Goal: Task Accomplishment & Management: Manage account settings

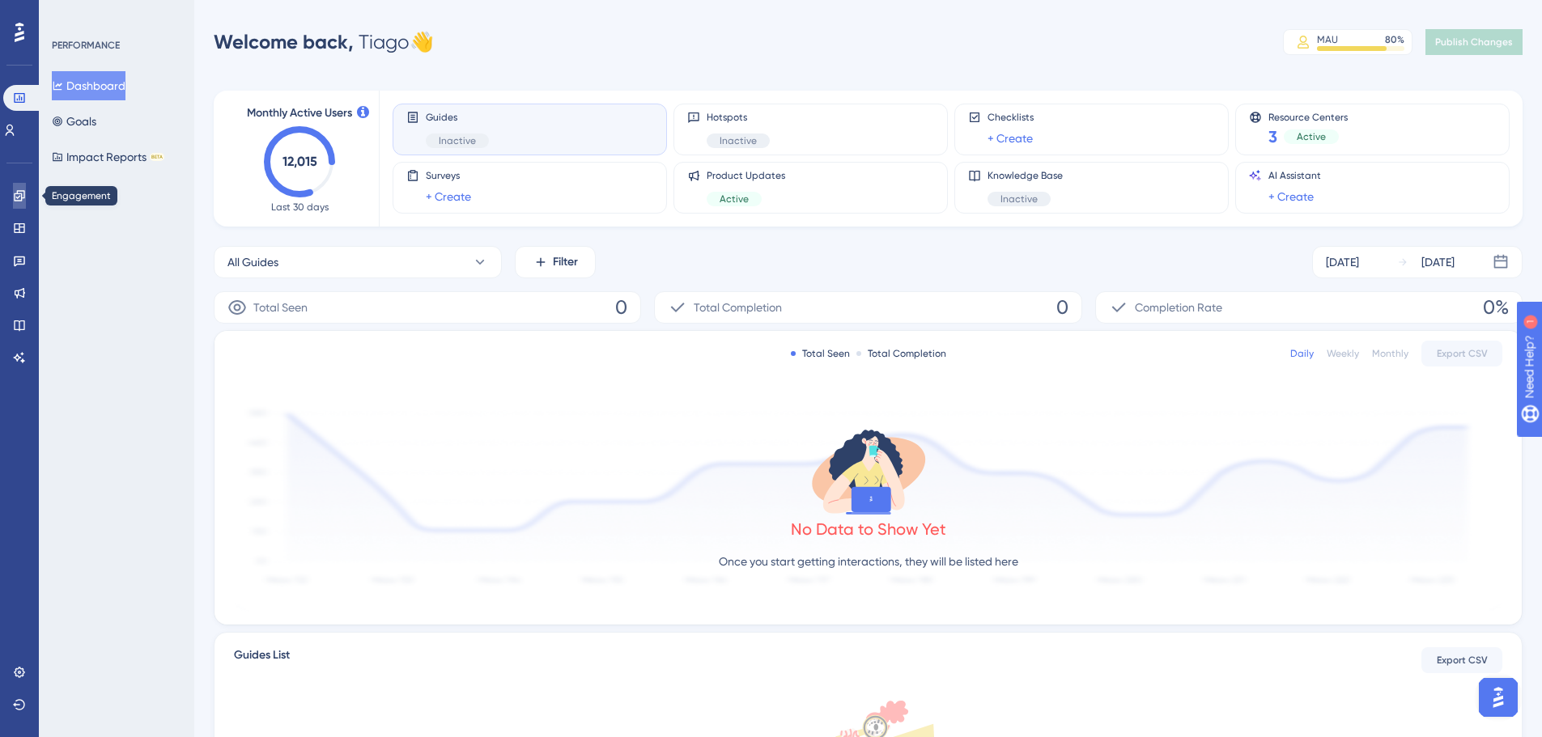
click at [21, 193] on icon at bounding box center [19, 195] width 13 height 13
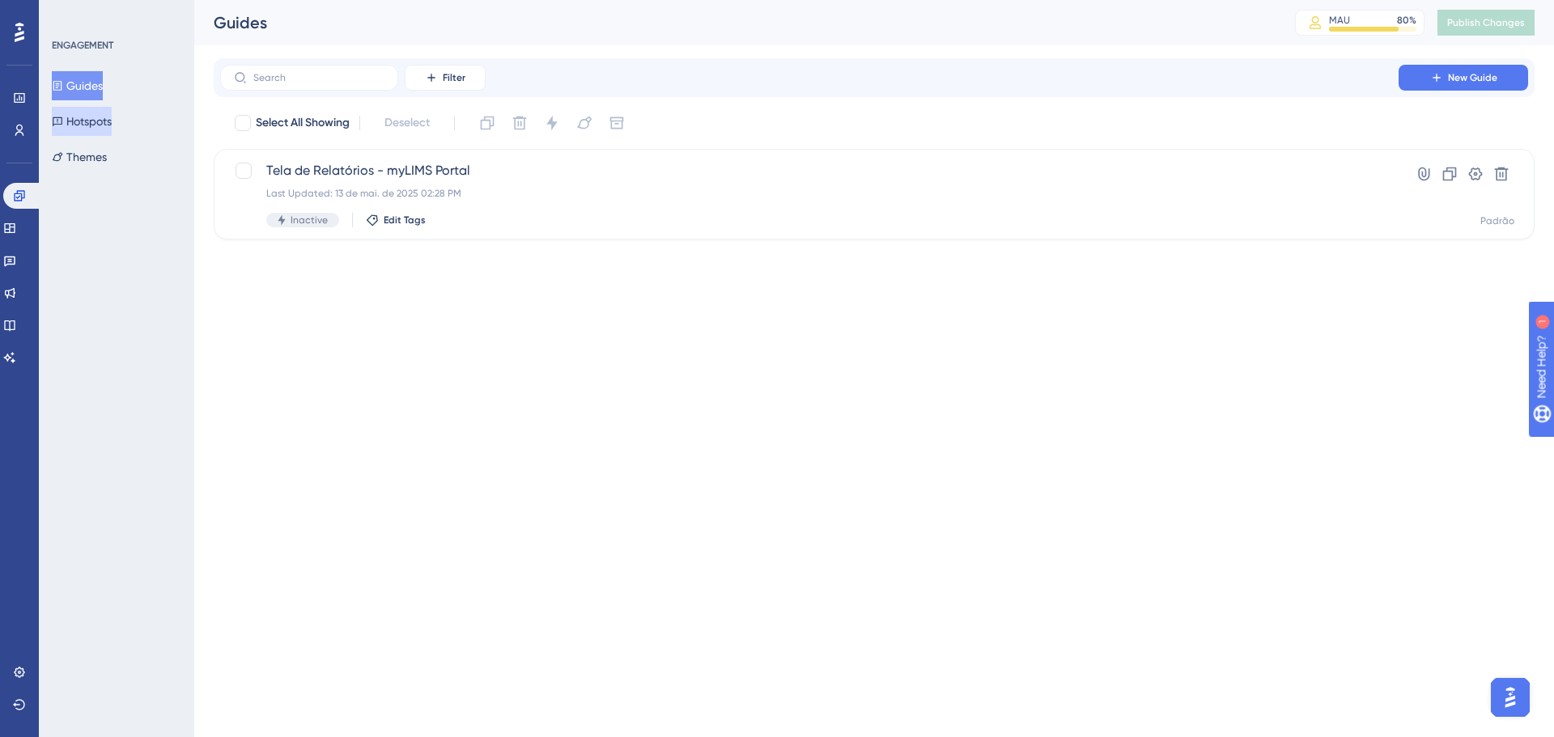
click at [112, 117] on button "Hotspots" at bounding box center [82, 121] width 60 height 29
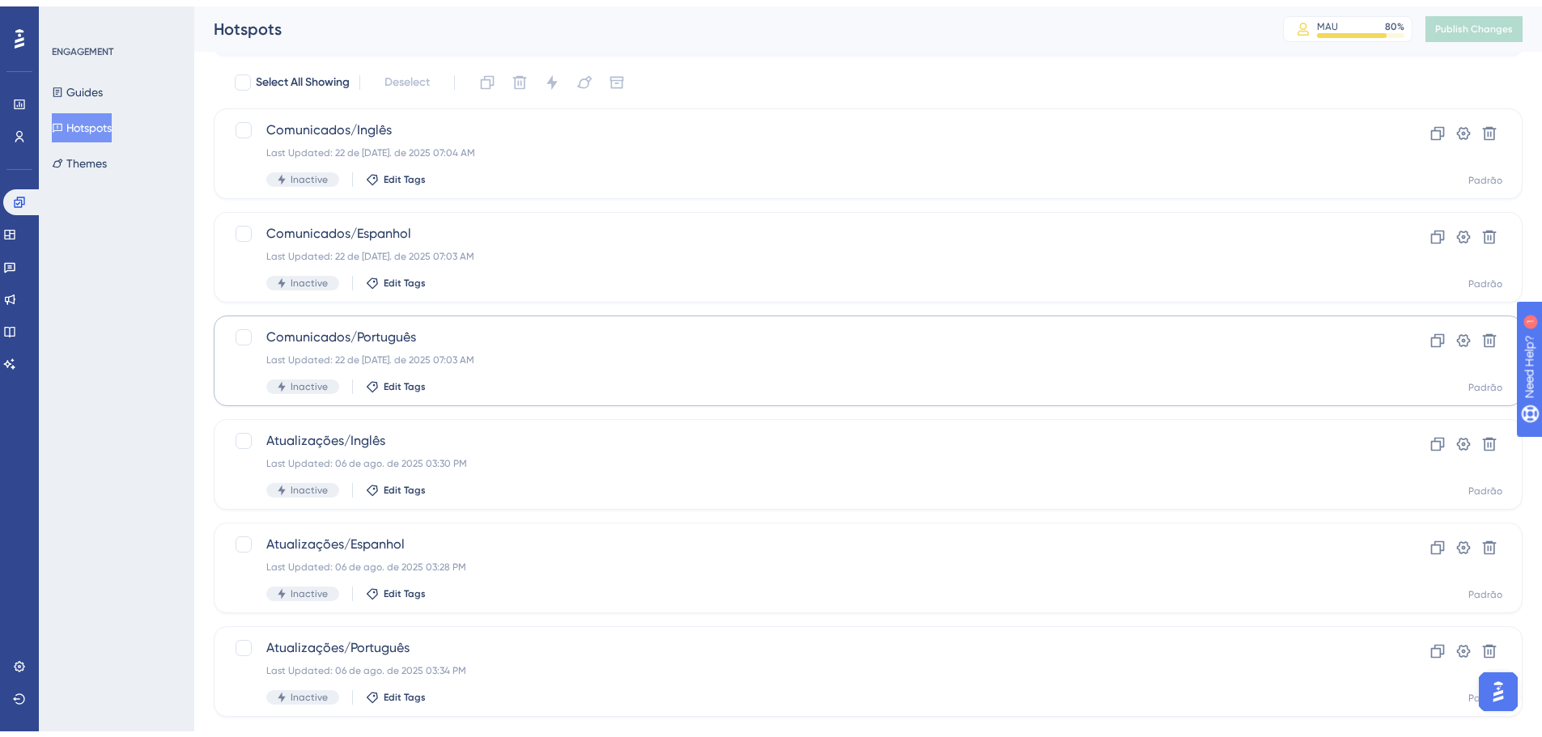
scroll to position [72, 0]
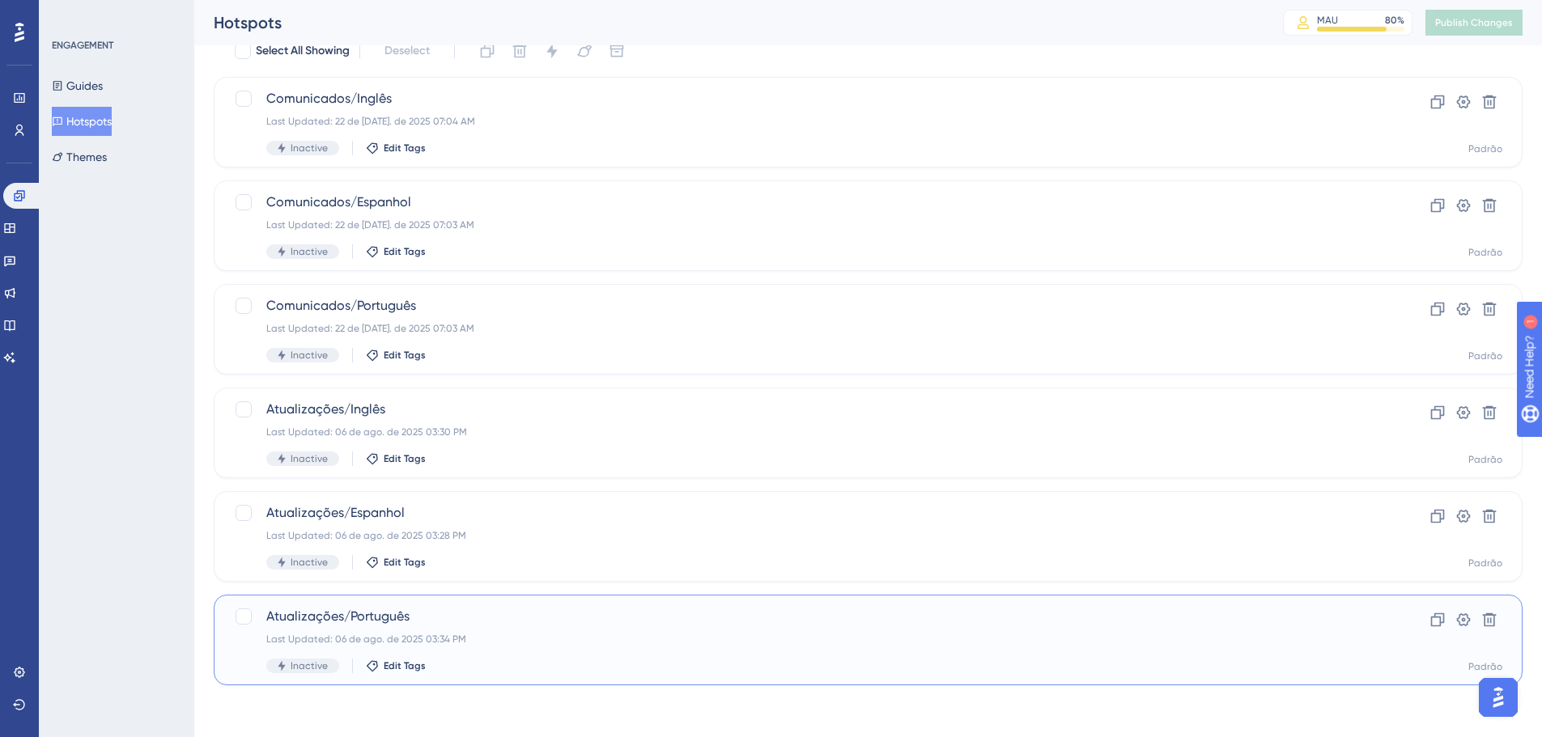
click at [435, 614] on span "Atualizações/Português" at bounding box center [803, 616] width 1074 height 19
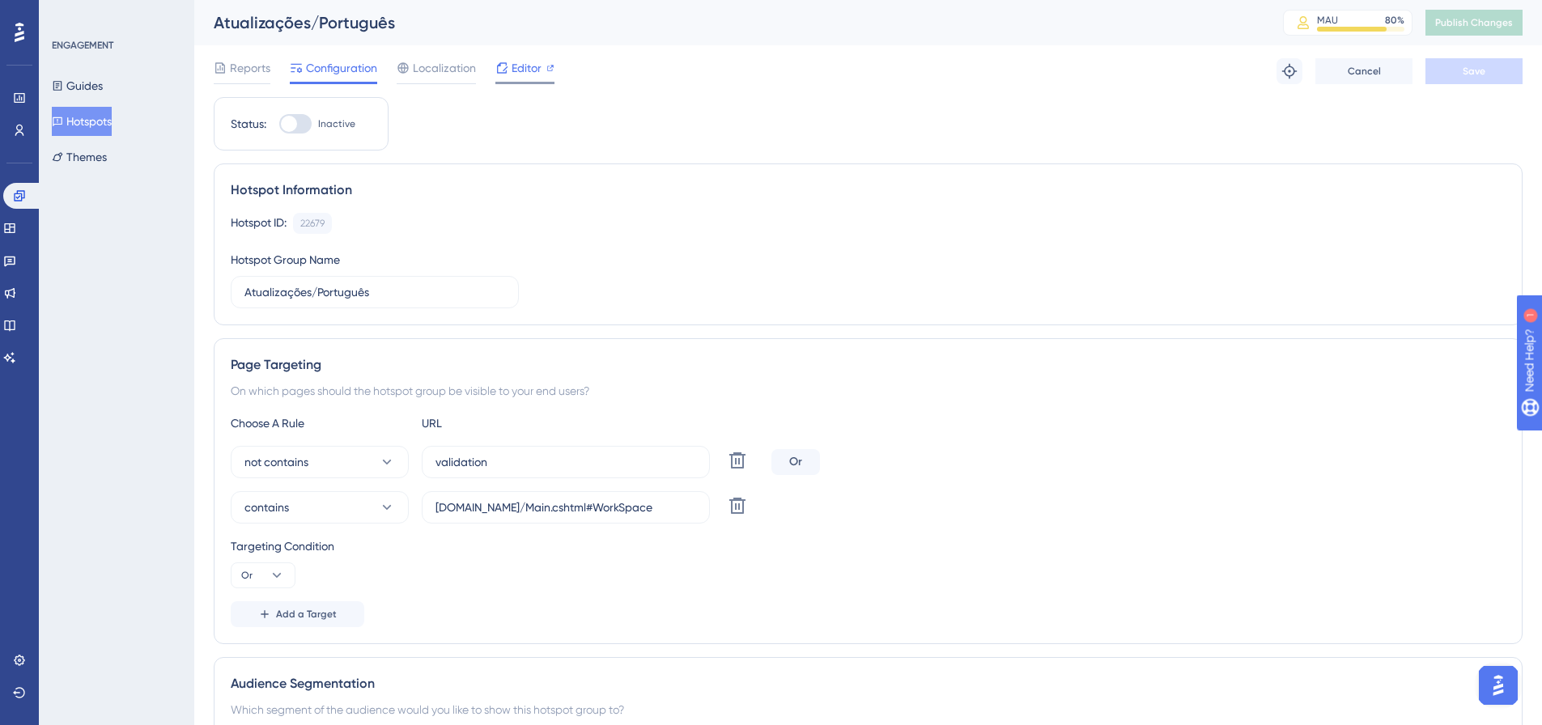
click at [499, 67] on icon at bounding box center [501, 68] width 13 height 13
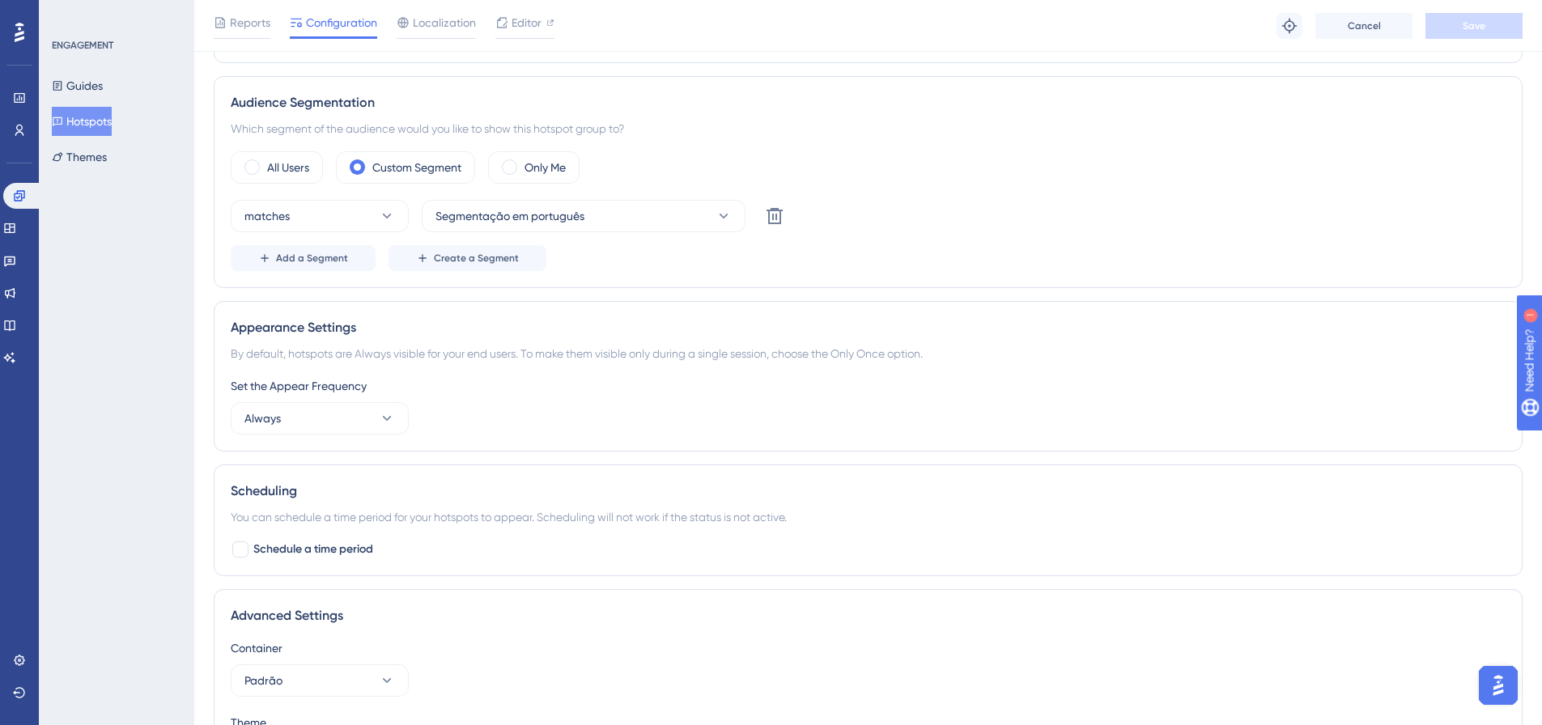
scroll to position [311, 0]
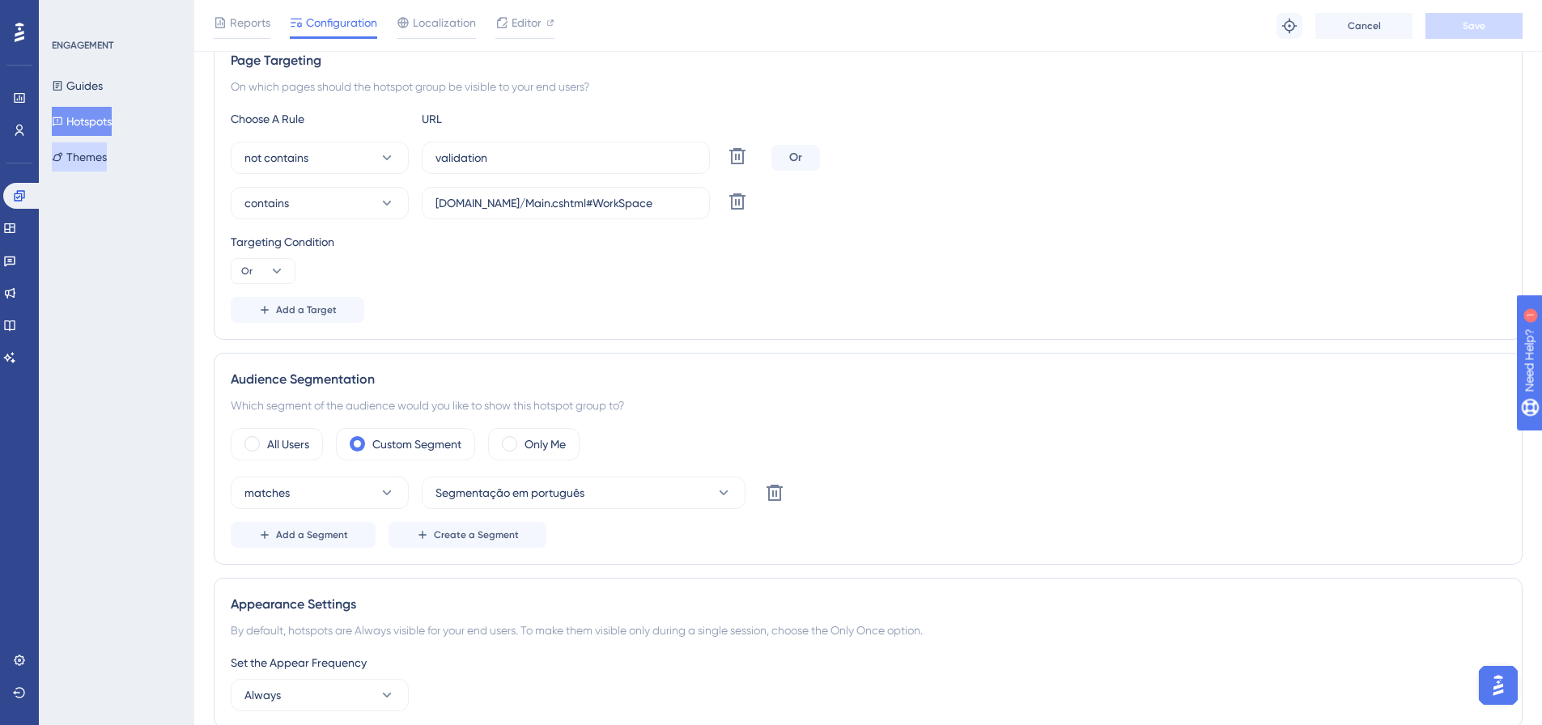
click at [92, 164] on button "Themes" at bounding box center [79, 156] width 55 height 29
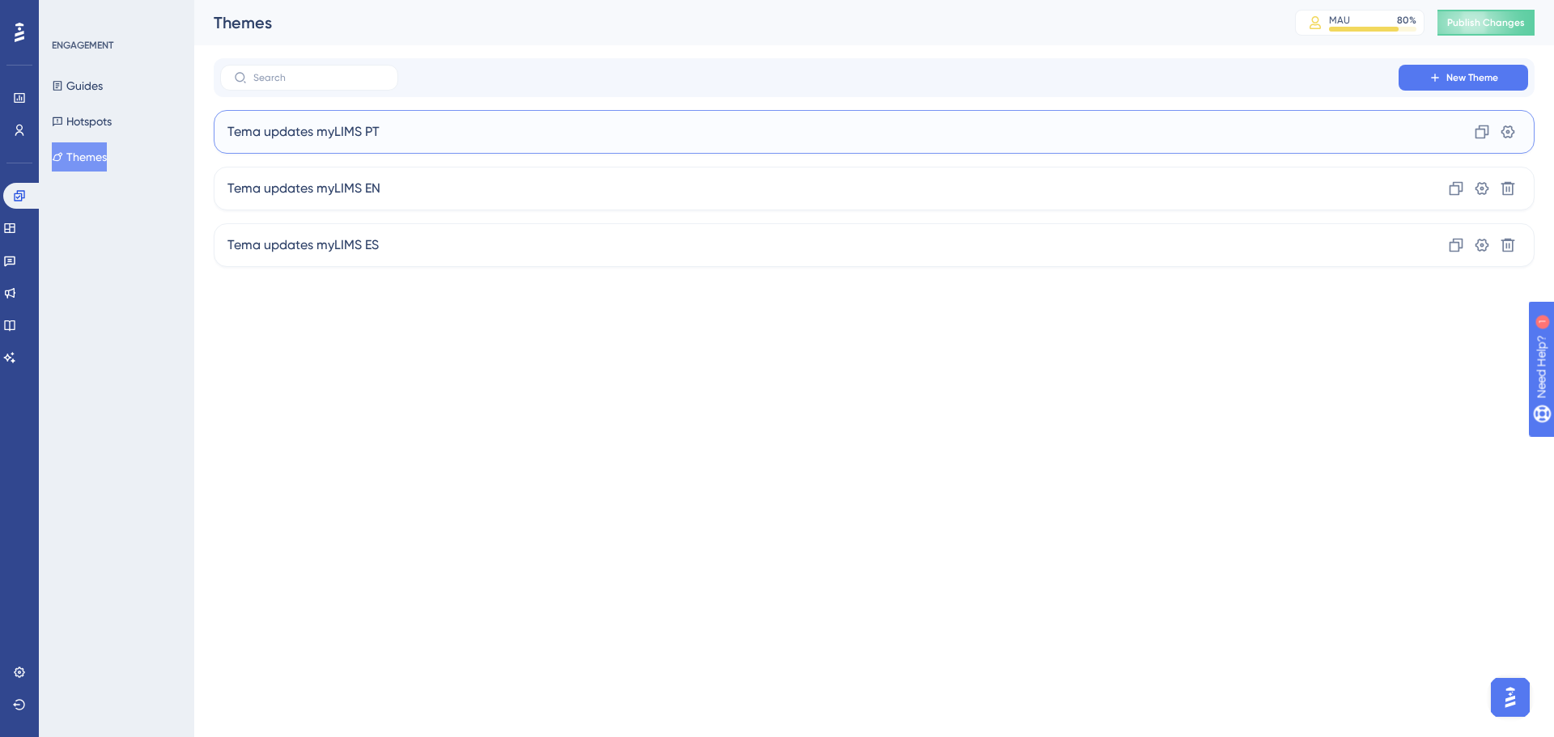
click at [404, 142] on div "Tema updates myLIMS PT Clone Settings" at bounding box center [874, 132] width 1321 height 44
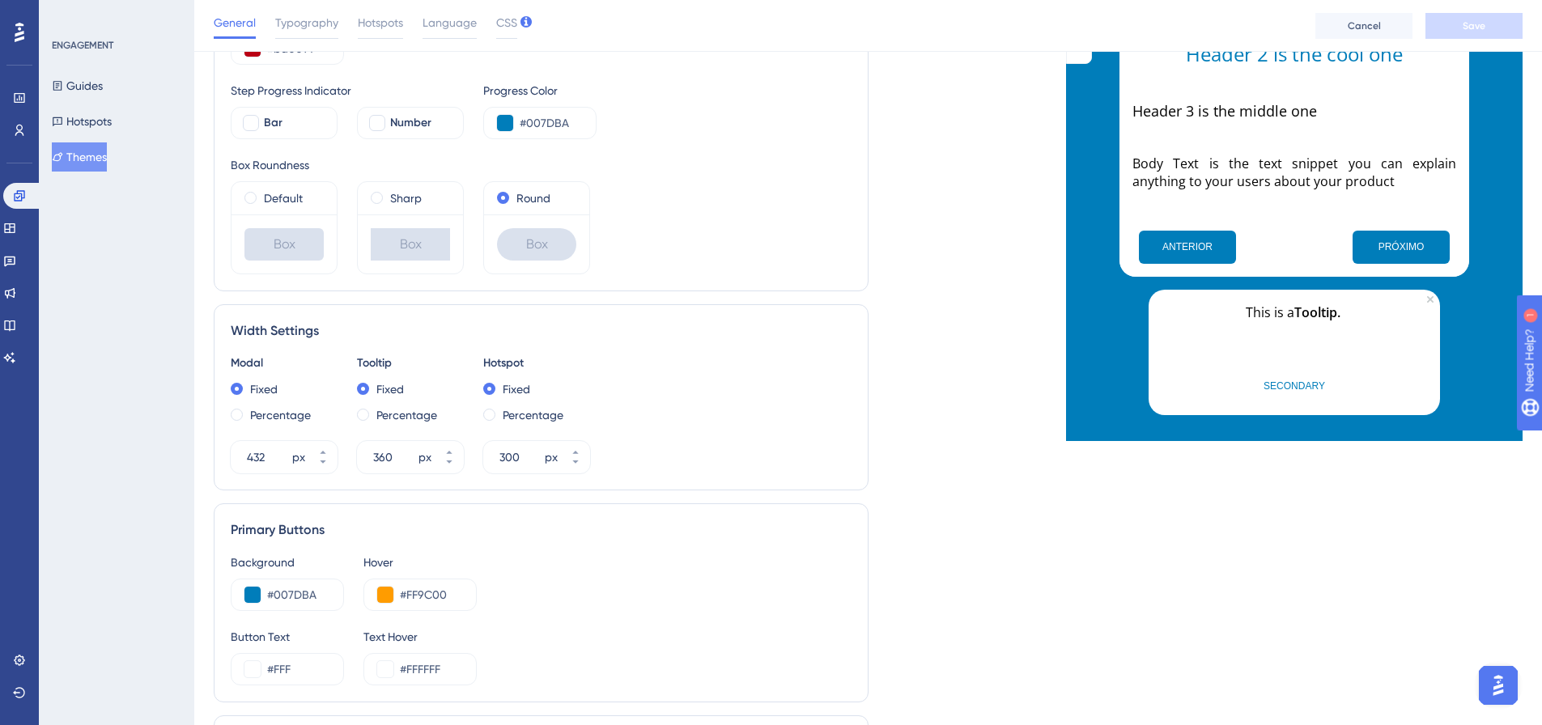
scroll to position [486, 0]
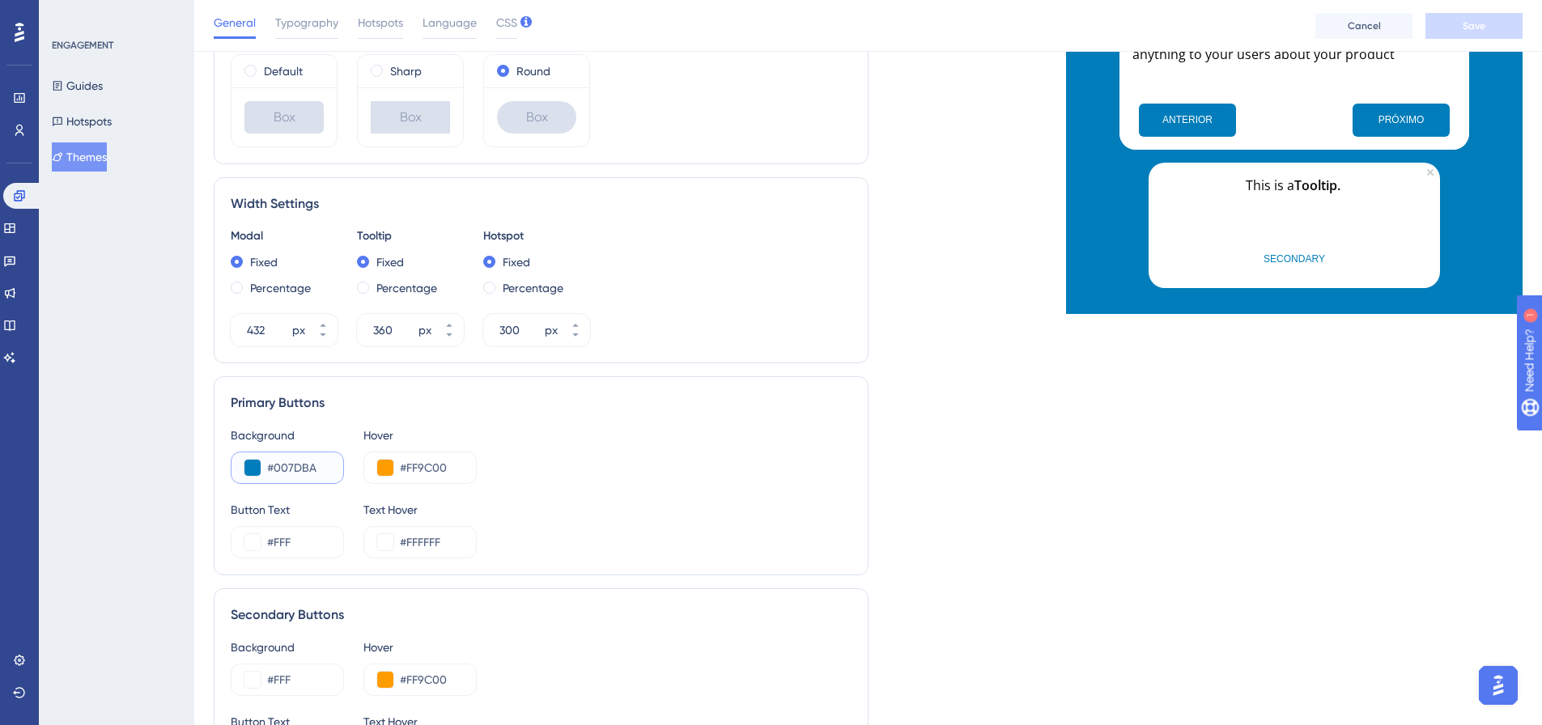
click at [251, 465] on button at bounding box center [252, 468] width 16 height 16
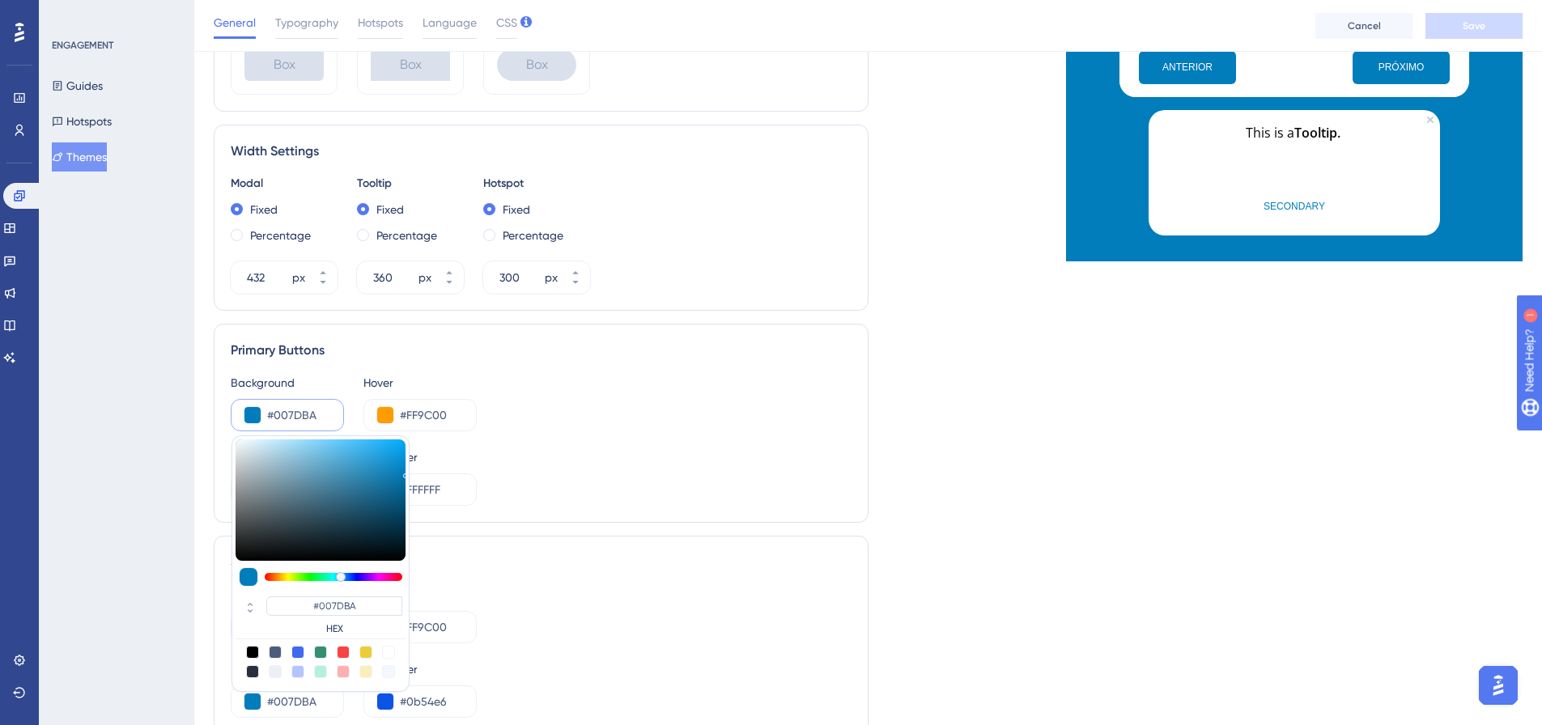
scroll to position [648, 0]
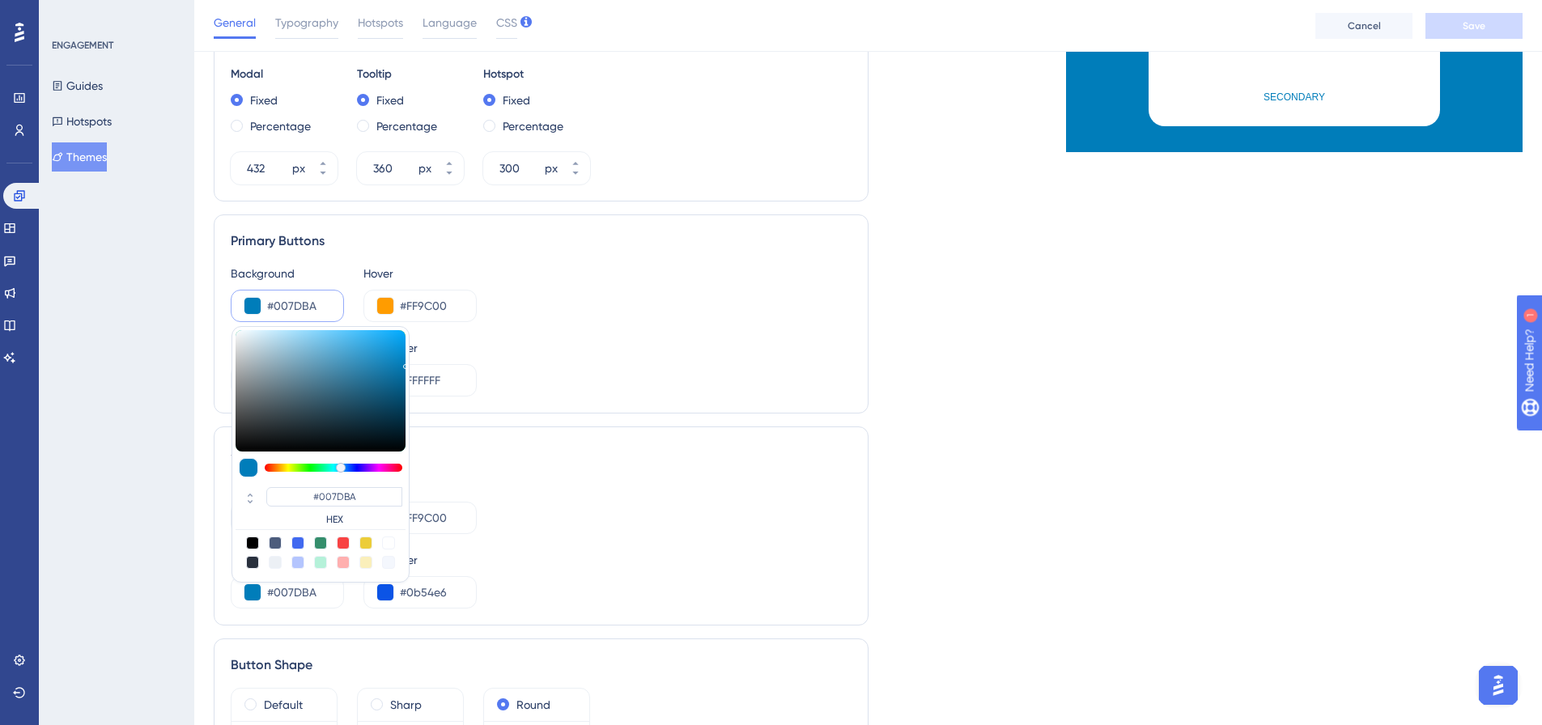
click at [319, 542] on div at bounding box center [320, 543] width 13 height 13
type input "#358e6c"
type input "#358E6C"
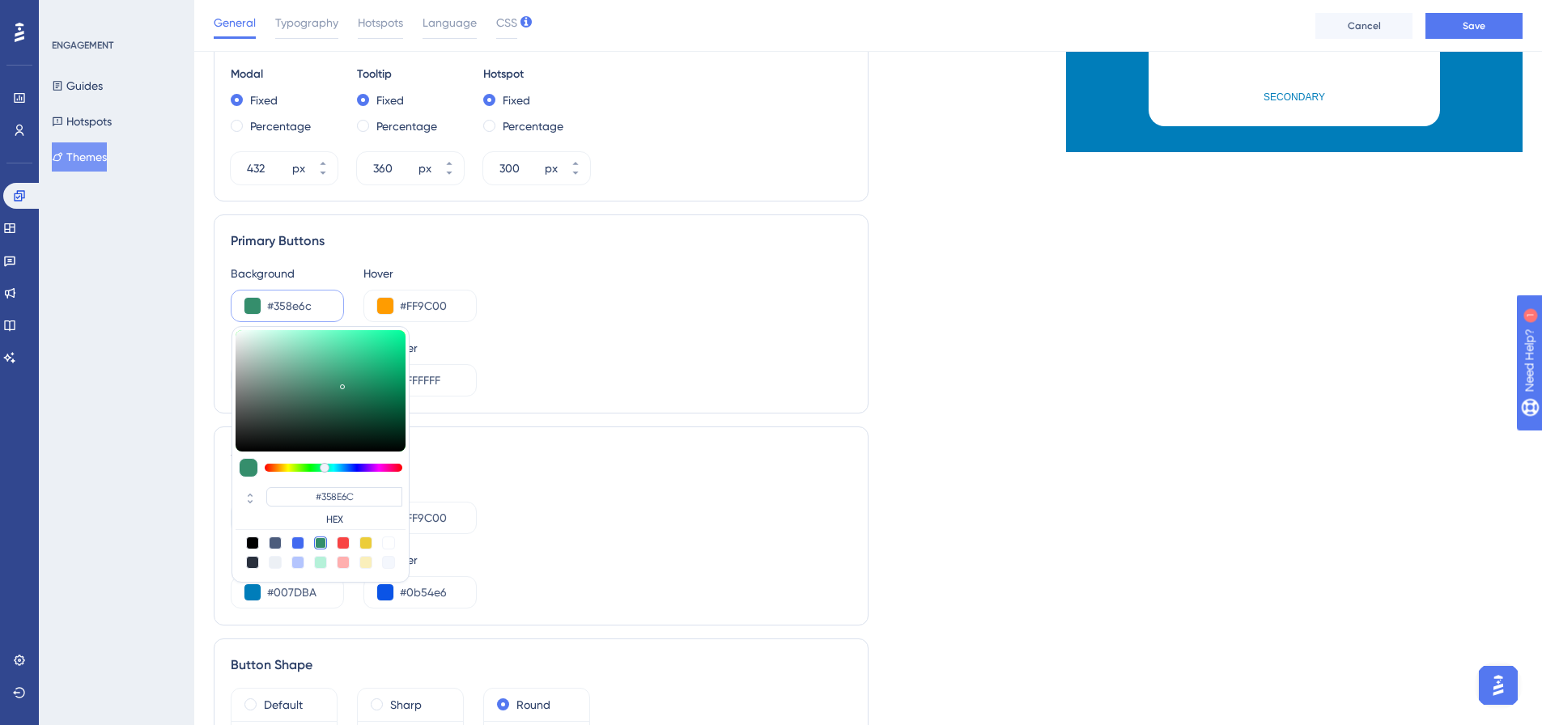
type input "#338d6b"
type input "#338D6B"
type input "#328d6a"
type input "#328D6A"
type input "#328564"
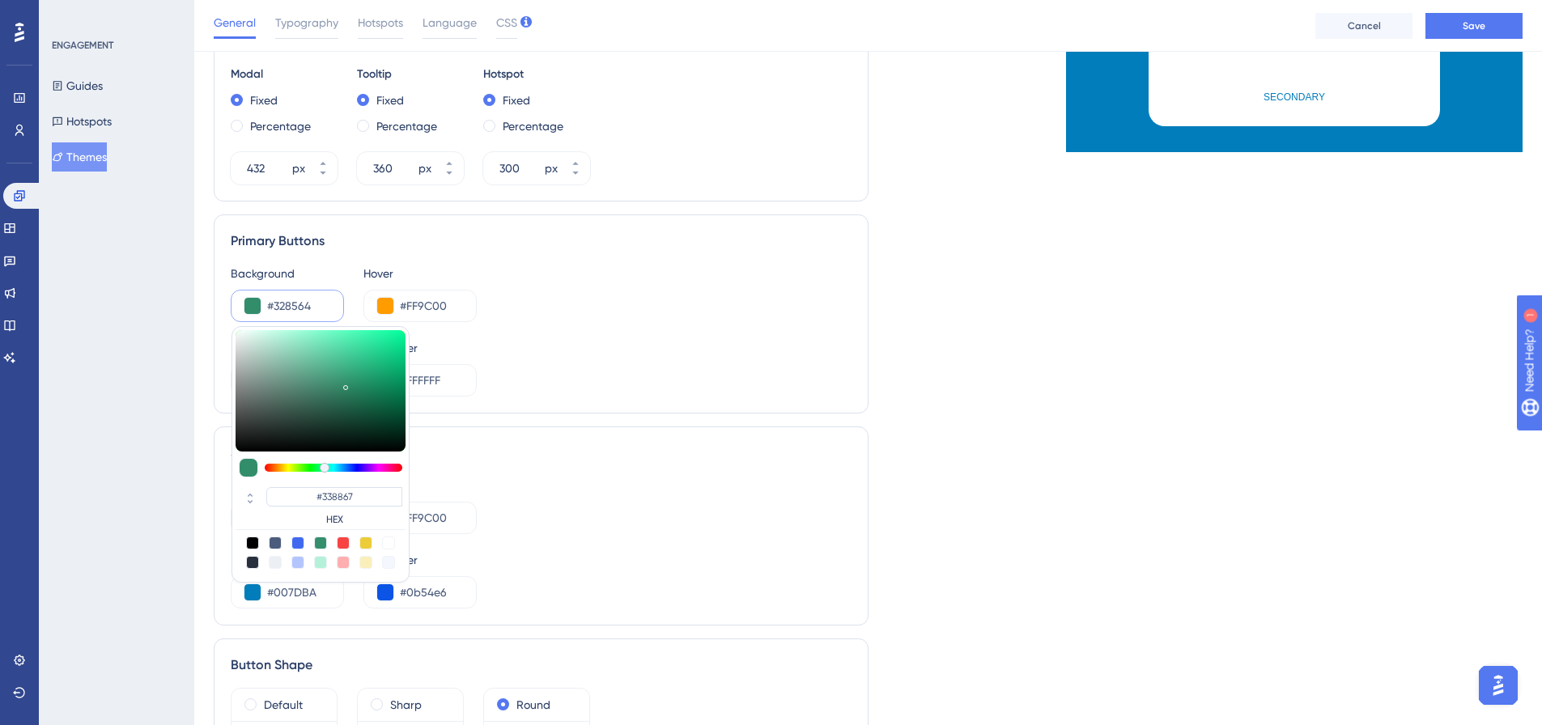
type input "#328564"
type input "#328363"
type input "#338363"
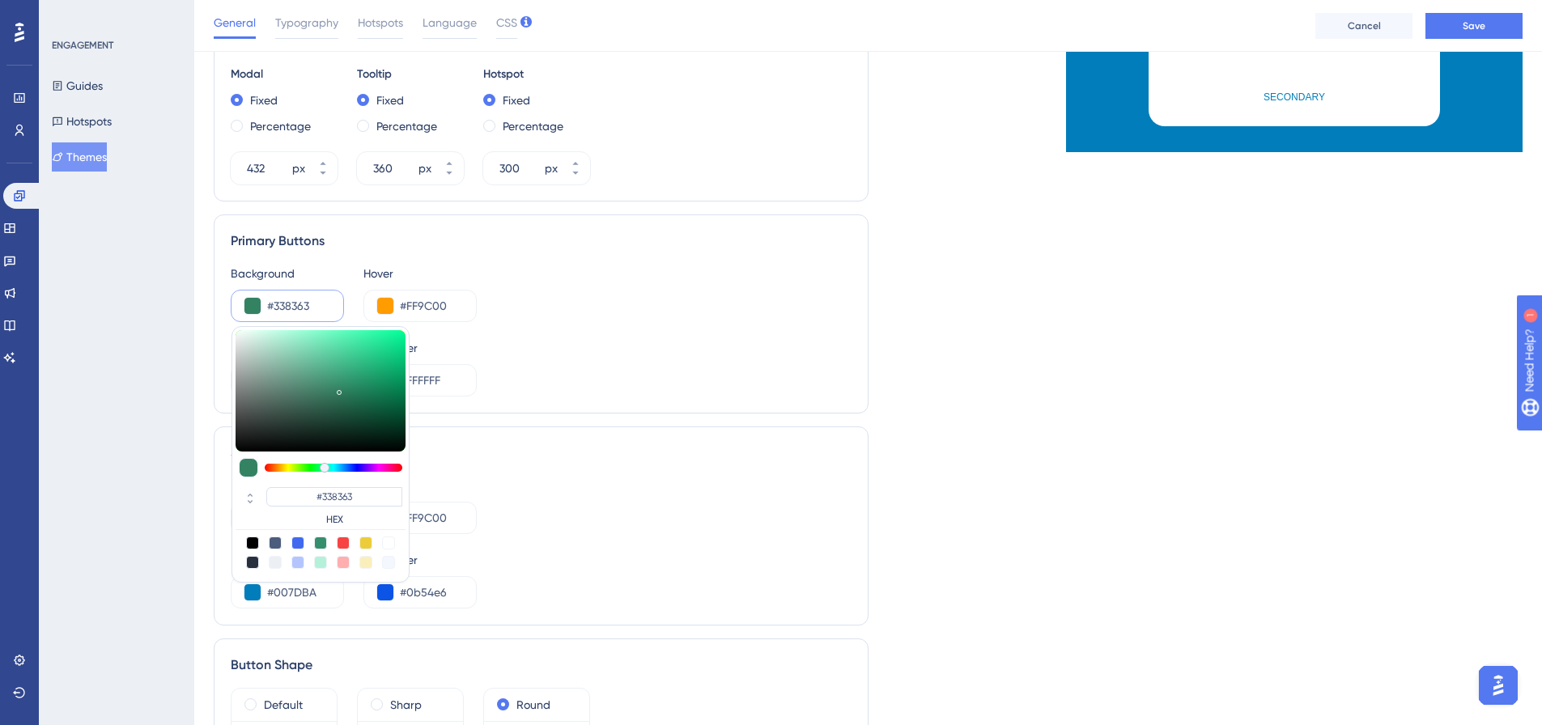
type input "#338162"
type input "#337c5f"
type input "#337C5F"
type input "#347a5e"
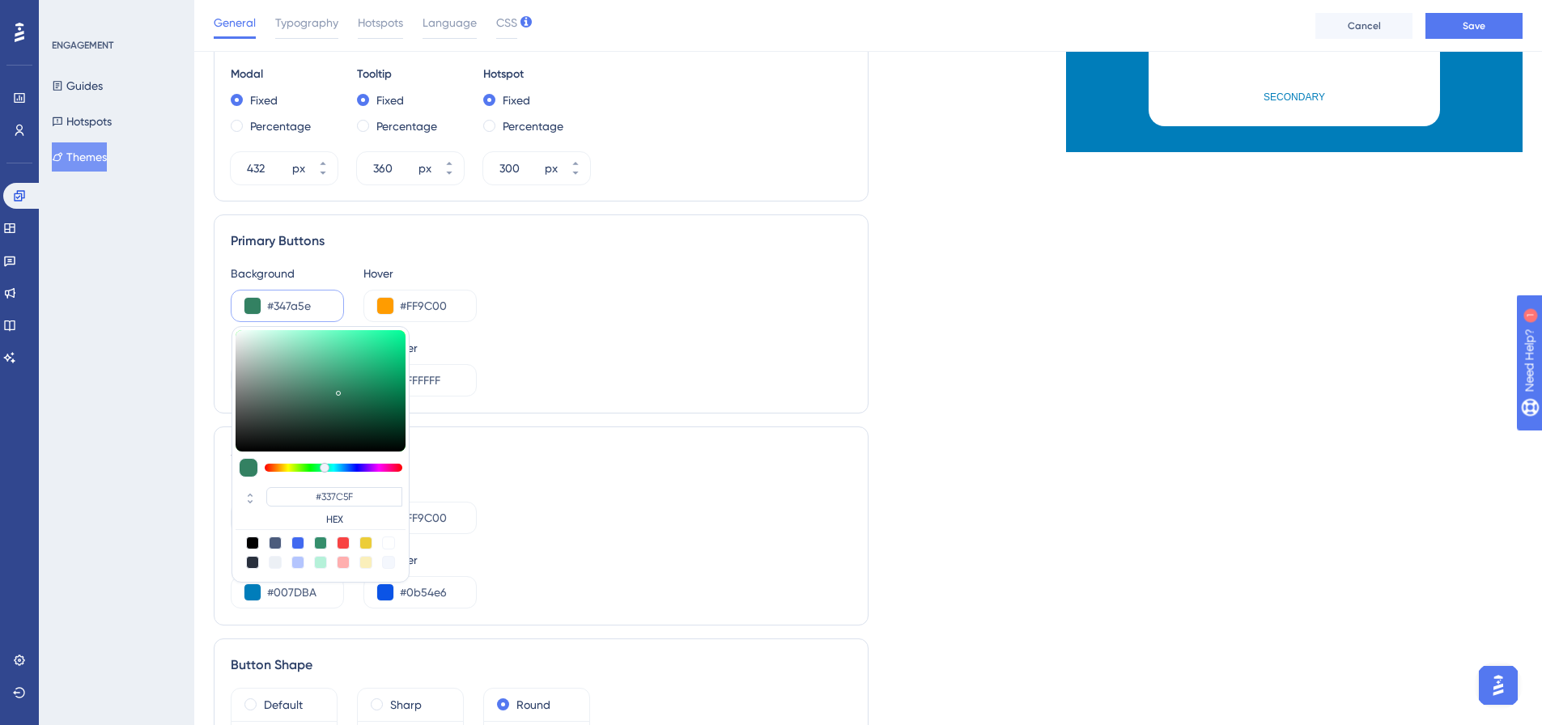
type input "#347A5E"
type input "#35795e"
type input "#35795E"
type input "#3f7a63"
type input "#3F7A63"
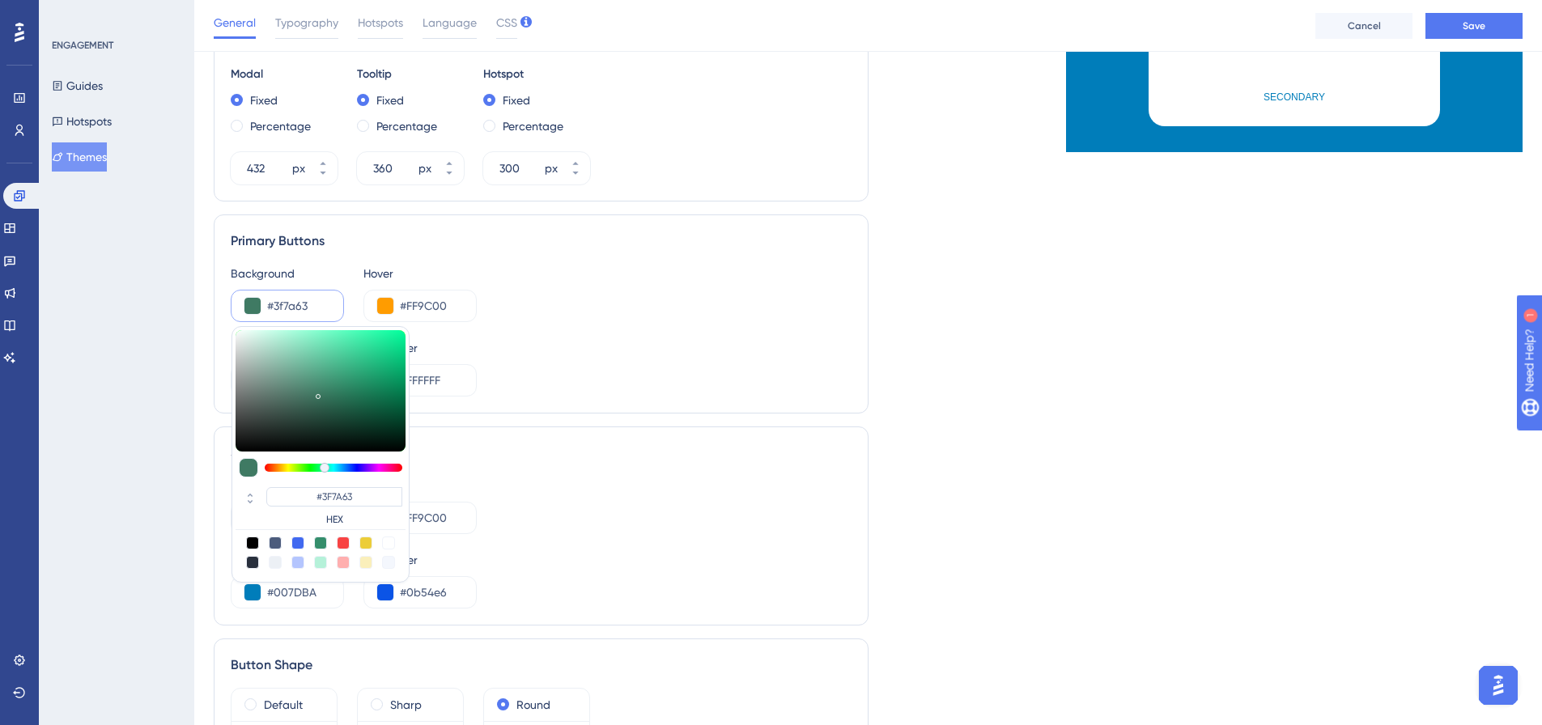
type input "#407c65"
type input "#407C65"
type input "#437e67"
type input "#437E67"
type input "#427a64"
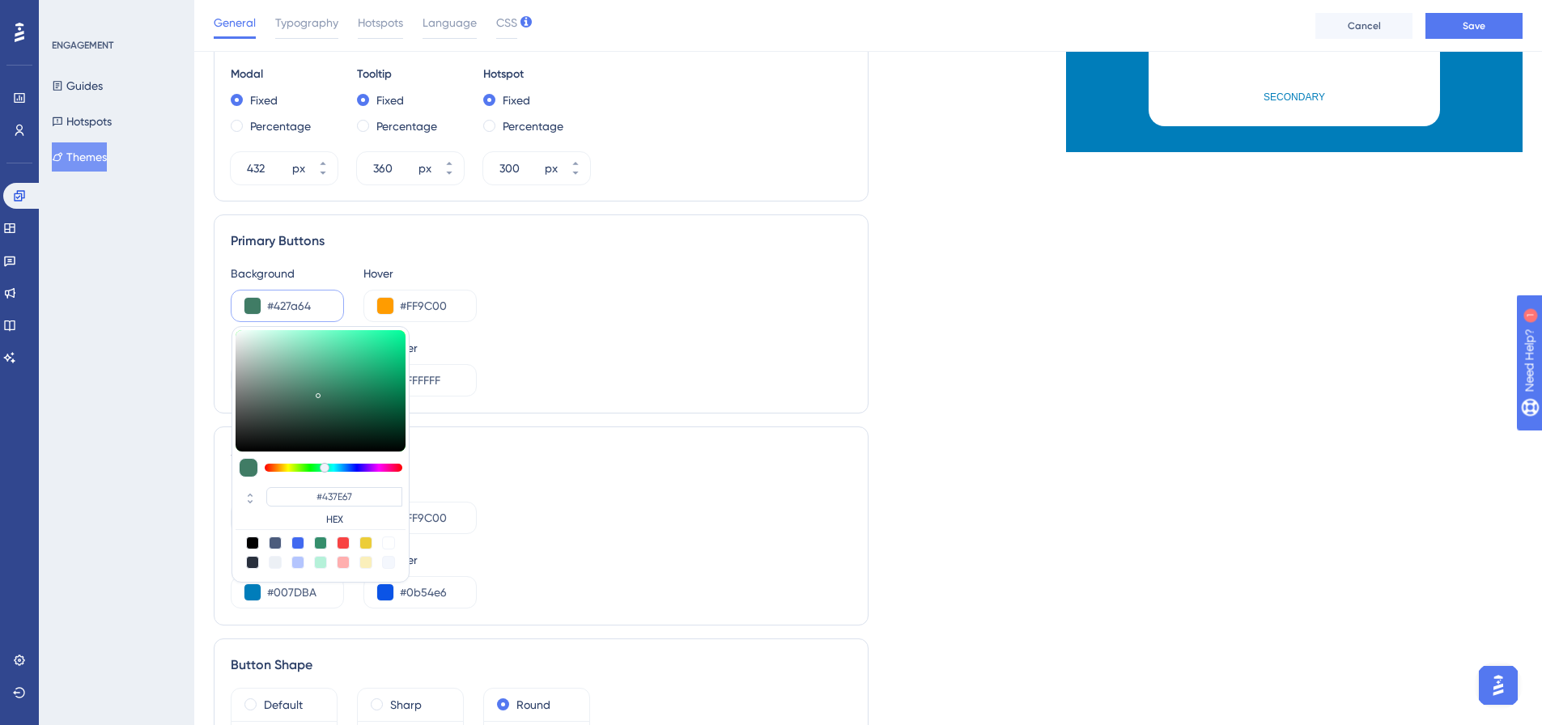
type input "#427A64"
type input "#40745f"
type input "#40745F"
type input "#40705d"
type input "#40705D"
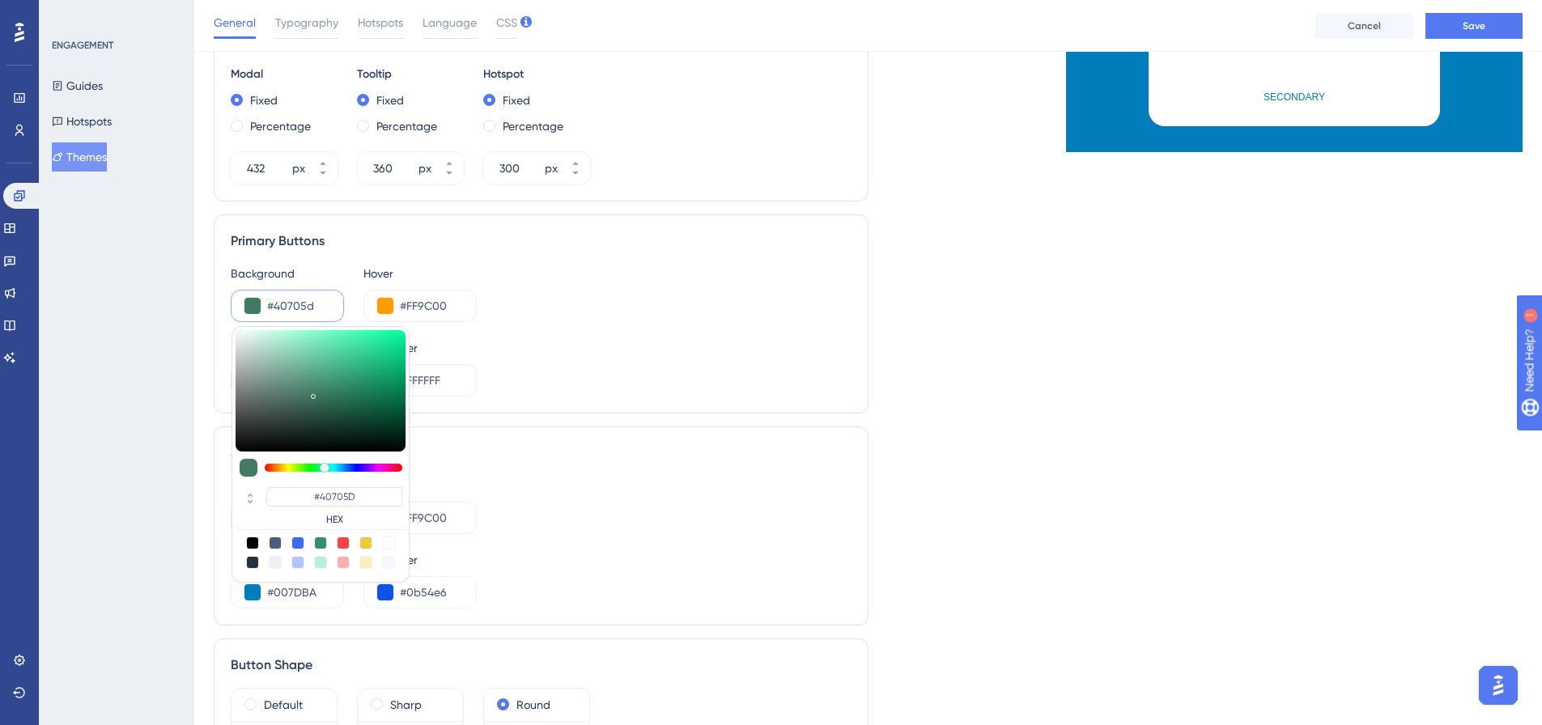
type input "#3e6d5a"
type input "#3E6D5A"
type input "#3c6655"
type input "#3E6B59"
type input "#396151"
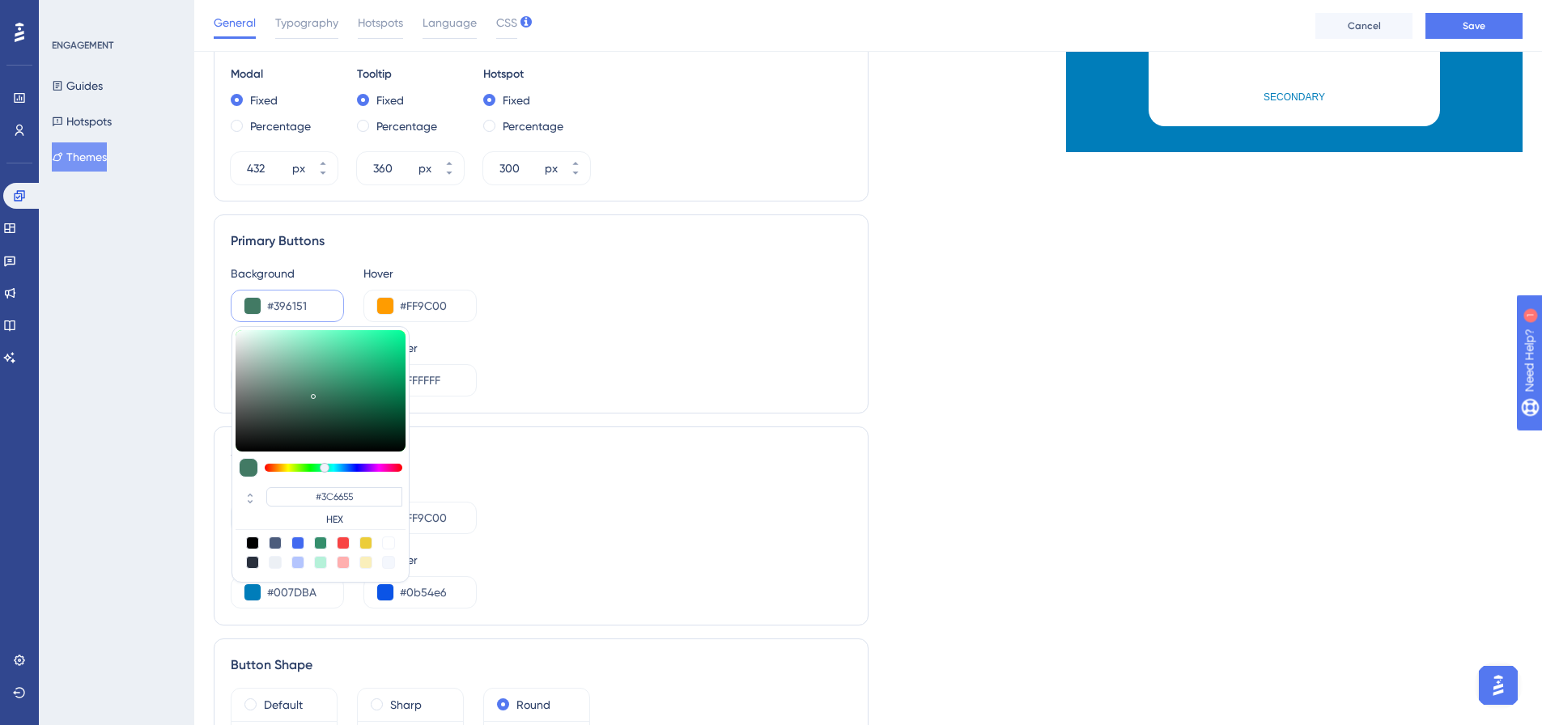
type input "#396151"
type input "#375c4d"
type input "#375C4D"
type input "#365a4c"
type input "#365A4C"
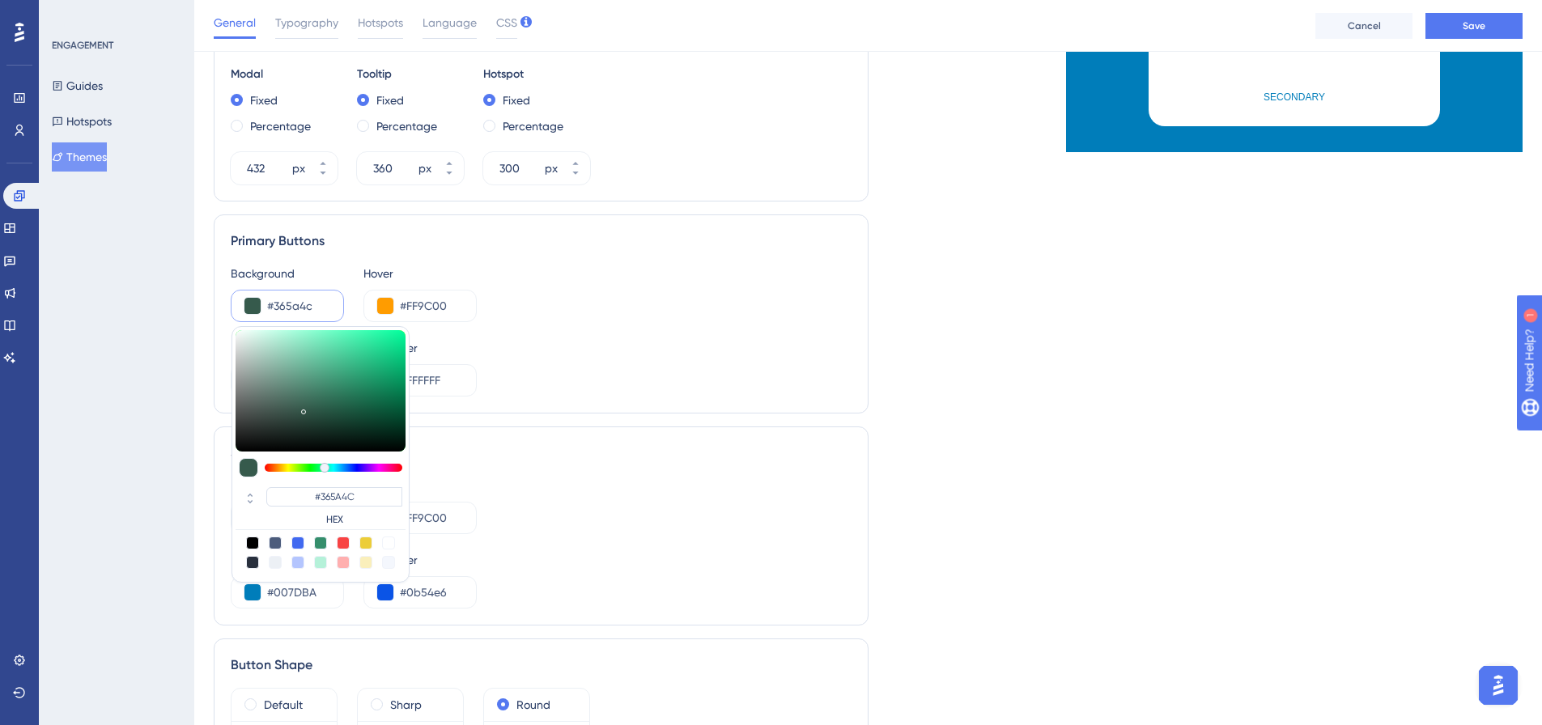
type input "#36584b"
type input "#36584B"
type input "#37584c"
type input "#37584C"
type input "#38584c"
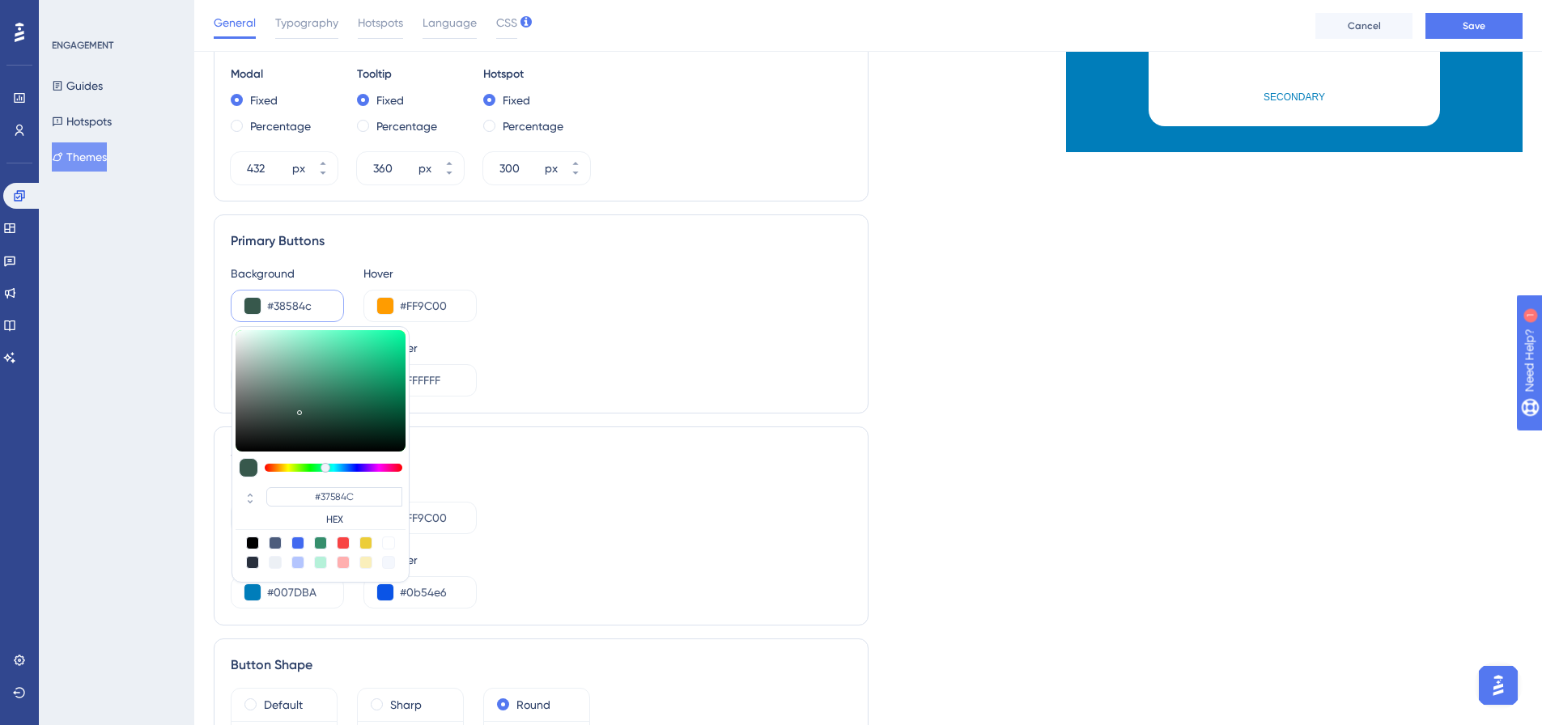
type input "#38584C"
type input "#38574b"
type input "#38574B"
drag, startPoint x: 344, startPoint y: 384, endPoint x: 296, endPoint y: 410, distance: 54.3
click at [296, 411] on div at bounding box center [296, 413] width 5 height 5
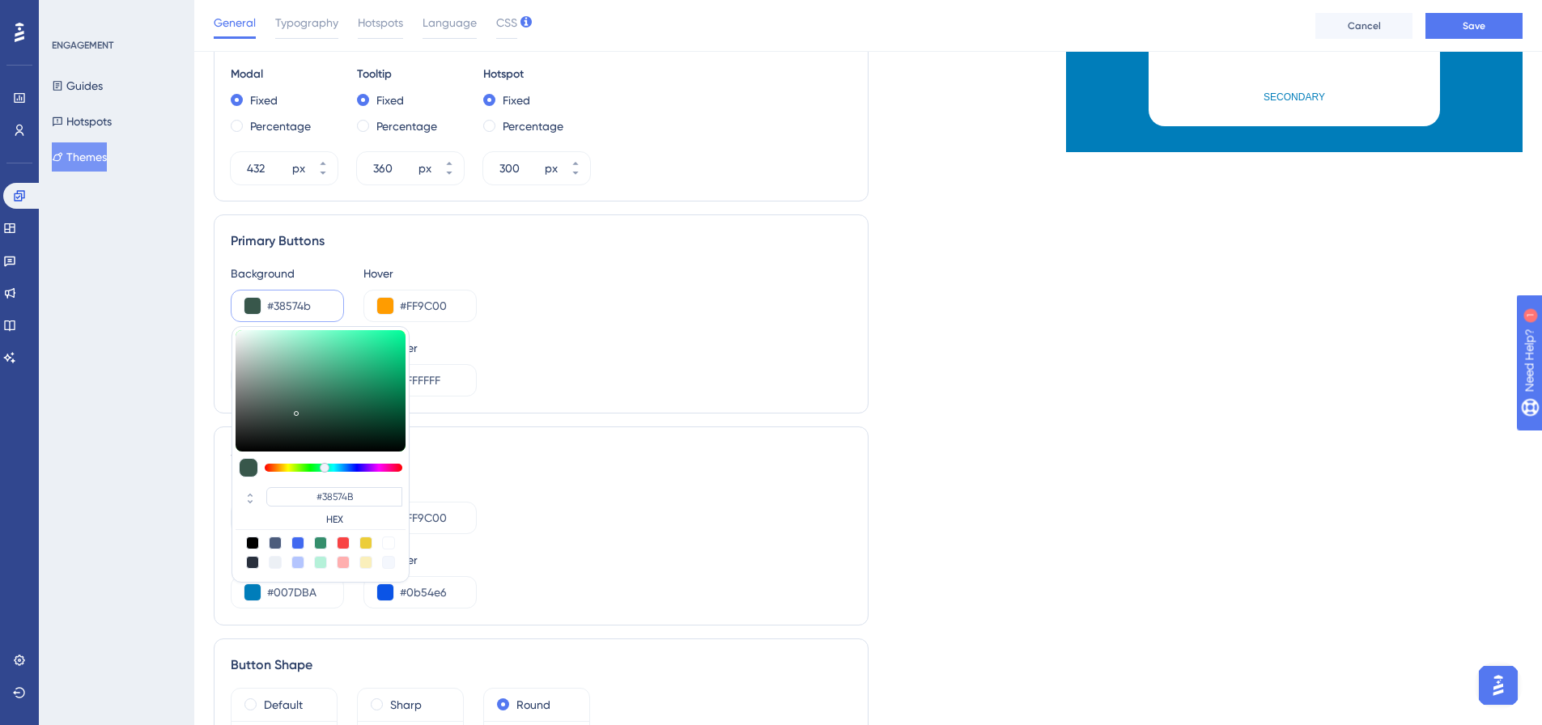
drag, startPoint x: 618, startPoint y: 603, endPoint x: 572, endPoint y: 582, distance: 50.7
click at [618, 602] on div "Button Text #007DBA Text Hover #0b54e6" at bounding box center [541, 579] width 621 height 58
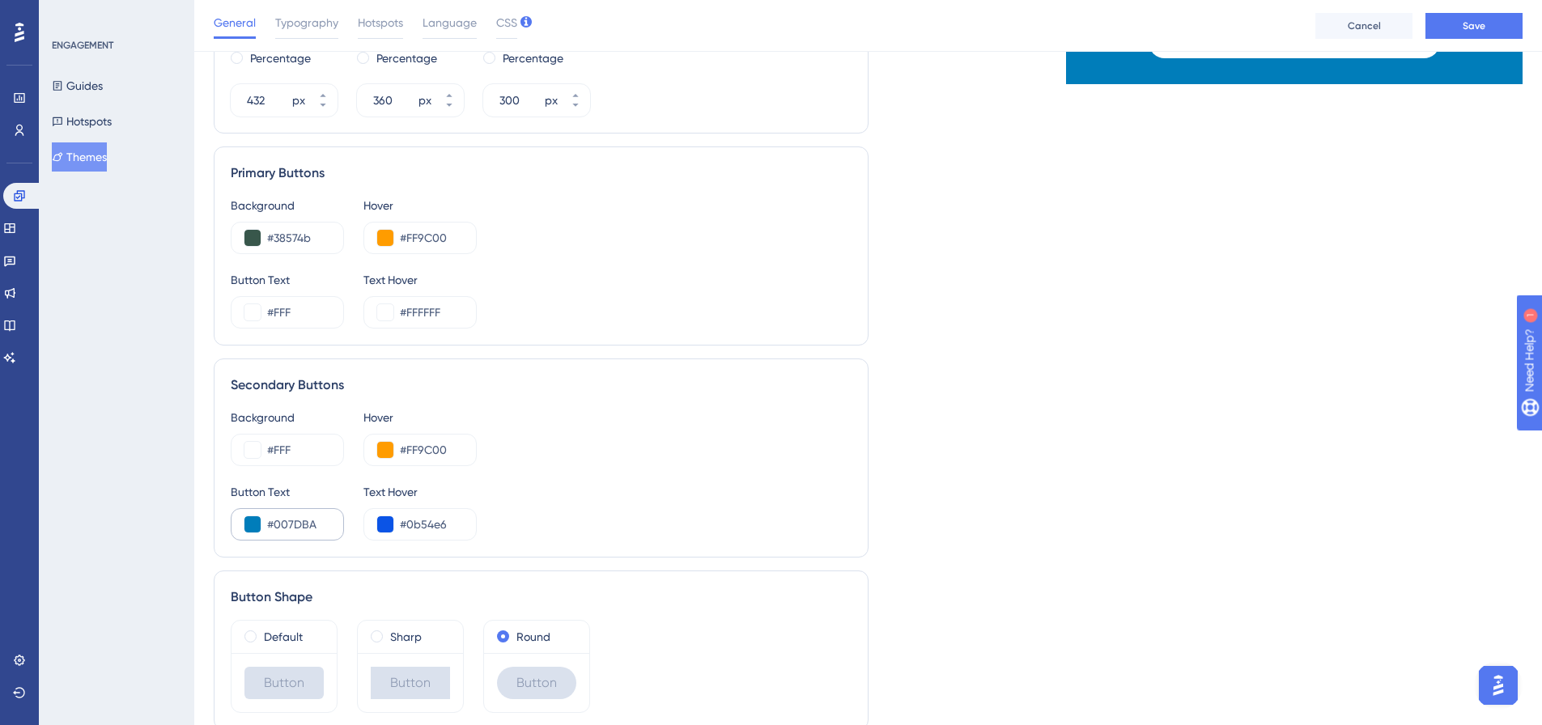
scroll to position [729, 0]
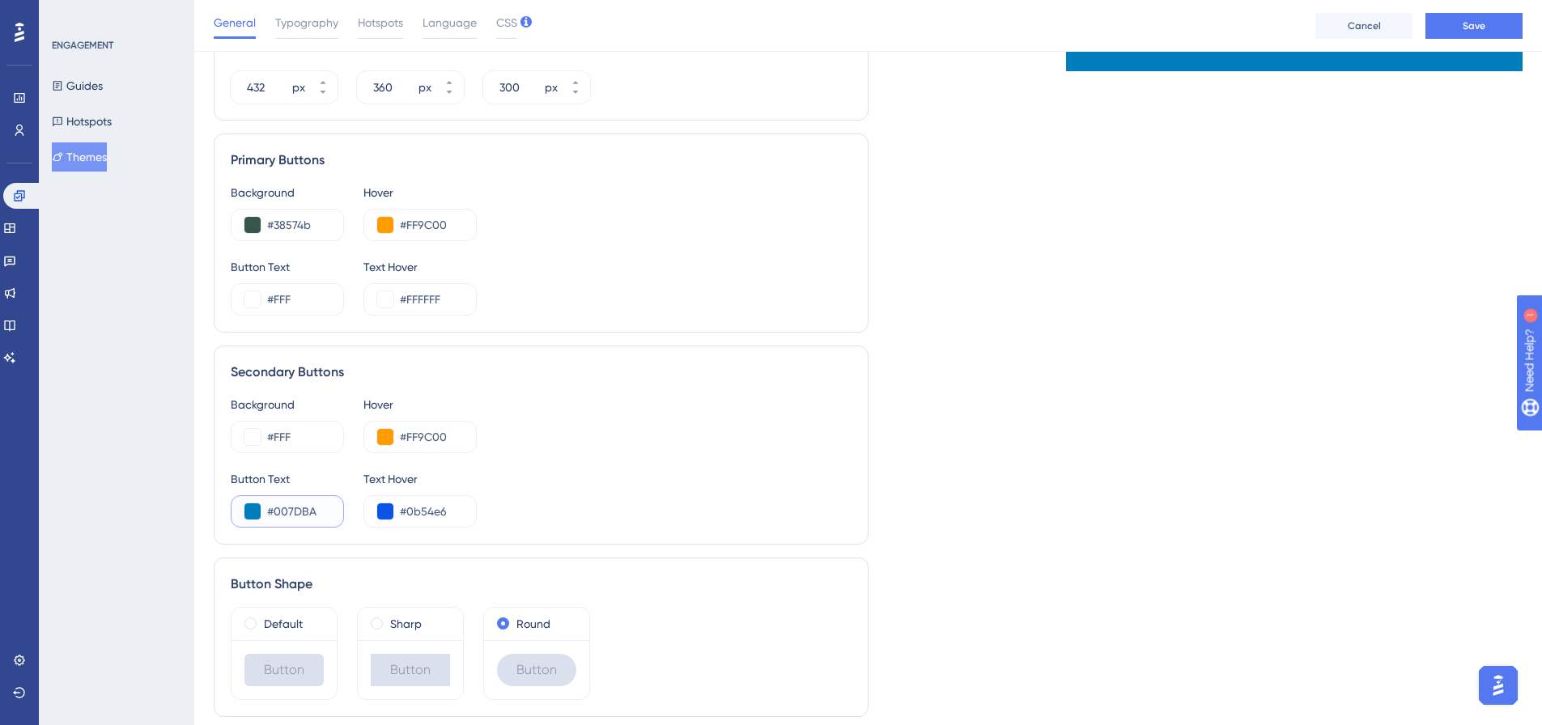
drag, startPoint x: 317, startPoint y: 512, endPoint x: 273, endPoint y: 509, distance: 43.8
click at [273, 509] on input "#007DBA" at bounding box center [298, 511] width 63 height 19
paste input "11F22"
type input "#011F22"
click at [674, 495] on div "Button Text #011F22 Text Hover #0b54e6" at bounding box center [541, 498] width 621 height 58
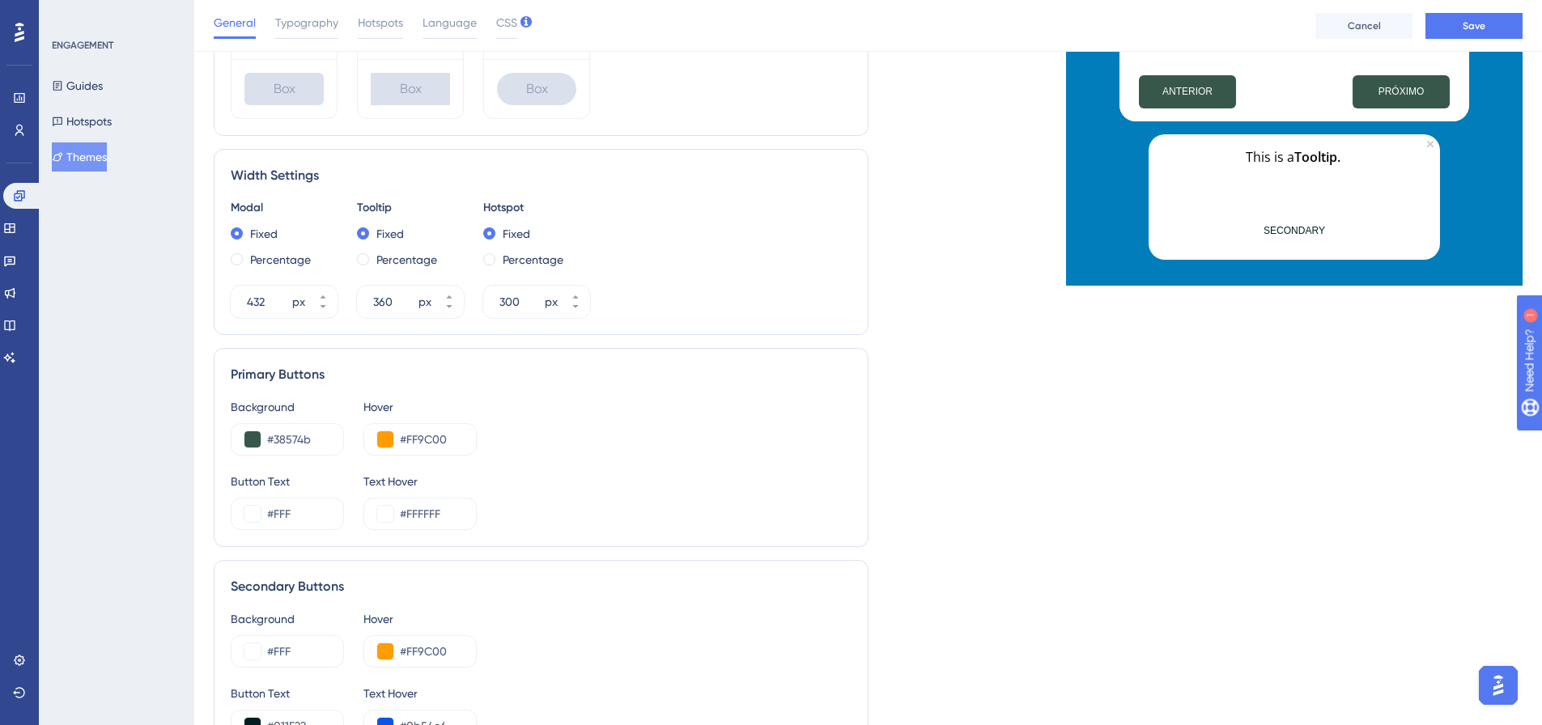
scroll to position [486, 0]
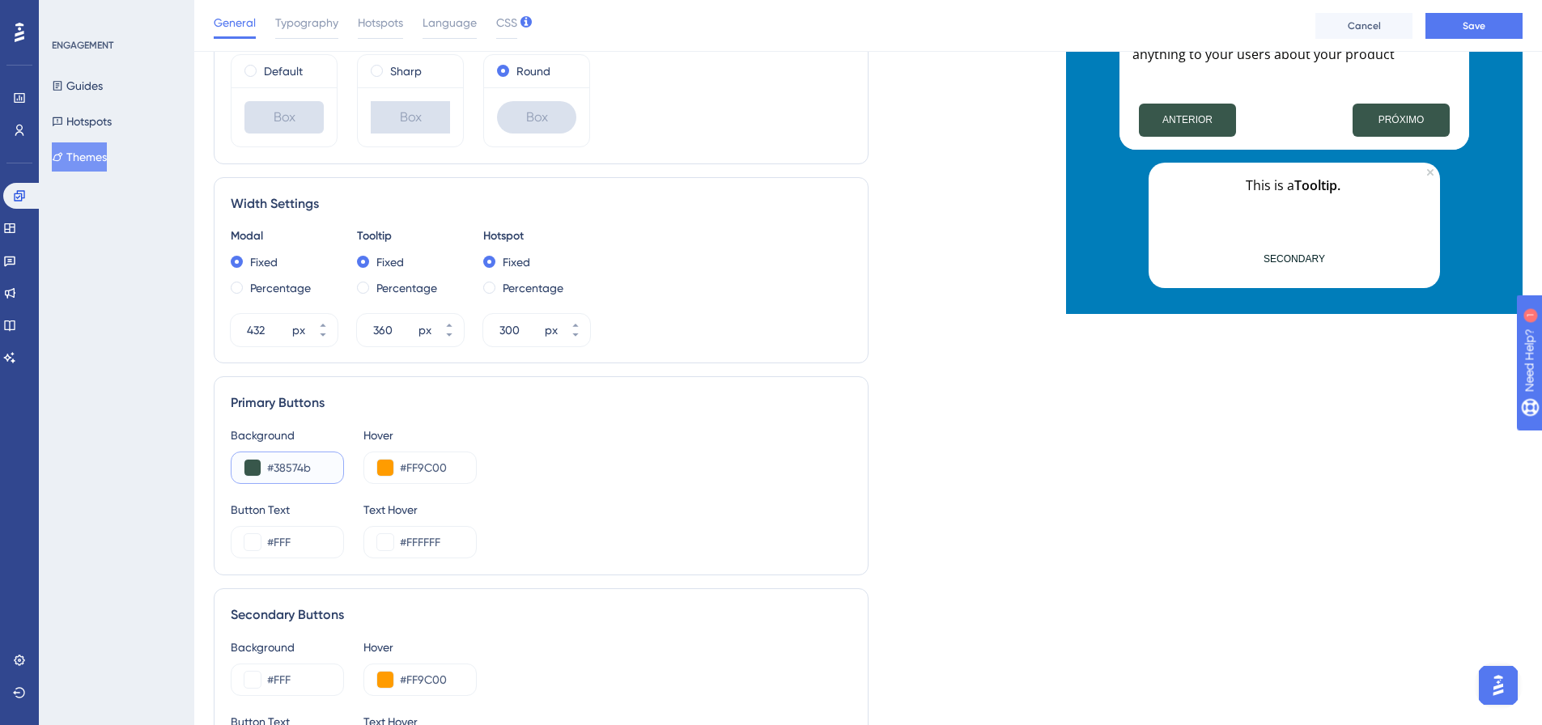
click at [317, 468] on input "#38574b" at bounding box center [298, 467] width 63 height 19
click at [256, 475] on button at bounding box center [252, 468] width 16 height 16
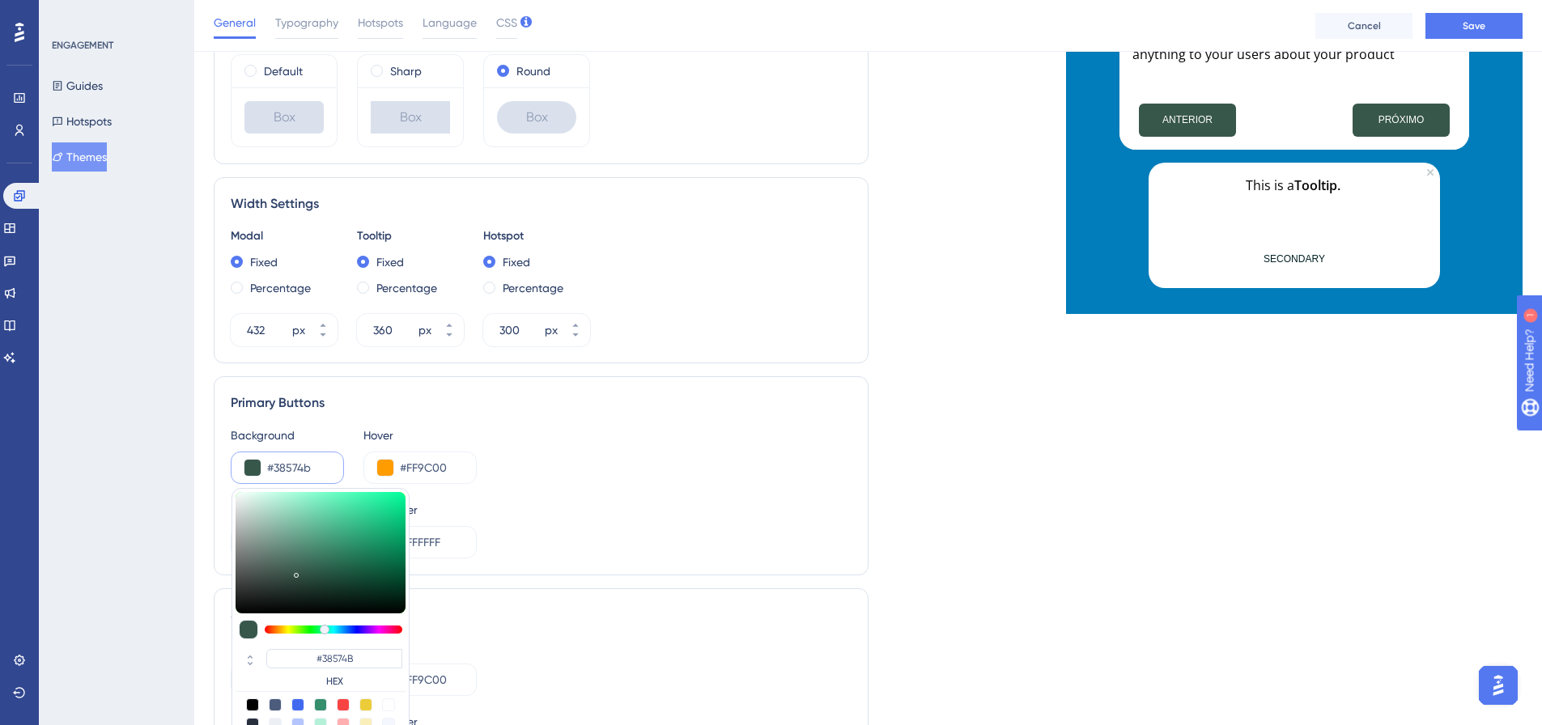
type input "#334e44"
type input "#334E44"
click at [295, 576] on div at bounding box center [296, 579] width 2 height 6
click at [570, 516] on div "Button Text #FFF Text Hover #FFFFFF" at bounding box center [541, 529] width 621 height 58
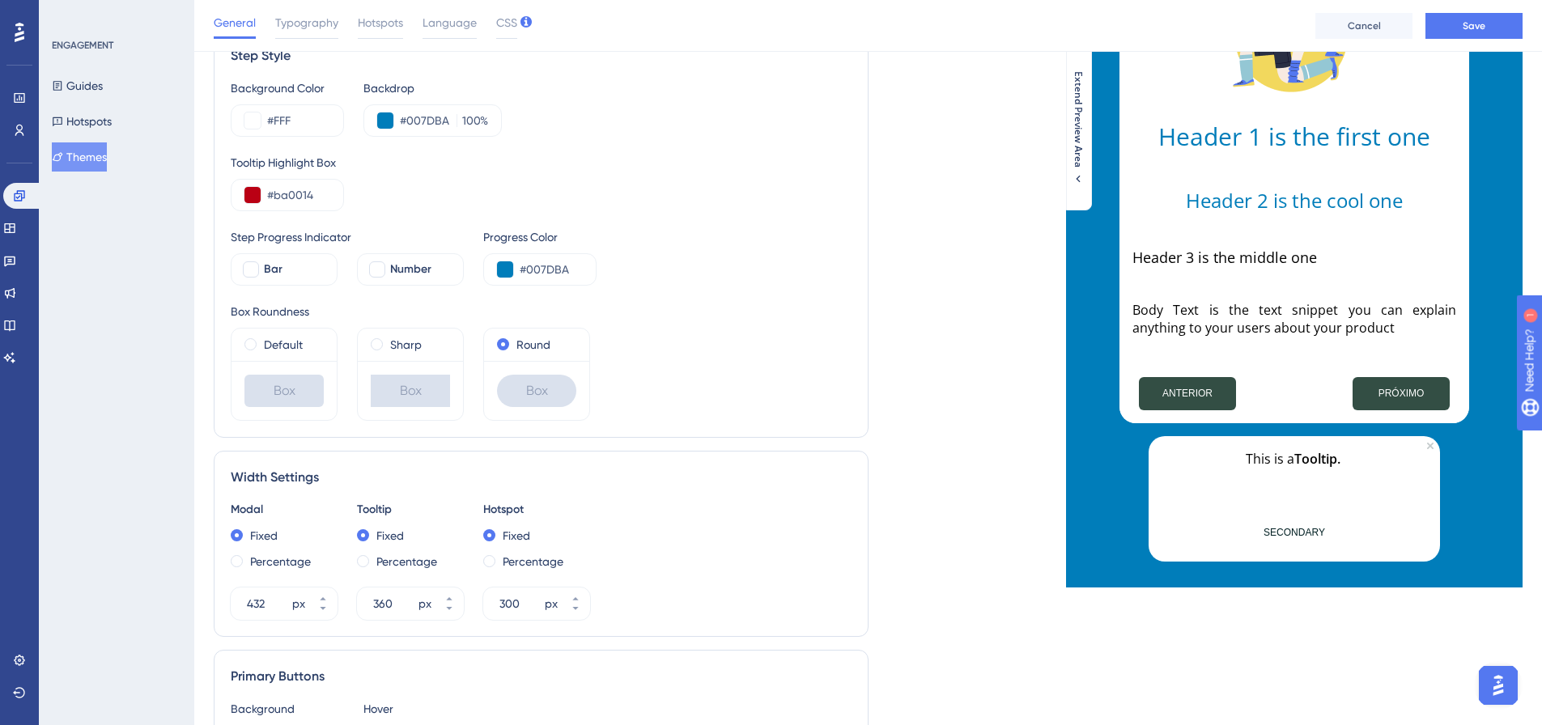
scroll to position [81, 0]
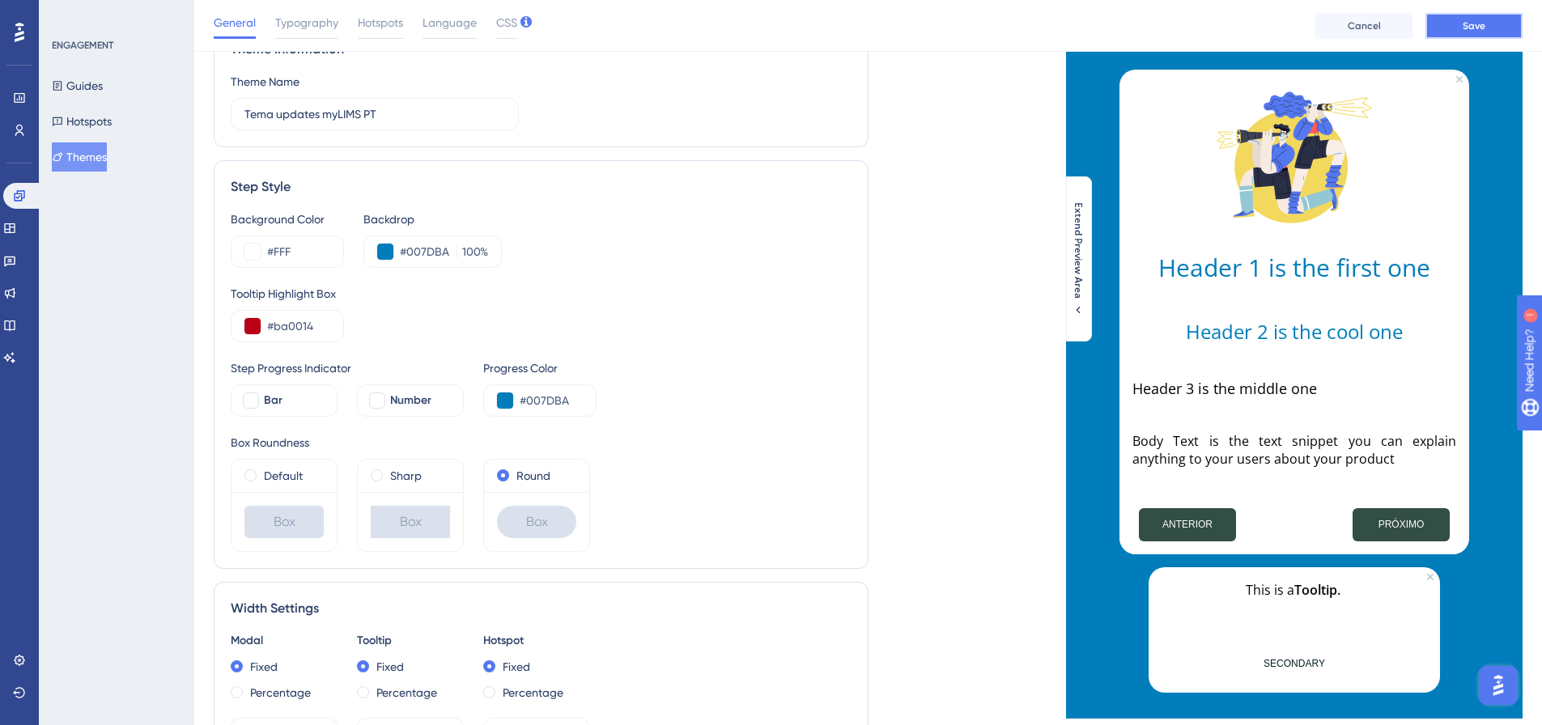
click at [1463, 20] on span "Save" at bounding box center [1474, 25] width 23 height 13
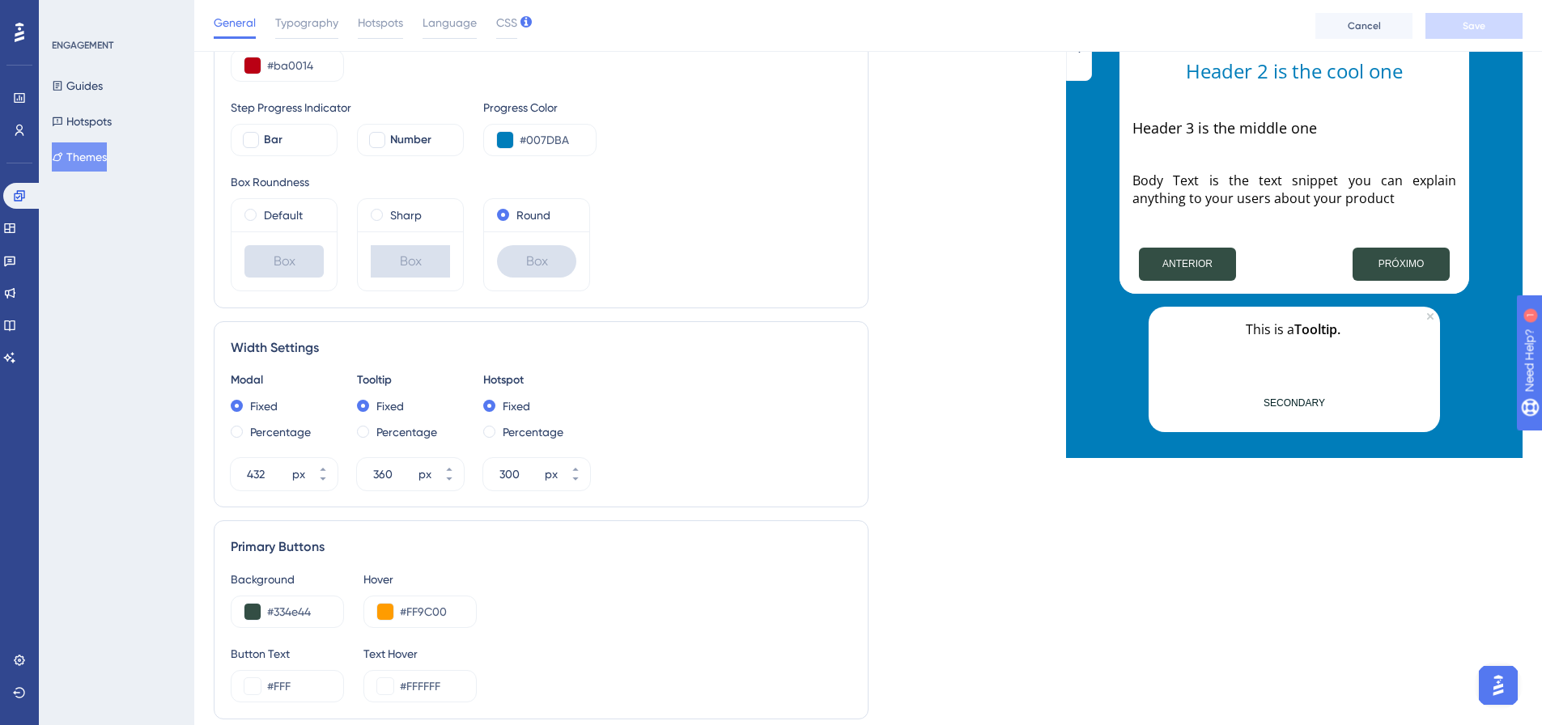
scroll to position [405, 0]
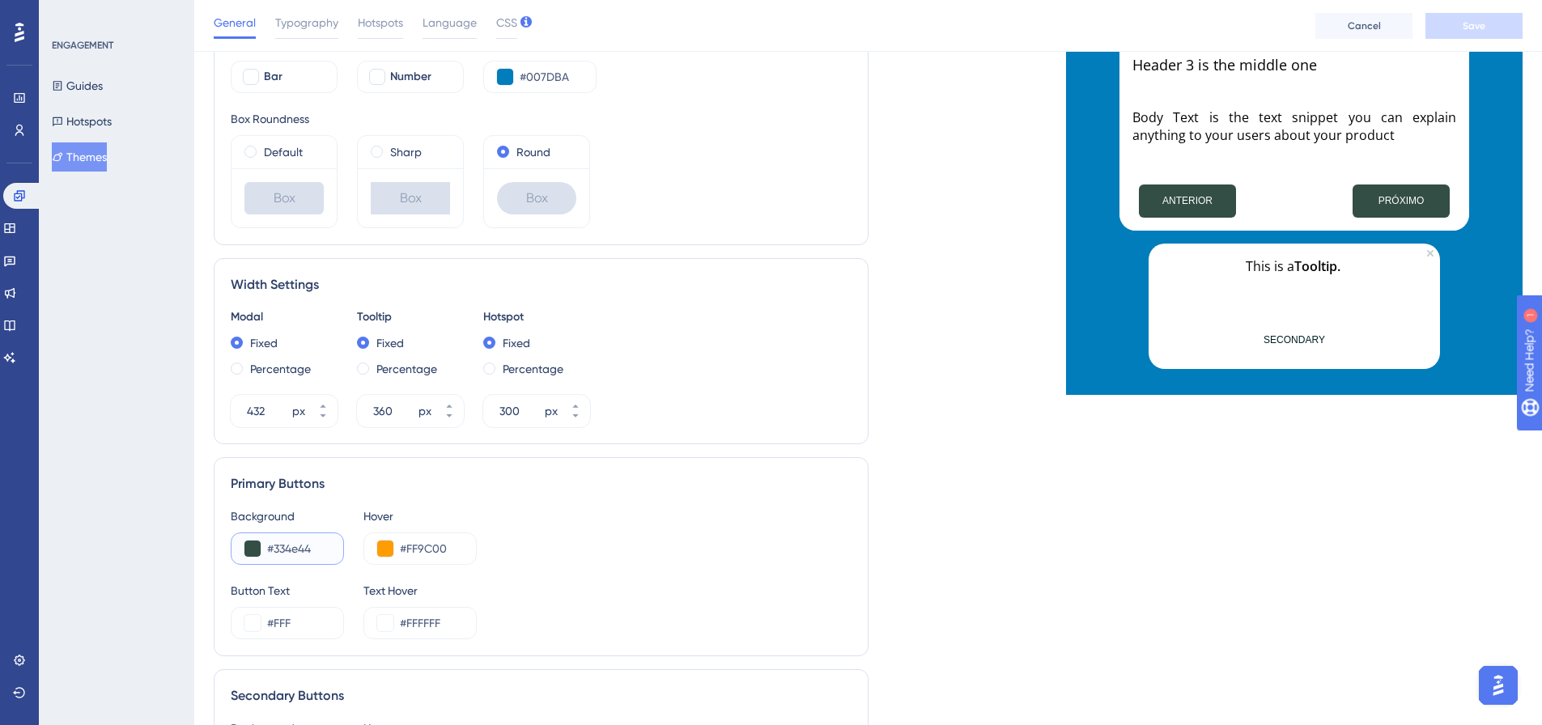
click at [252, 553] on button at bounding box center [252, 549] width 16 height 16
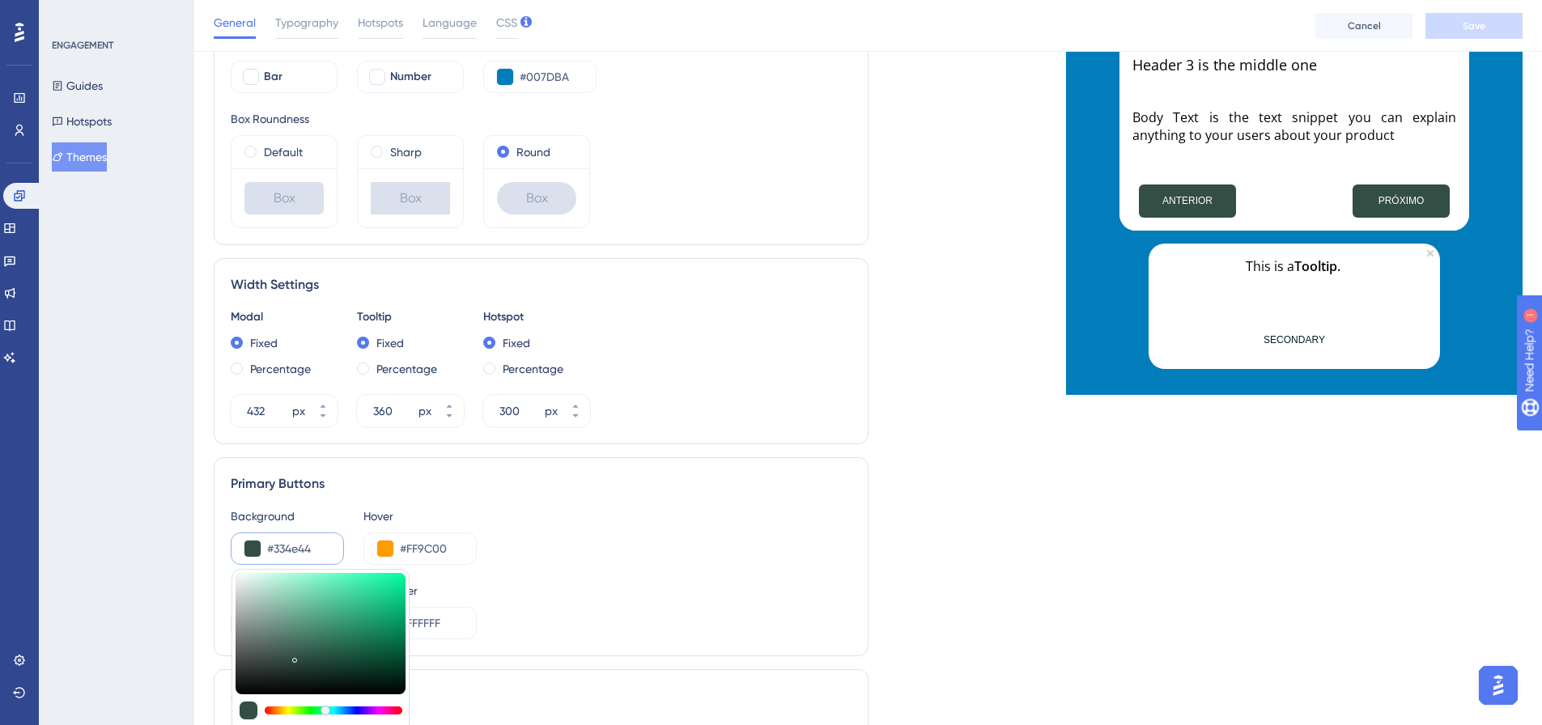
type input "#2f473e"
type input "#2F473E"
type input "#2e463d"
type input "#2E463D"
type input "#2d443b"
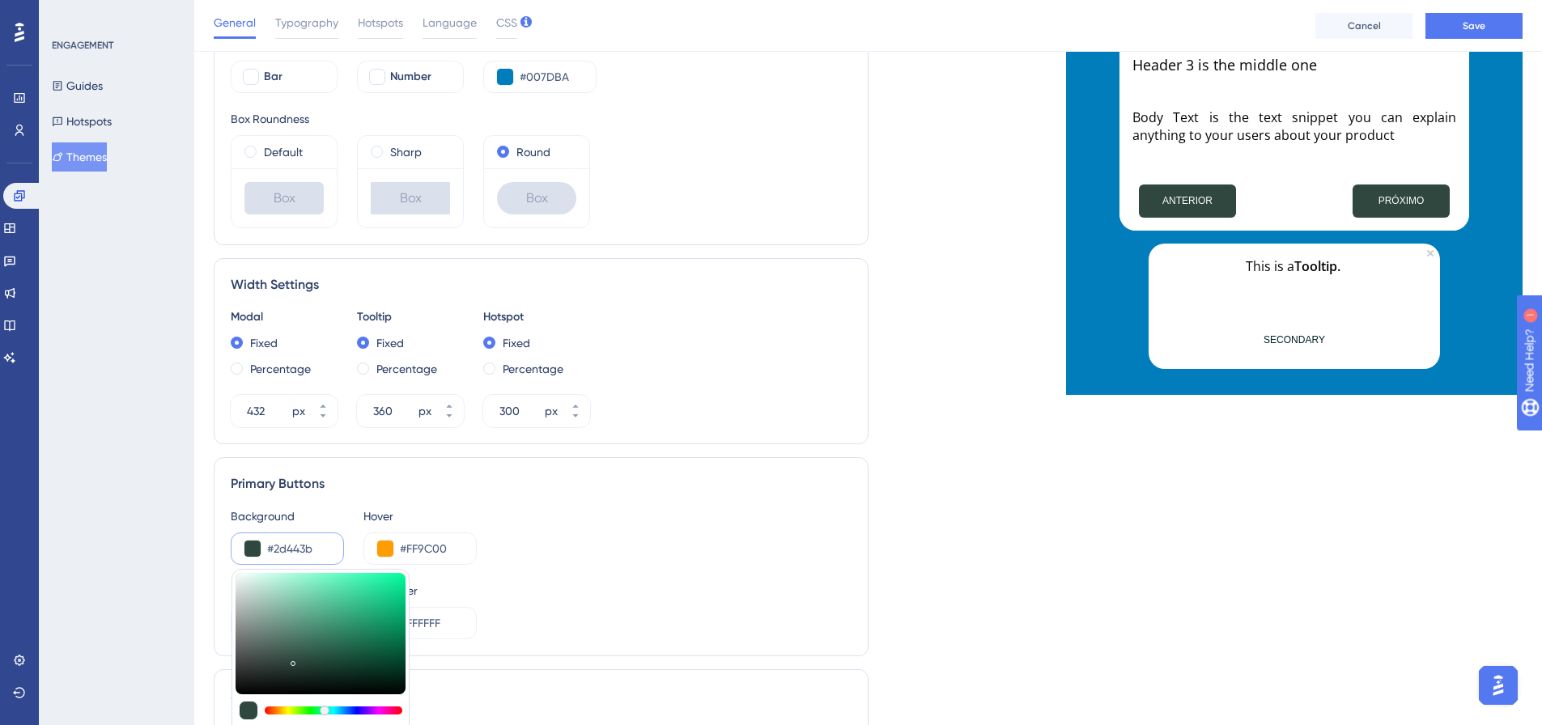
type input "#2D443B"
type input "#2c423a"
type input "#2C423A"
type input "#2a4139"
type input "#2A4139"
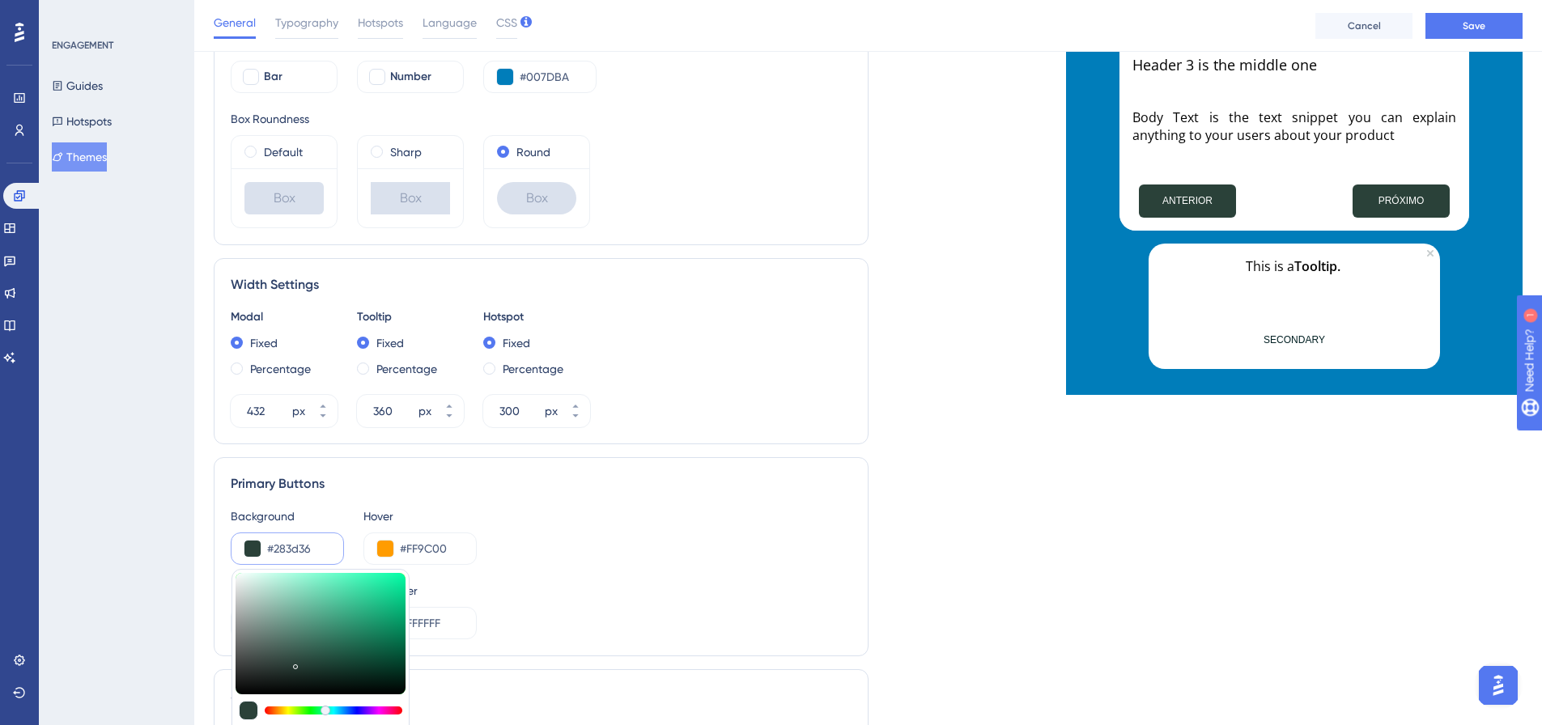
type input "#273d36"
type input "#273D36"
type input "#263b35"
type input "#263B35"
type input "#253a34"
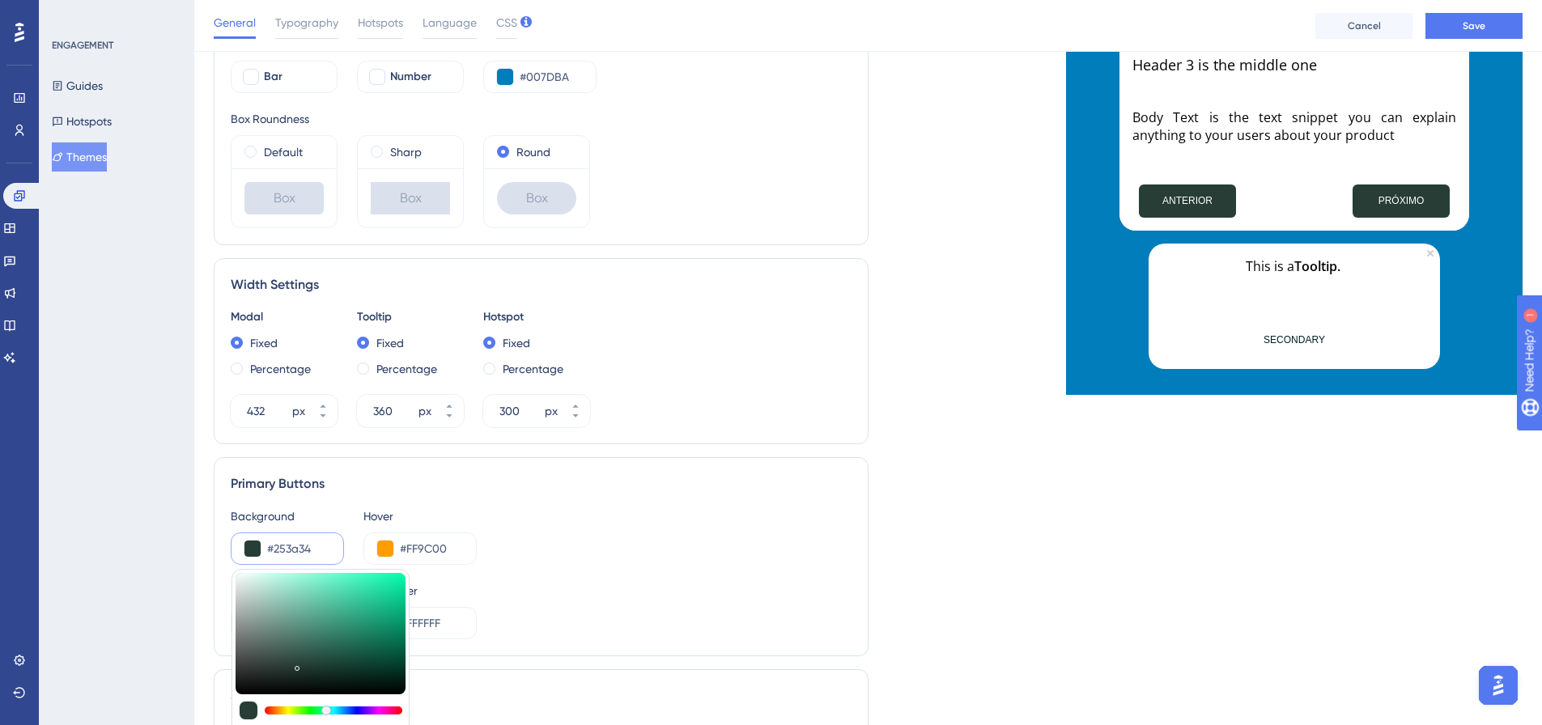
type input "#253A34"
type input "#243832"
type input "#223630"
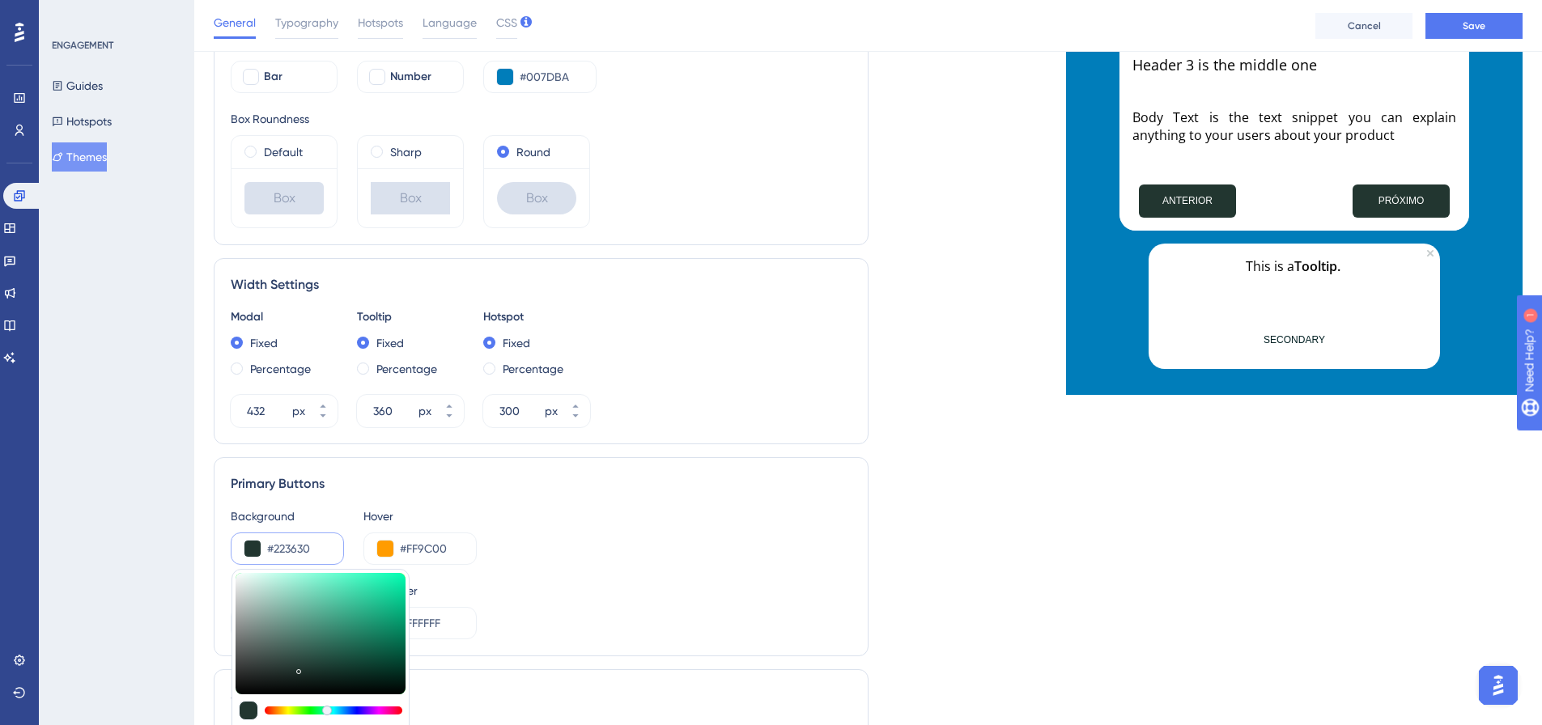
drag, startPoint x: 293, startPoint y: 661, endPoint x: 298, endPoint y: 669, distance: 9.4
click at [299, 669] on div at bounding box center [300, 672] width 2 height 6
click at [578, 560] on div "Background #223630 #223630 HEX Hover #FF9C00" at bounding box center [541, 536] width 621 height 58
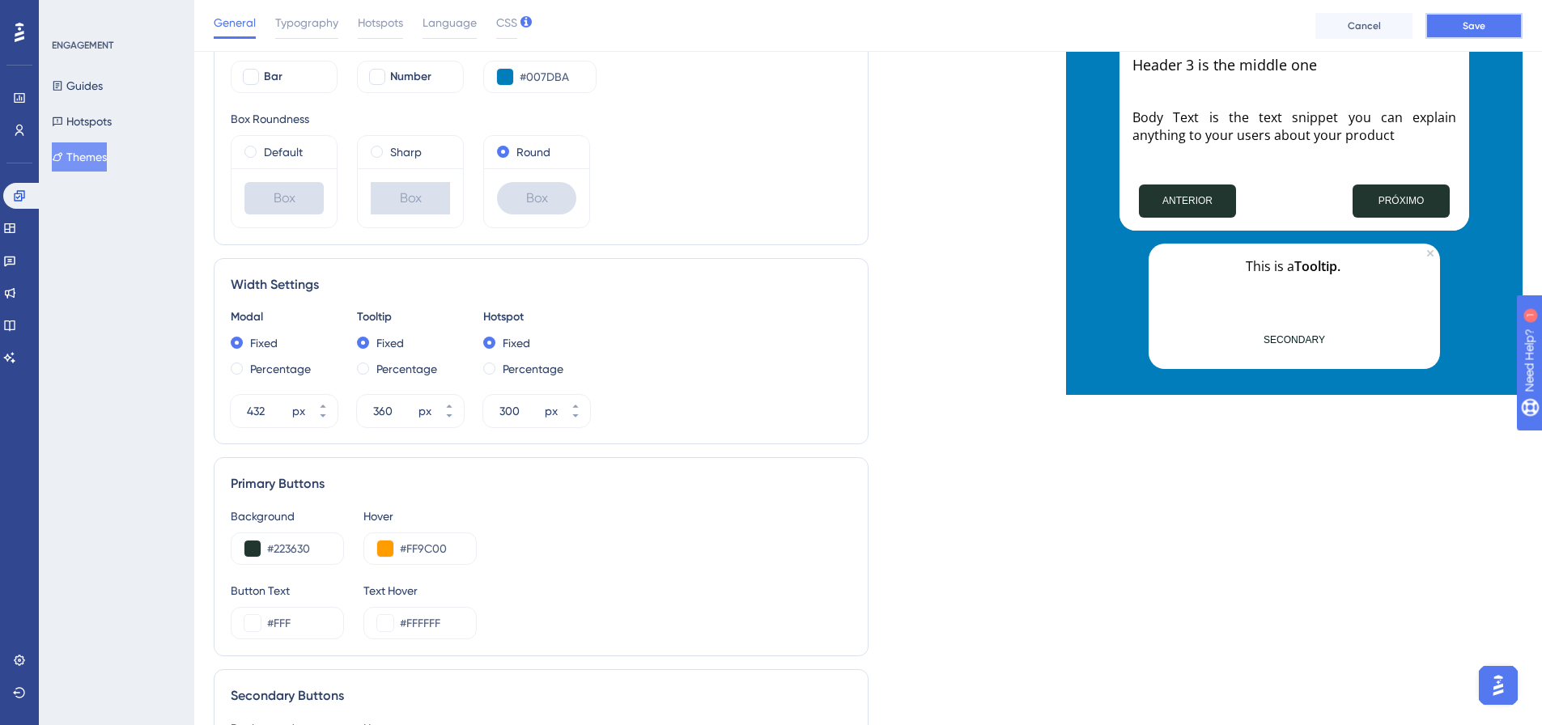
click at [1467, 26] on span "Save" at bounding box center [1474, 25] width 23 height 13
drag, startPoint x: 316, startPoint y: 543, endPoint x: 274, endPoint y: 546, distance: 42.2
click at [274, 546] on input "#223630" at bounding box center [298, 548] width 63 height 19
click at [610, 556] on div "Background #007DBA Hover #FF9C00" at bounding box center [541, 536] width 621 height 58
click at [879, 458] on div "Live Preview Header 1 is the first one Header 2 is the cool one Header 3 is the…" at bounding box center [1196, 376] width 655 height 1355
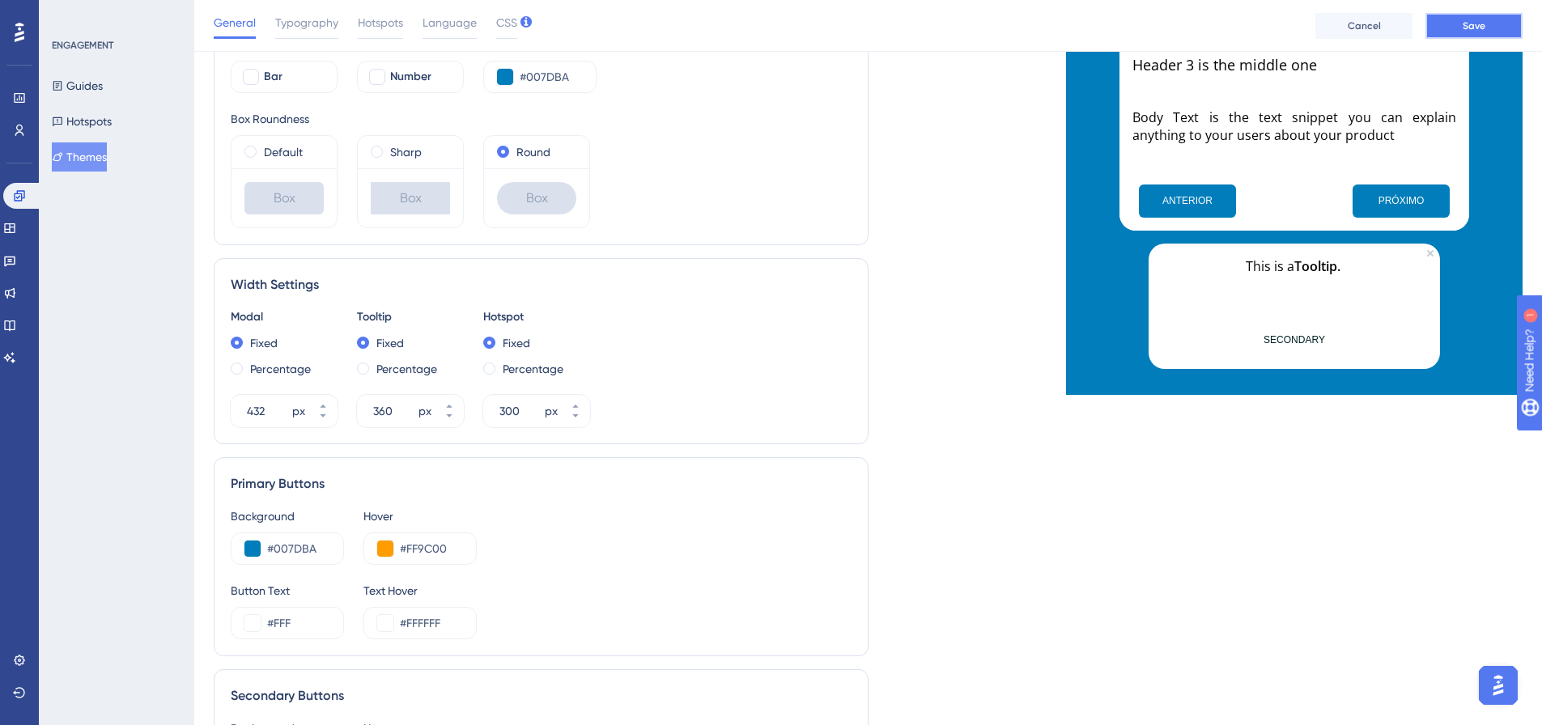
click at [1481, 23] on span "Save" at bounding box center [1474, 25] width 23 height 13
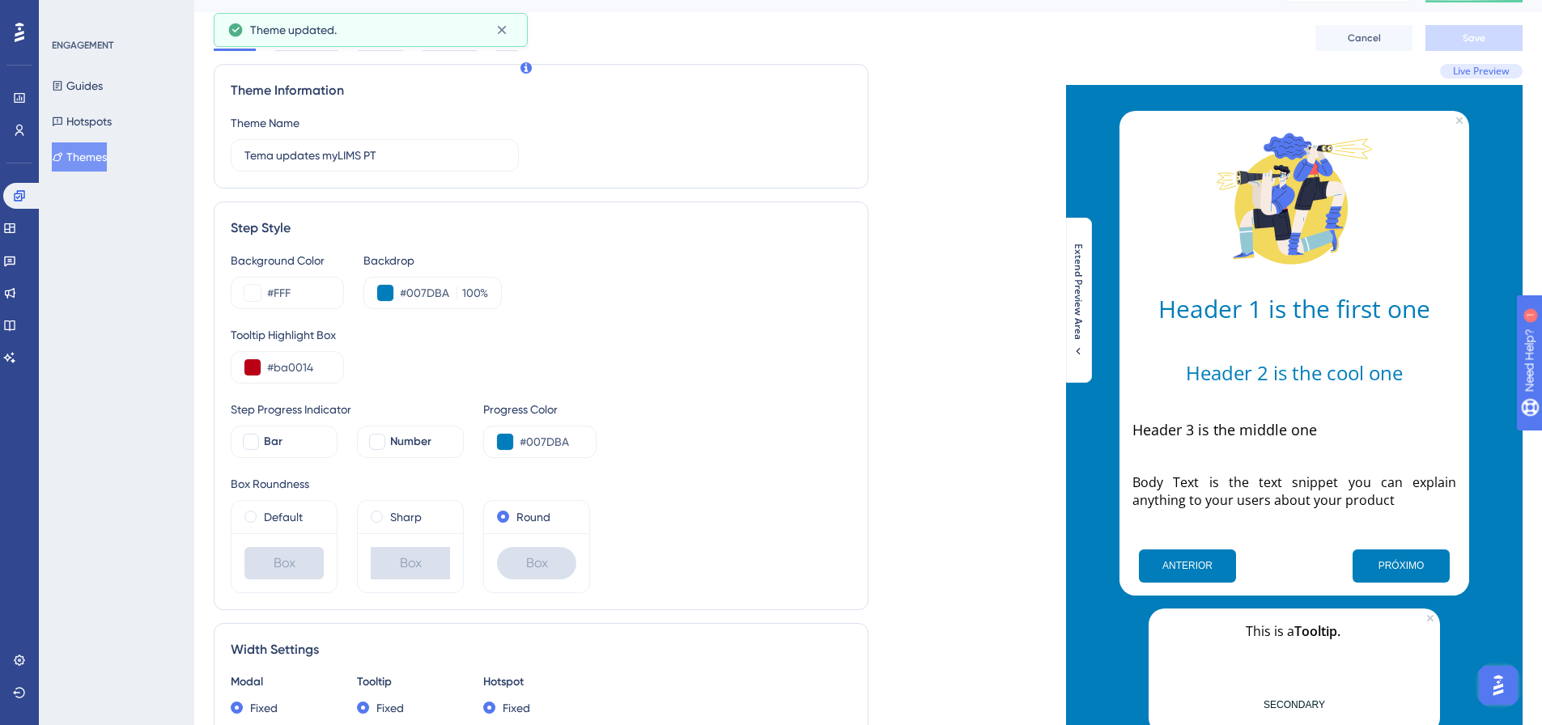
scroll to position [0, 0]
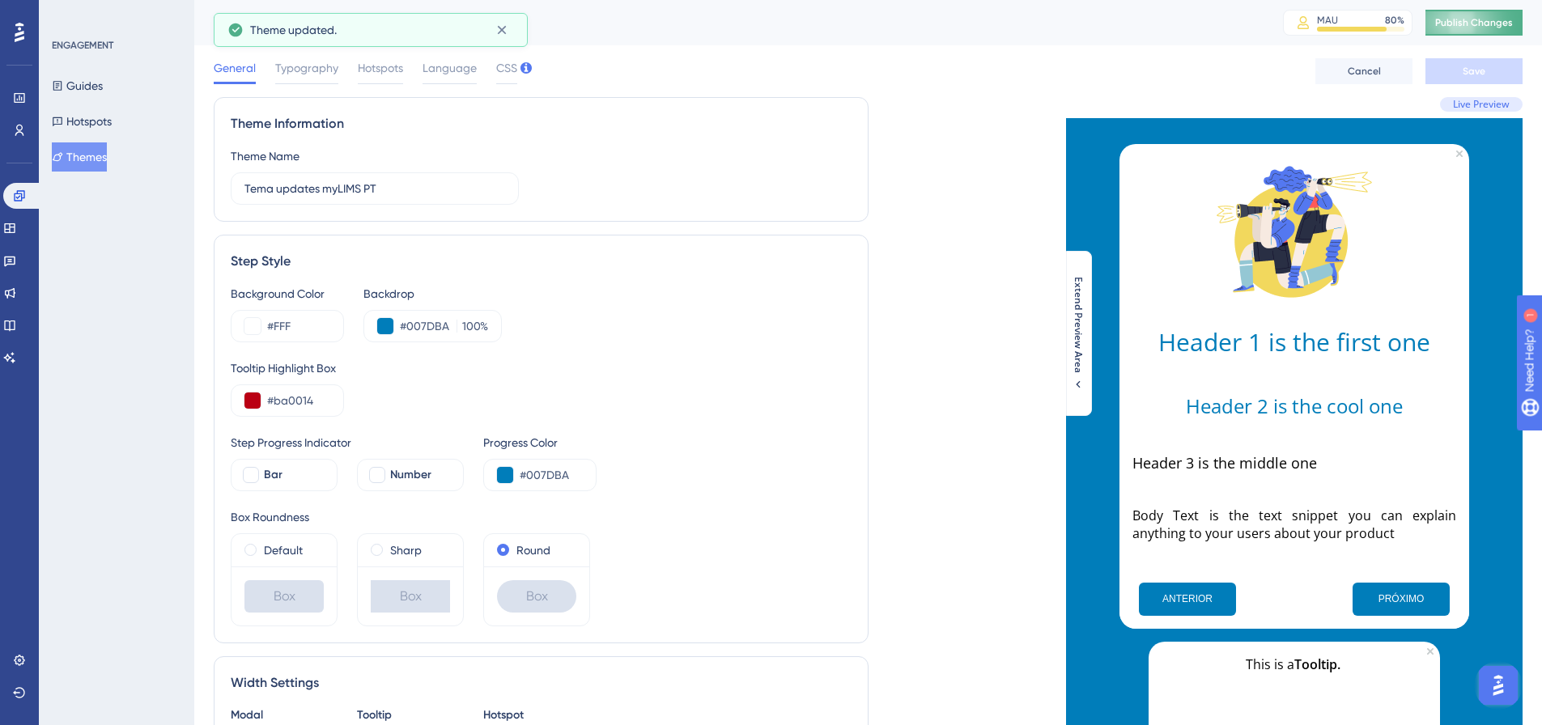
click at [1443, 25] on button "Publish Changes" at bounding box center [1473, 23] width 97 height 26
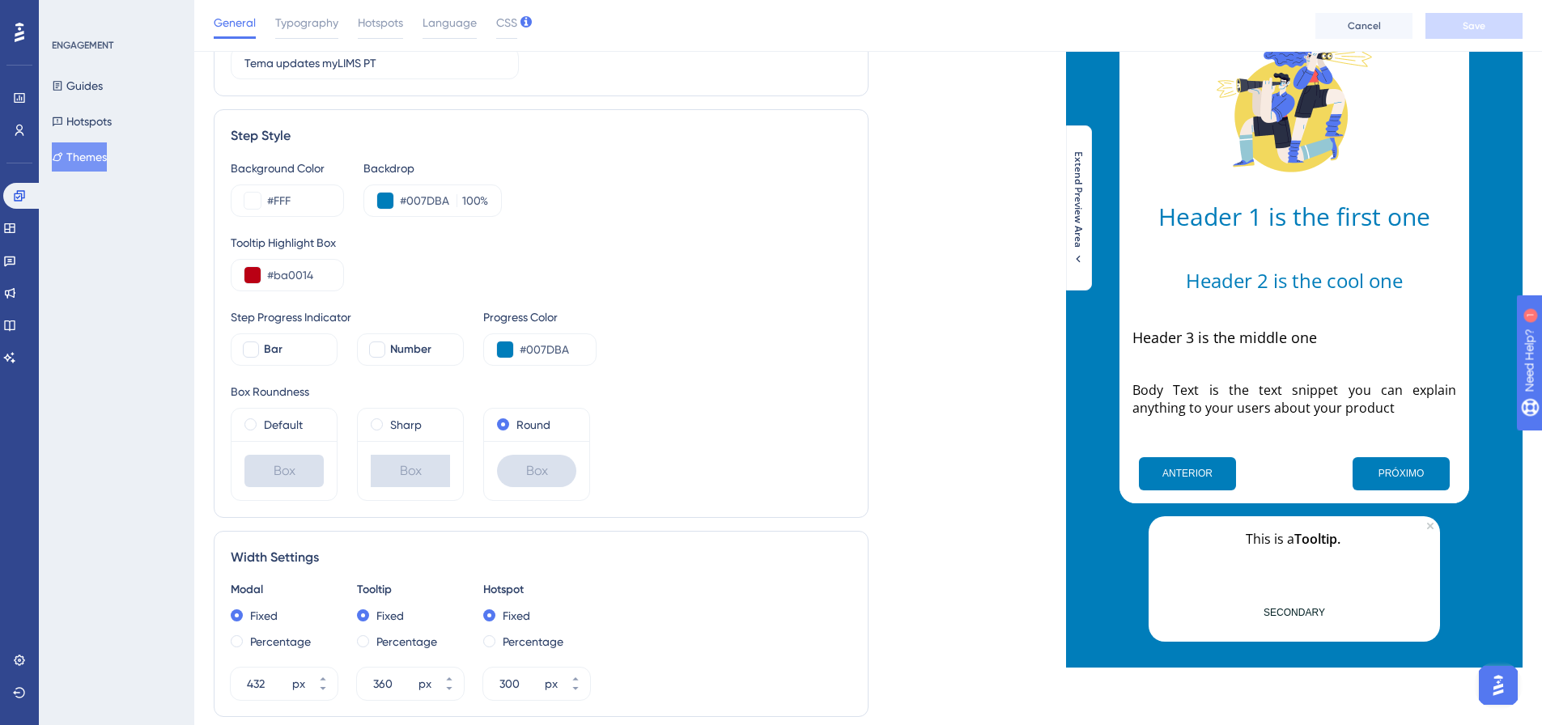
scroll to position [405, 0]
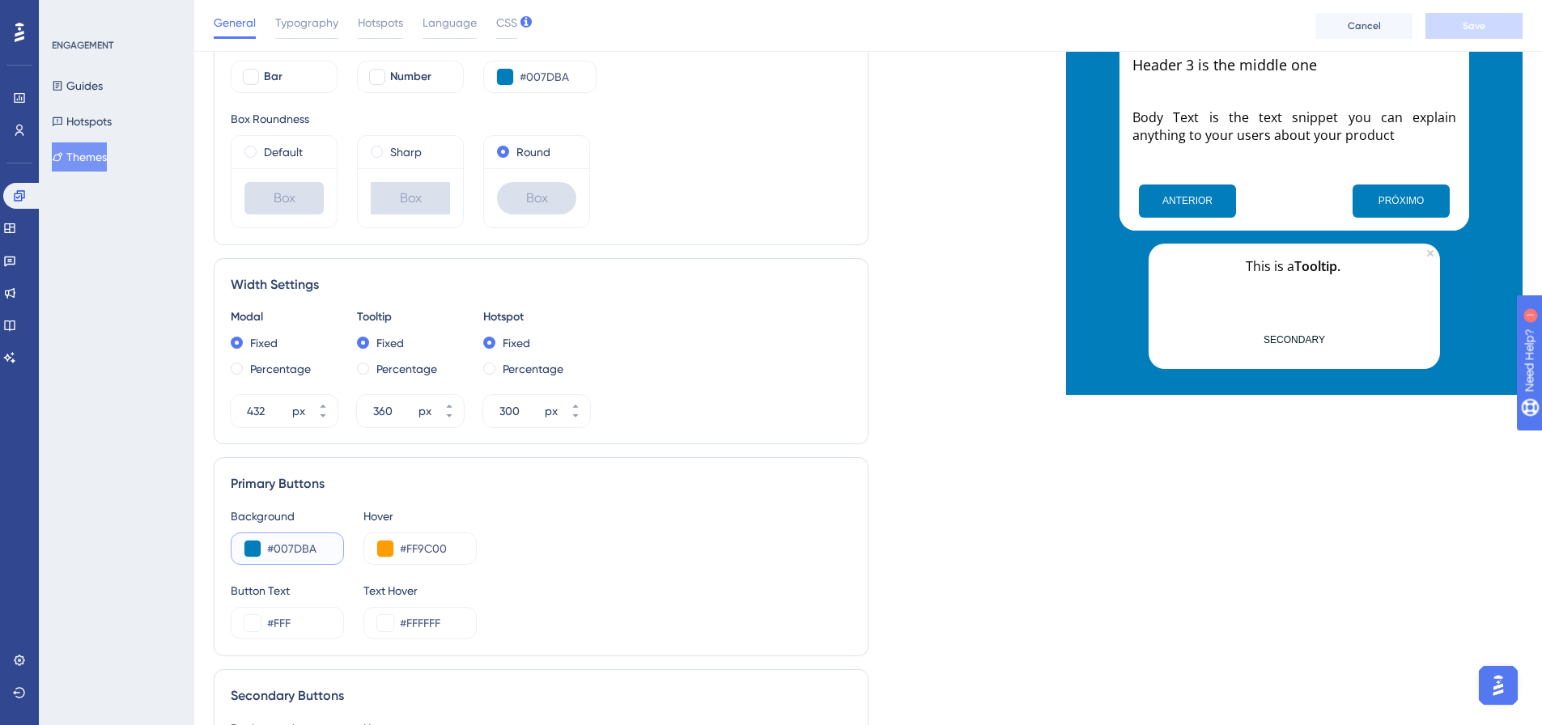
click at [256, 550] on button at bounding box center [252, 549] width 16 height 16
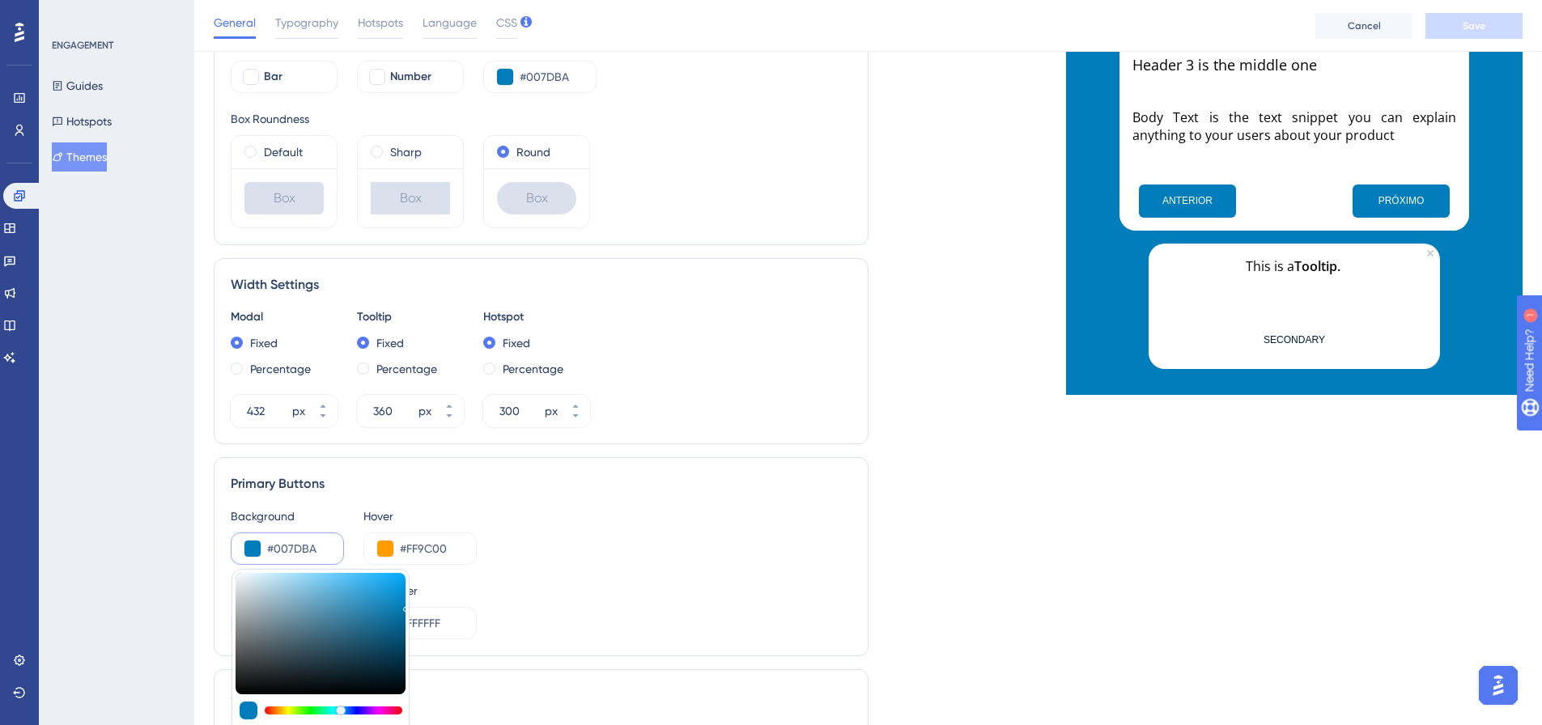
click at [569, 533] on div "Background #007DBA #007DBA HEX Hover #FF9C00" at bounding box center [541, 536] width 621 height 58
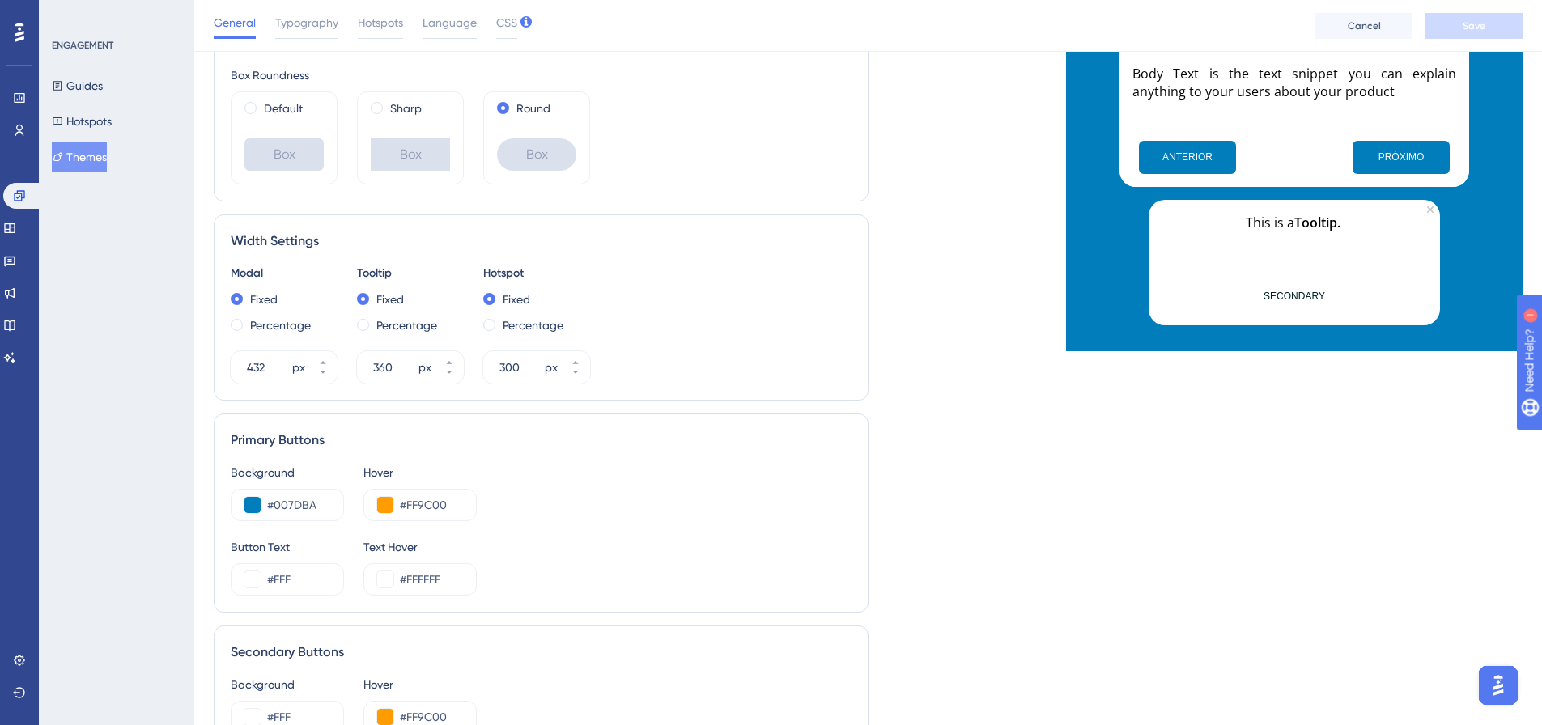
scroll to position [648, 0]
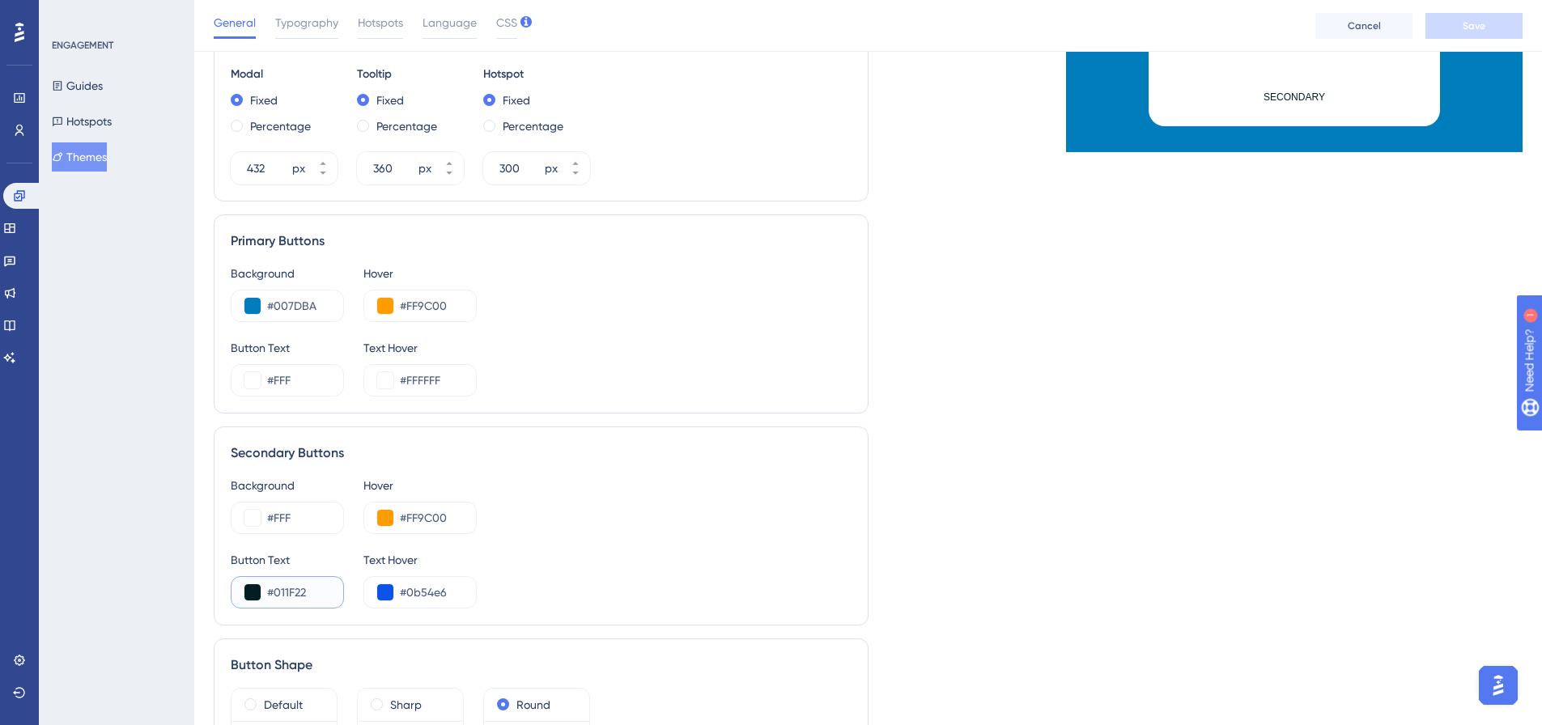
drag, startPoint x: 307, startPoint y: 589, endPoint x: 274, endPoint y: 586, distance: 33.3
click at [274, 586] on input "#011F22" at bounding box center [298, 592] width 63 height 19
click at [614, 498] on div "Background #FFF Hover #FF9C00" at bounding box center [541, 505] width 621 height 58
drag, startPoint x: 317, startPoint y: 304, endPoint x: 274, endPoint y: 305, distance: 43.7
click at [274, 305] on input "#007DBA" at bounding box center [298, 305] width 63 height 19
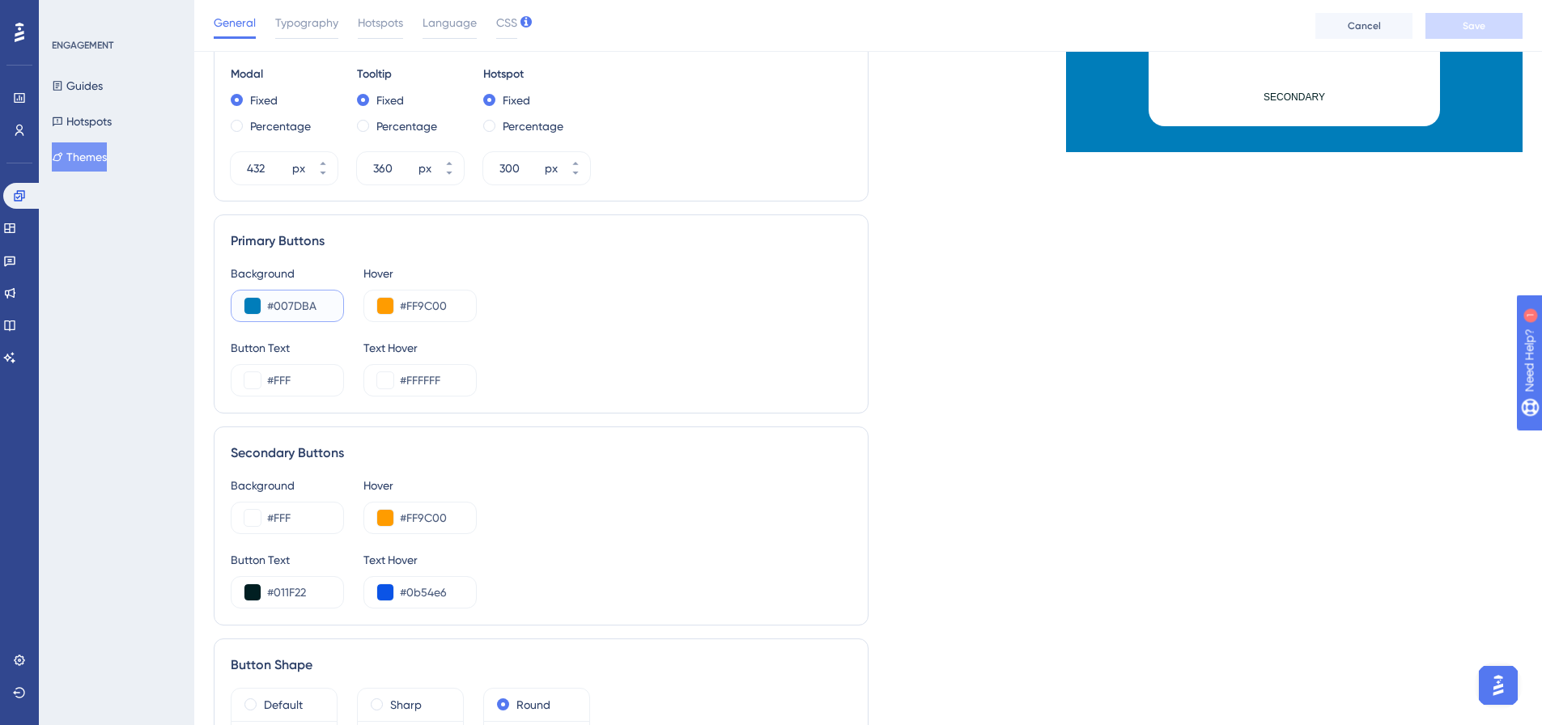
paste input "12023"
type input "#012023"
click at [608, 348] on div "Button Text #FFF Text Hover #FFFFFF" at bounding box center [541, 367] width 621 height 58
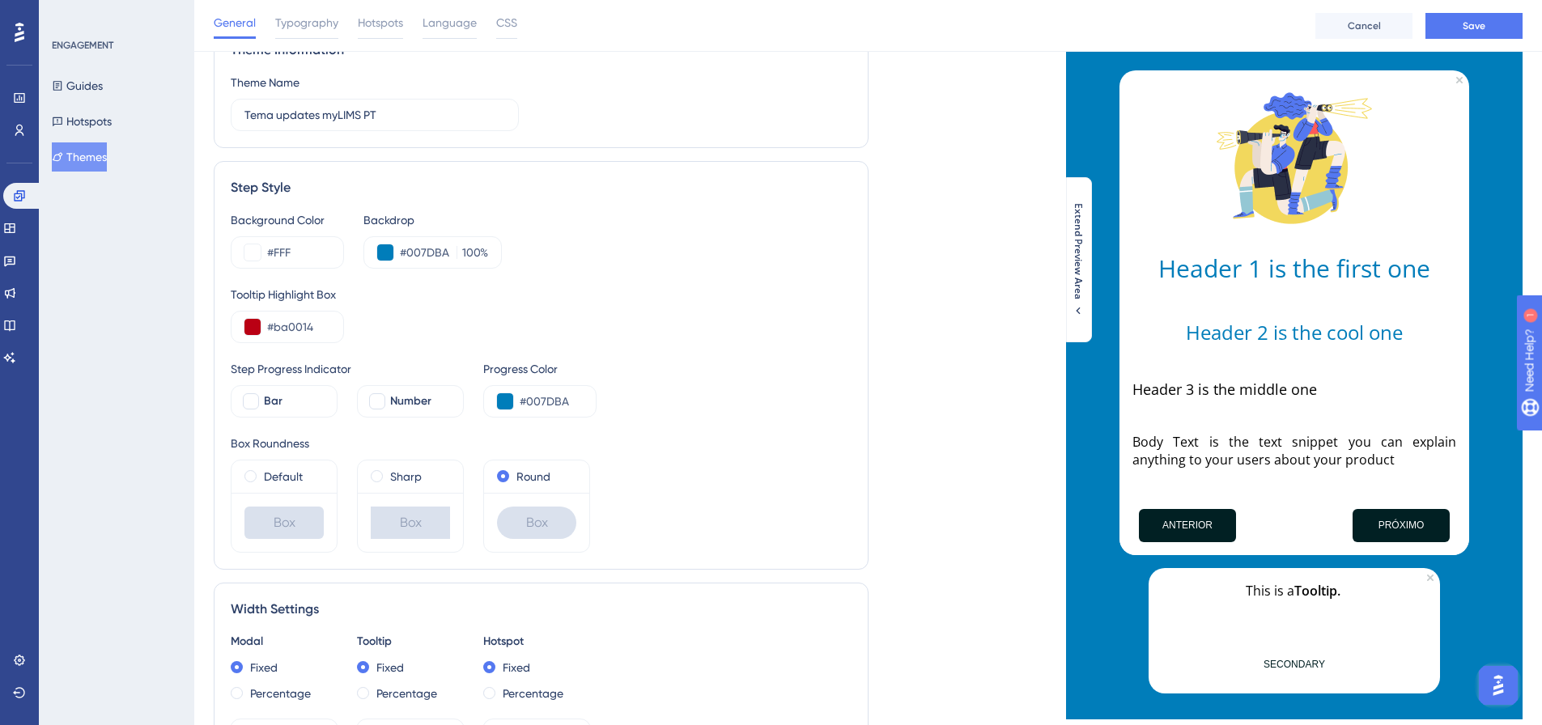
scroll to position [324, 0]
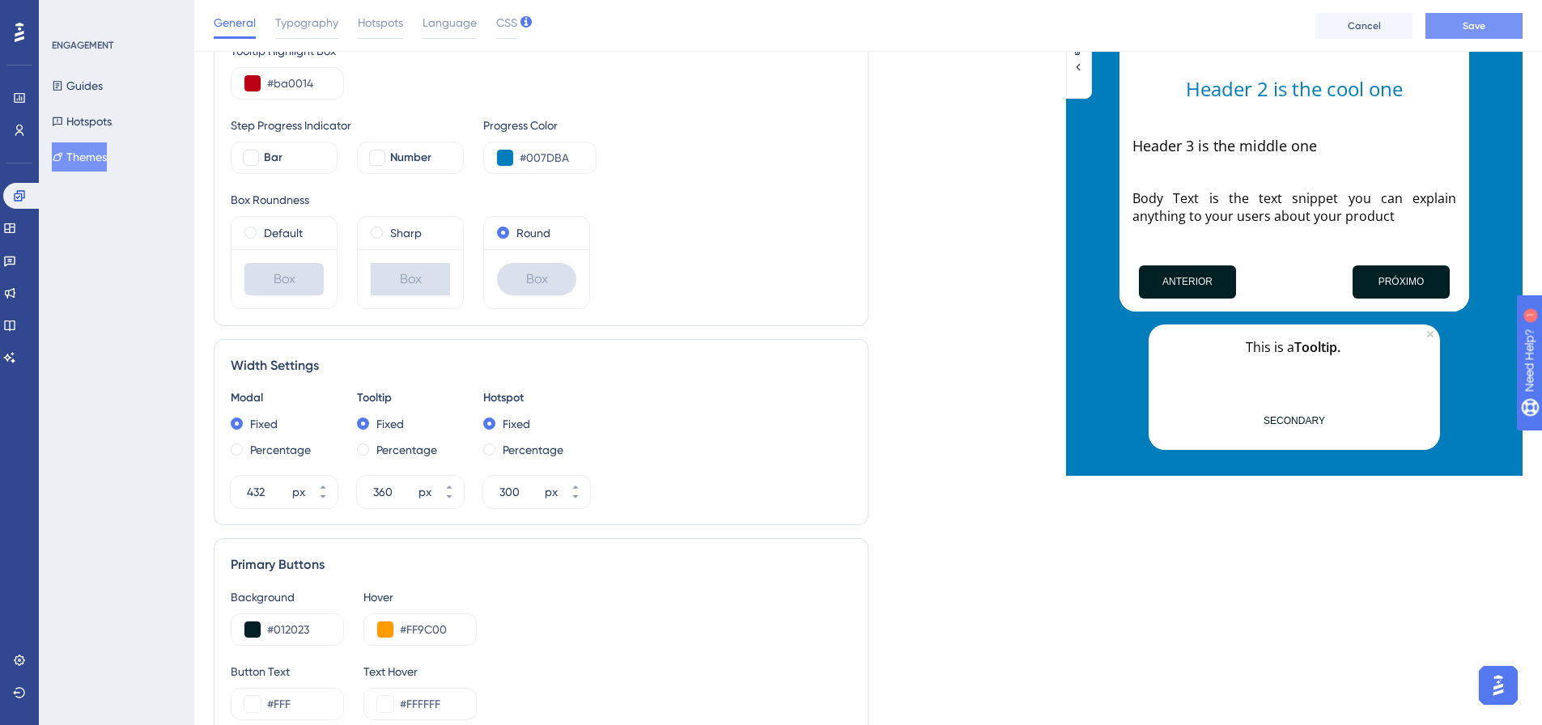
click at [1455, 36] on button "Save" at bounding box center [1473, 26] width 97 height 26
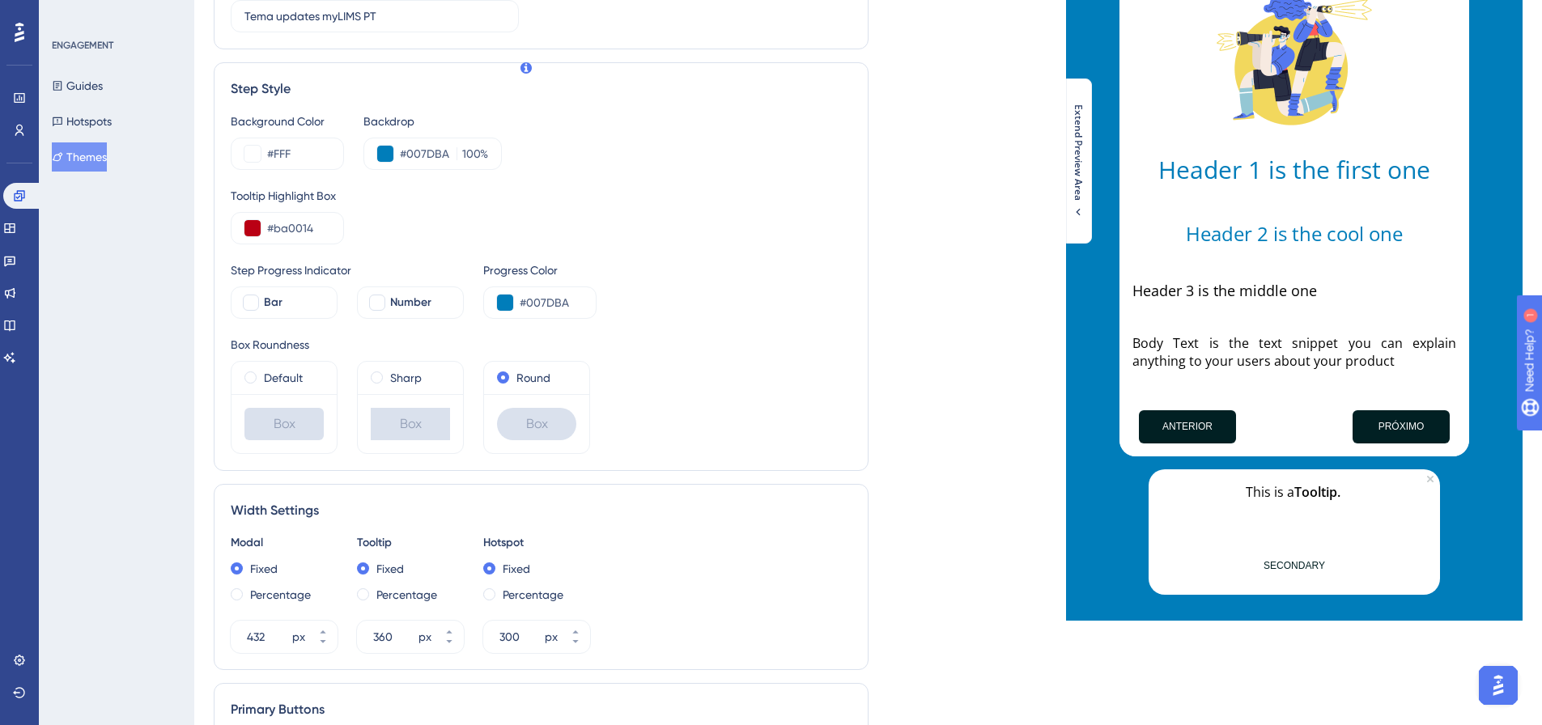
scroll to position [0, 0]
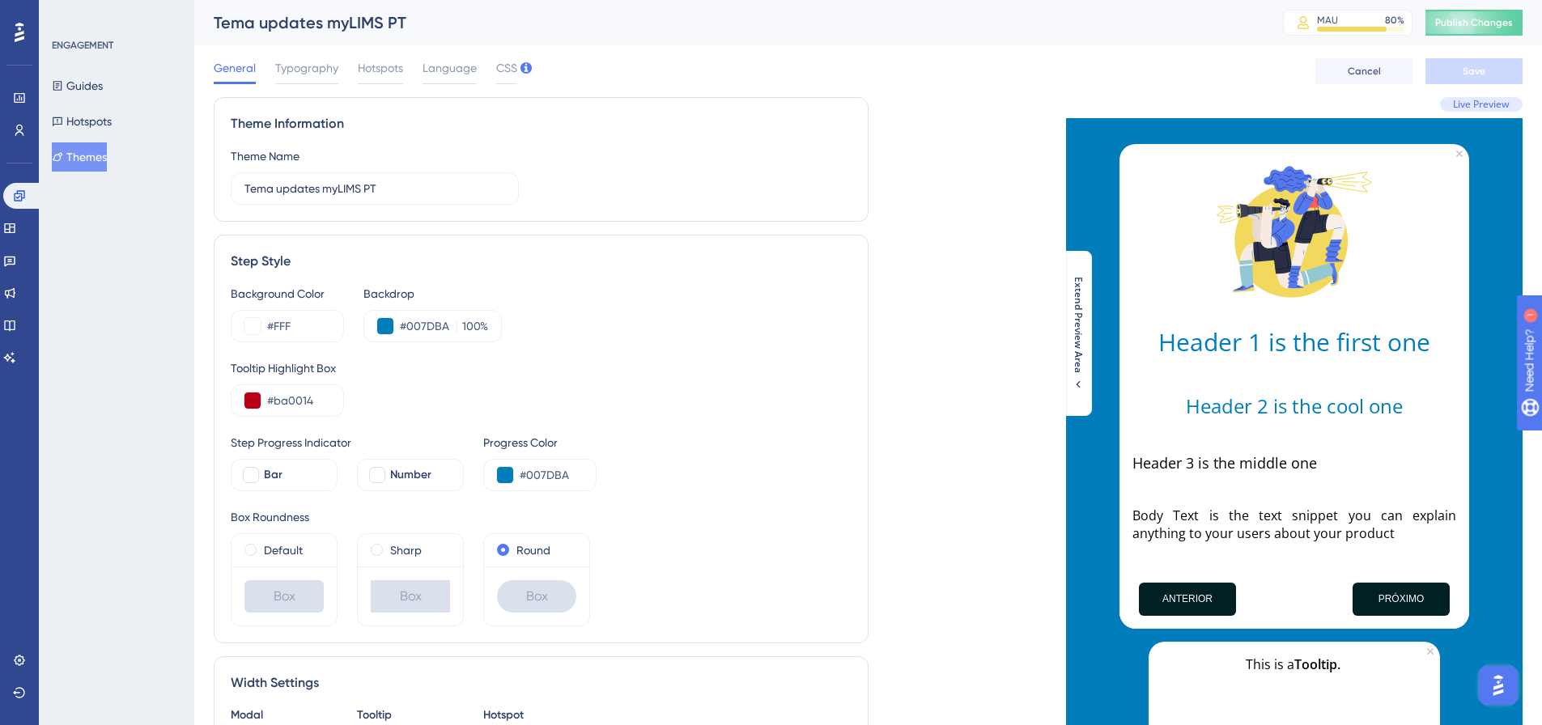
click at [107, 158] on button "Themes" at bounding box center [79, 156] width 55 height 29
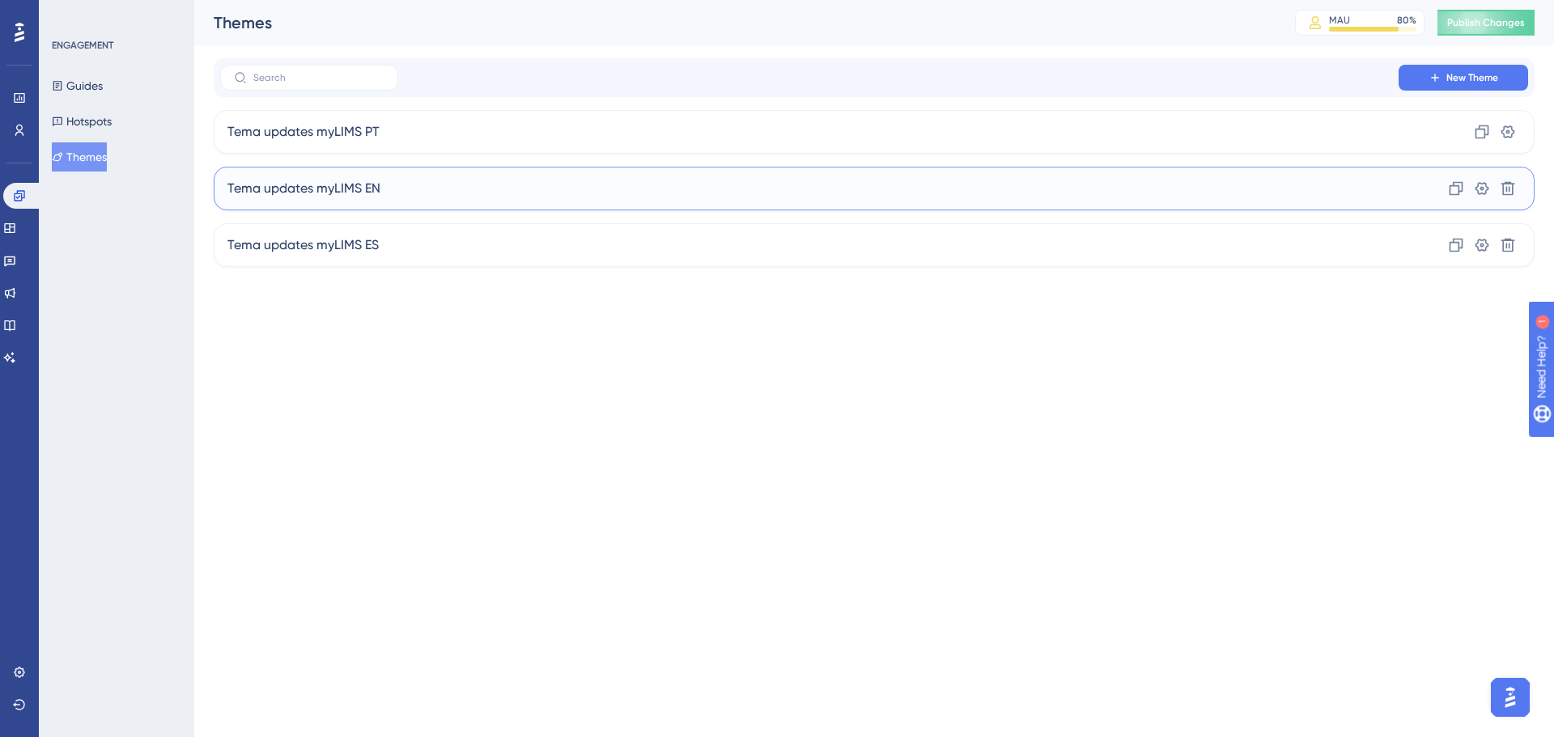
click at [374, 188] on span "Tema updates myLIMS EN" at bounding box center [303, 188] width 153 height 19
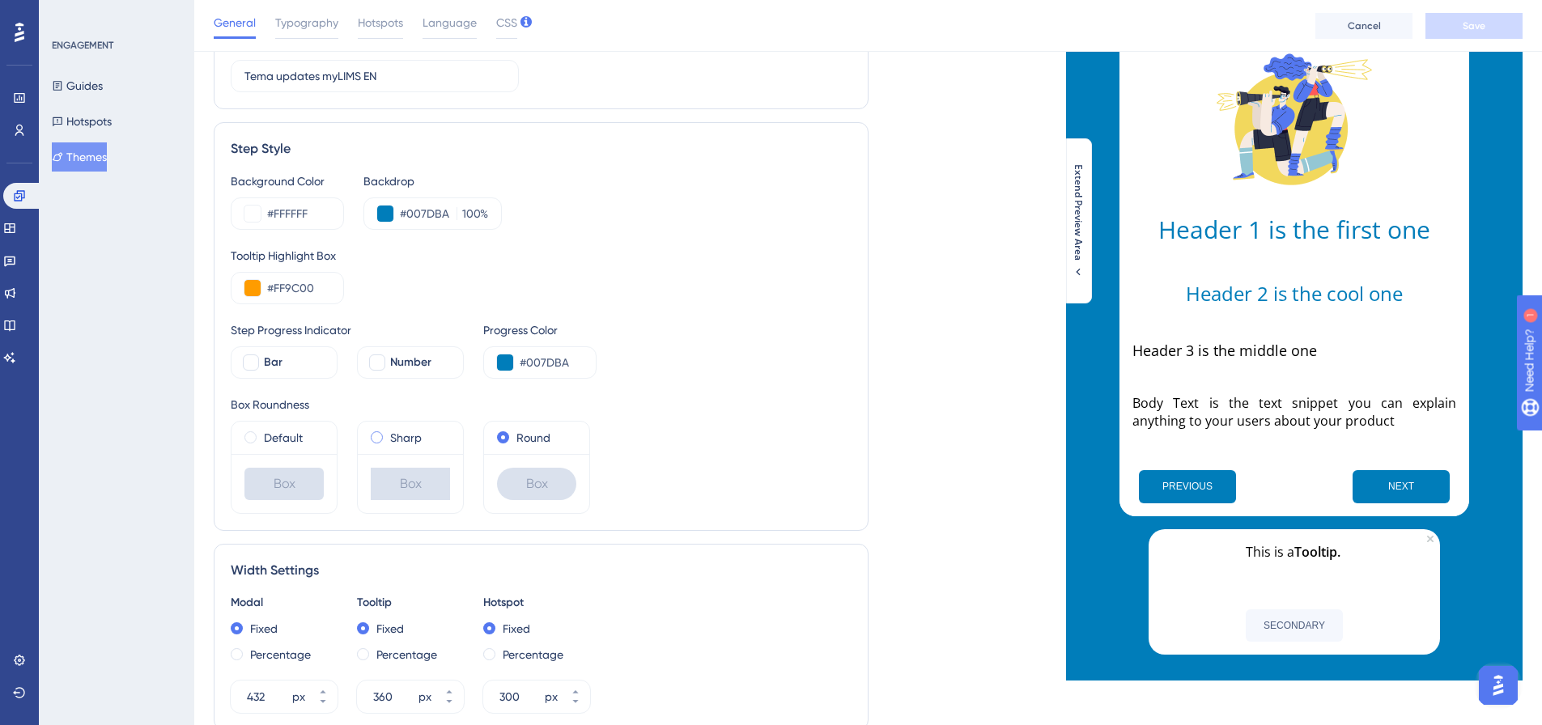
scroll to position [486, 0]
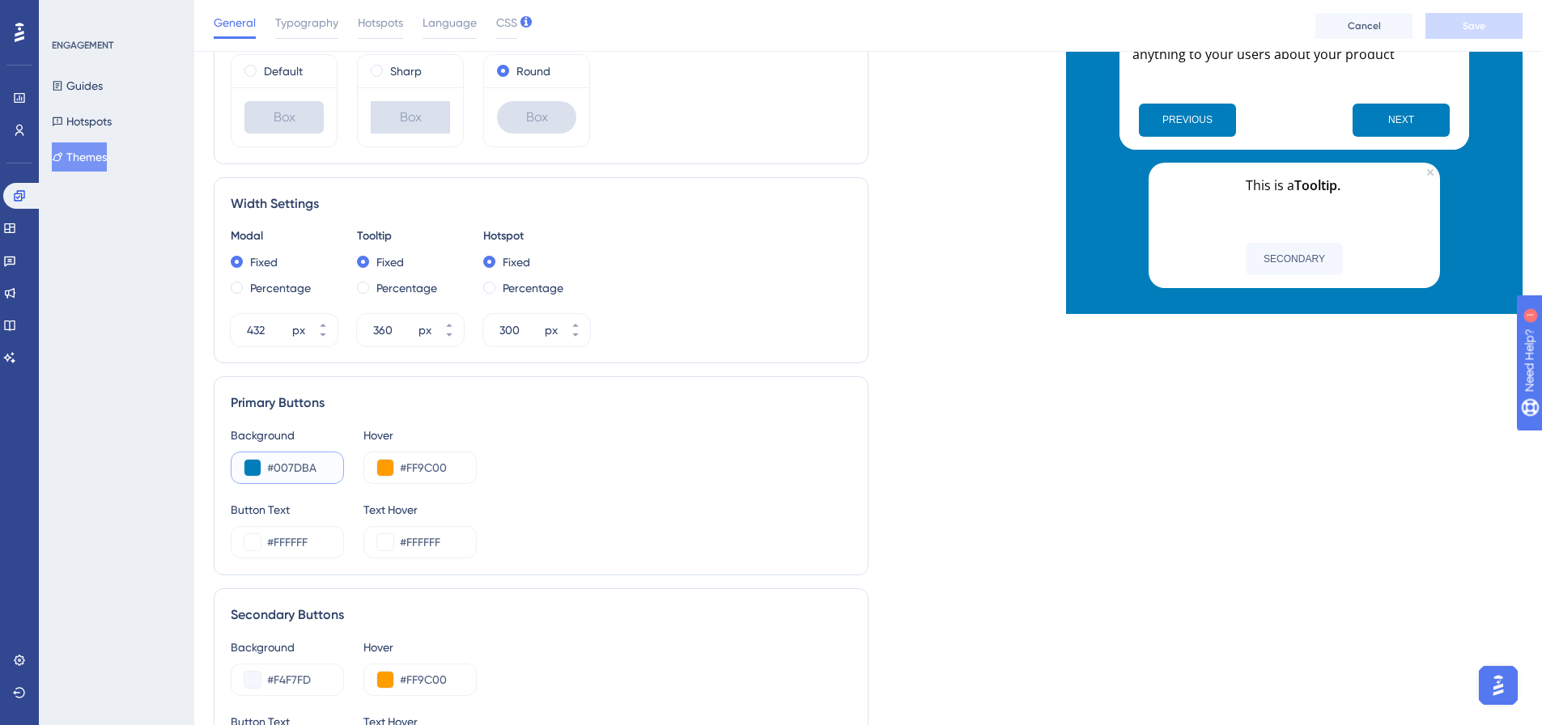
drag, startPoint x: 315, startPoint y: 466, endPoint x: 276, endPoint y: 468, distance: 38.9
click at [276, 468] on input "#007DBA" at bounding box center [298, 467] width 63 height 19
paste input "12023"
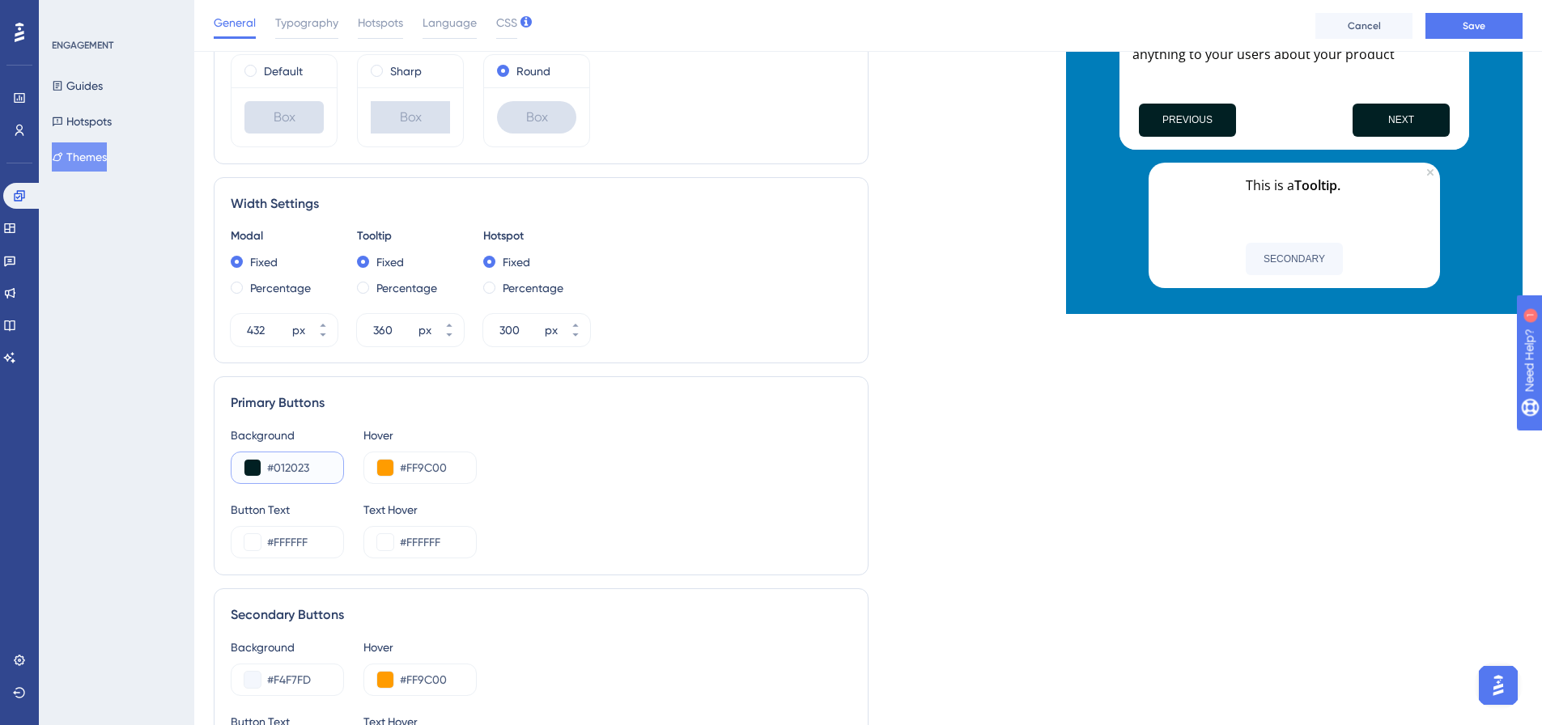
type input "#012023"
click at [583, 465] on div "Background #012023 Hover #FF9C00" at bounding box center [541, 455] width 621 height 58
click at [1488, 33] on button "Save" at bounding box center [1473, 26] width 97 height 26
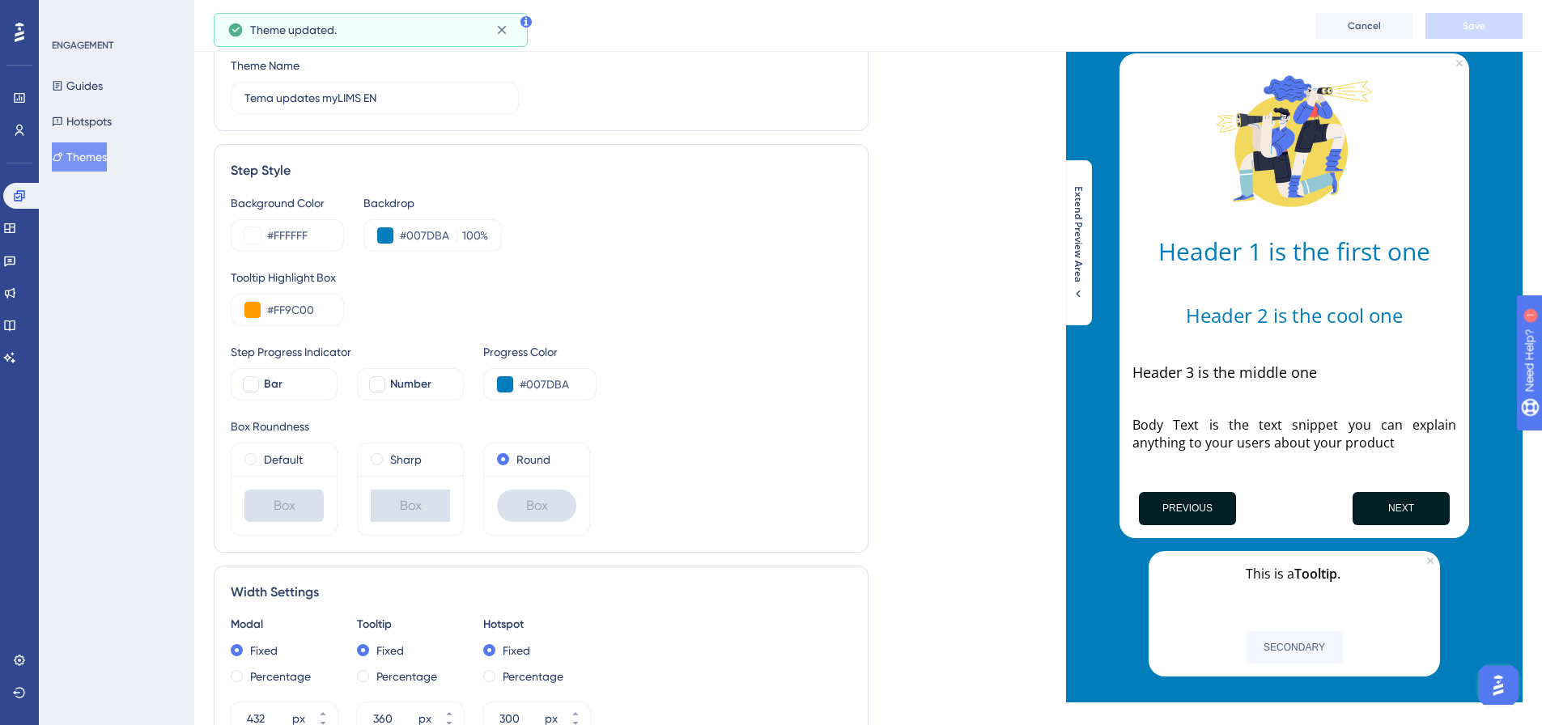
scroll to position [81, 0]
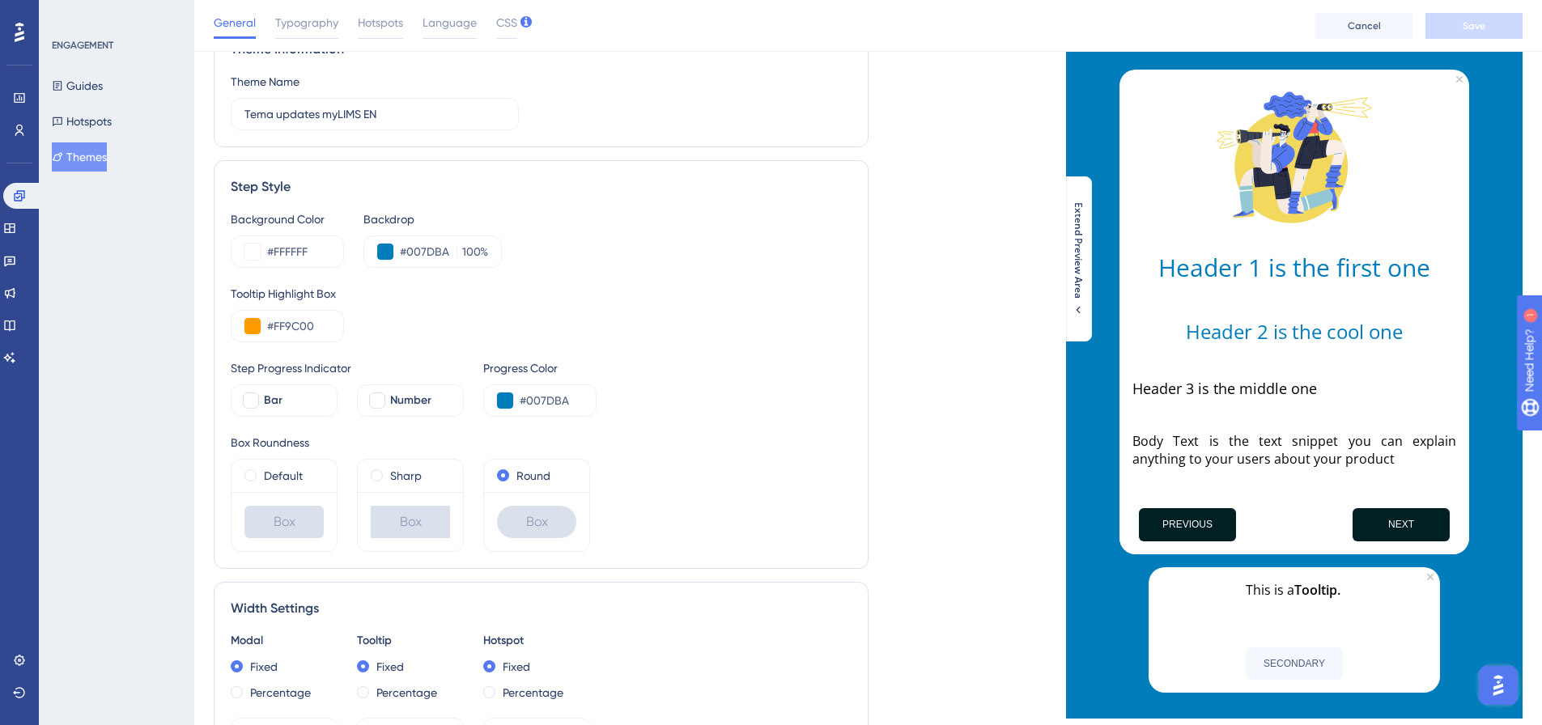
click at [1187, 267] on h1 "Header 1 is the first one" at bounding box center [1294, 267] width 324 height 33
click at [322, 17] on span "Typography" at bounding box center [306, 22] width 63 height 19
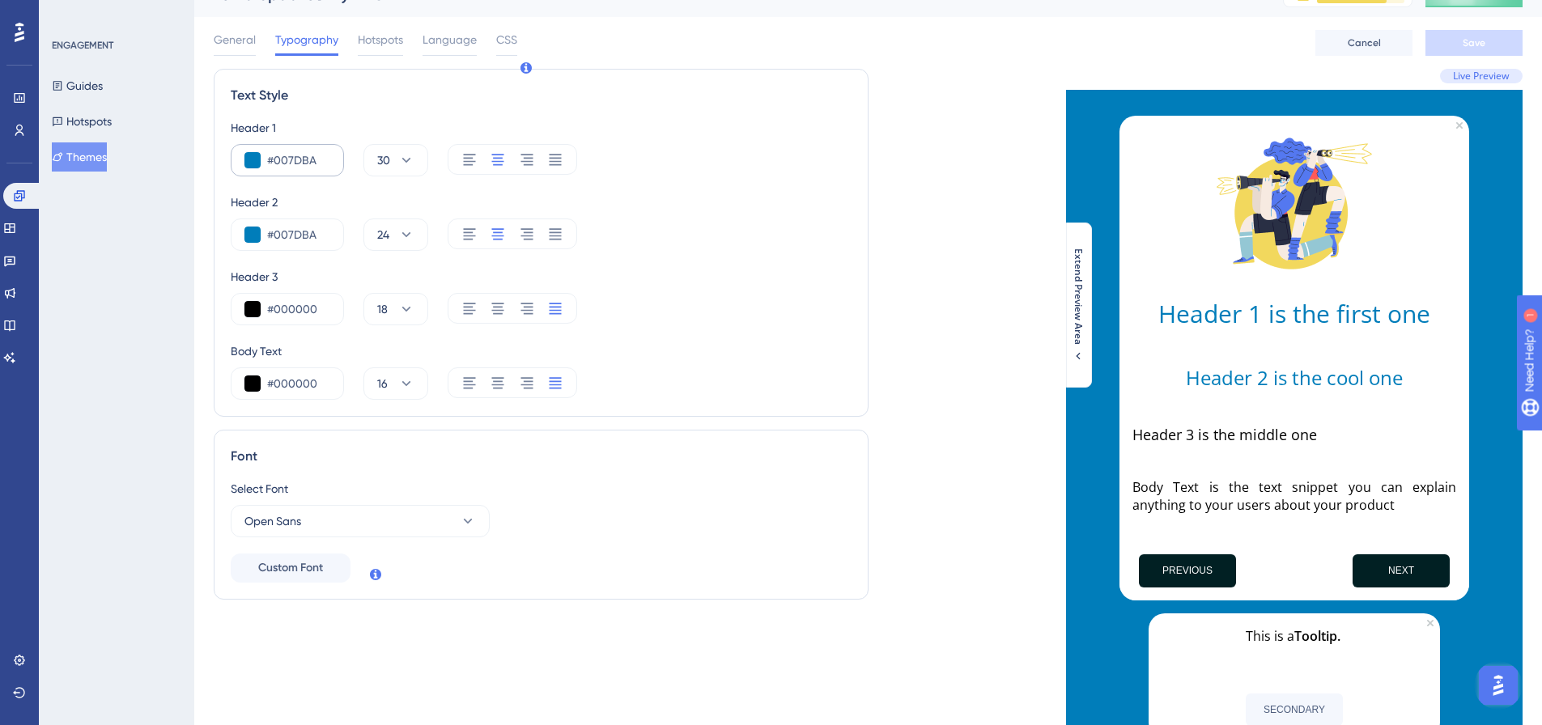
scroll to position [0, 0]
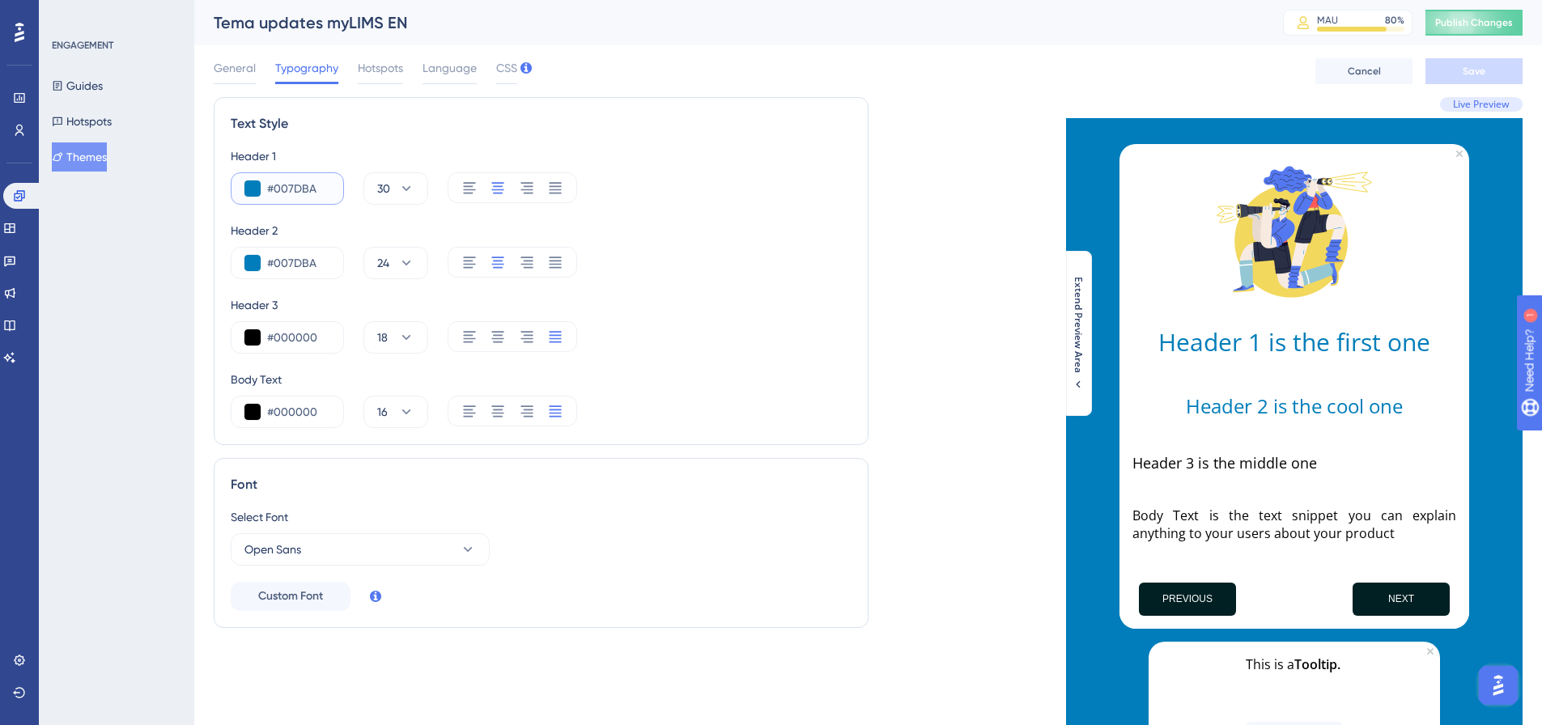
drag, startPoint x: 325, startPoint y: 189, endPoint x: 274, endPoint y: 184, distance: 50.5
click at [274, 184] on input "#007DBA" at bounding box center [298, 188] width 63 height 19
paste input "12023"
type input "#012023"
drag, startPoint x: 315, startPoint y: 260, endPoint x: 275, endPoint y: 261, distance: 39.7
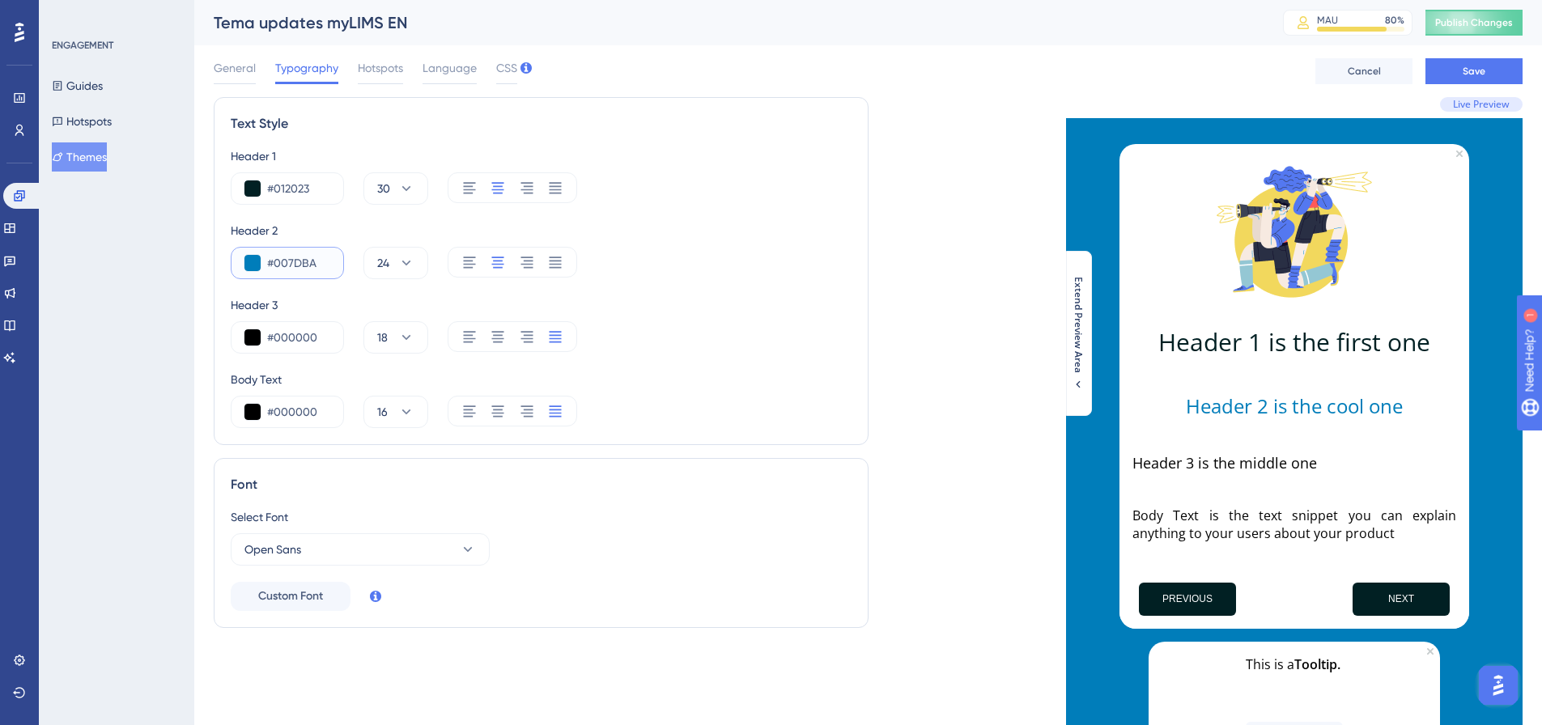
click at [275, 261] on input "#007DBA" at bounding box center [298, 262] width 63 height 19
paste input "12023"
type input "#012023"
click at [83, 215] on div "ENGAGEMENT Guides Hotspots Themes" at bounding box center [116, 362] width 155 height 725
click at [1469, 69] on span "Save" at bounding box center [1474, 71] width 23 height 13
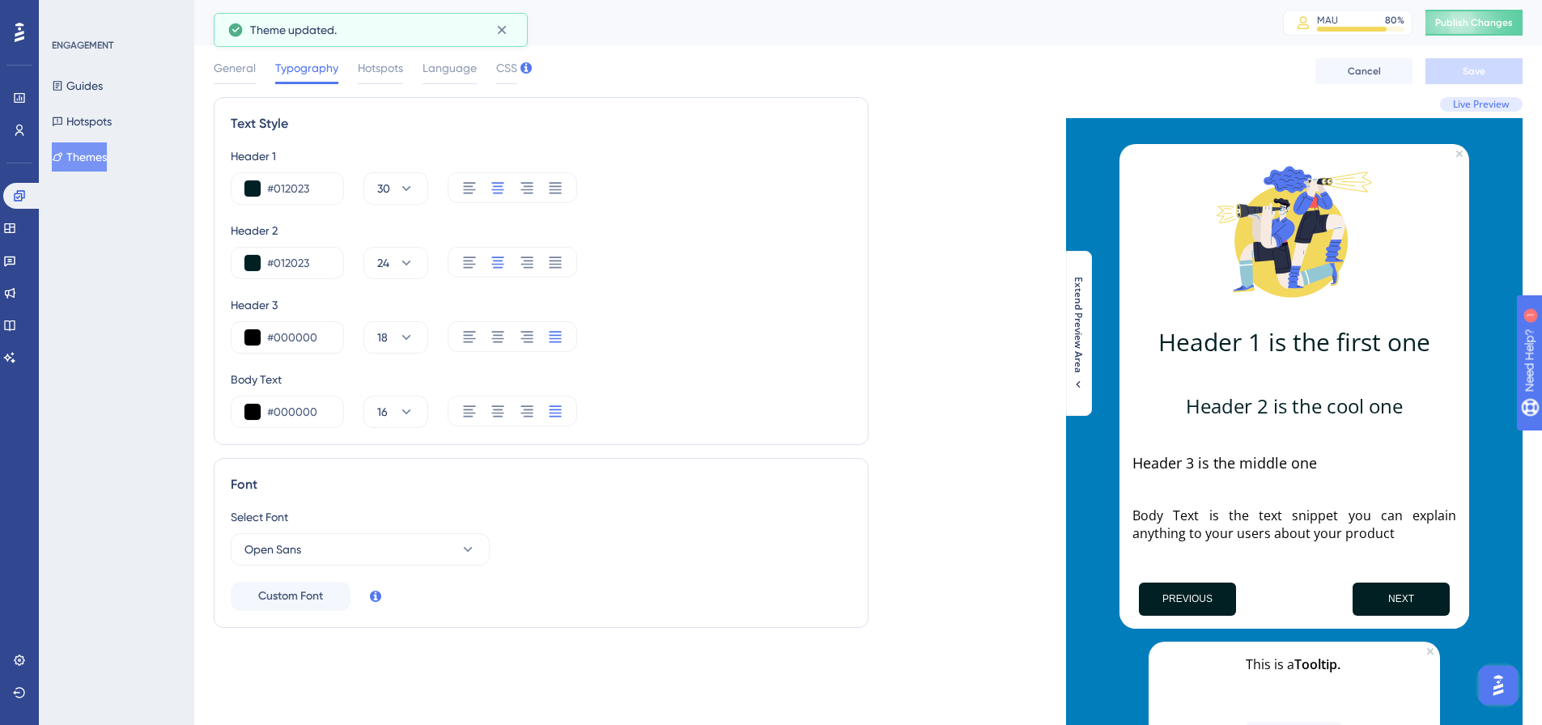
click at [107, 162] on button "Themes" at bounding box center [79, 156] width 55 height 29
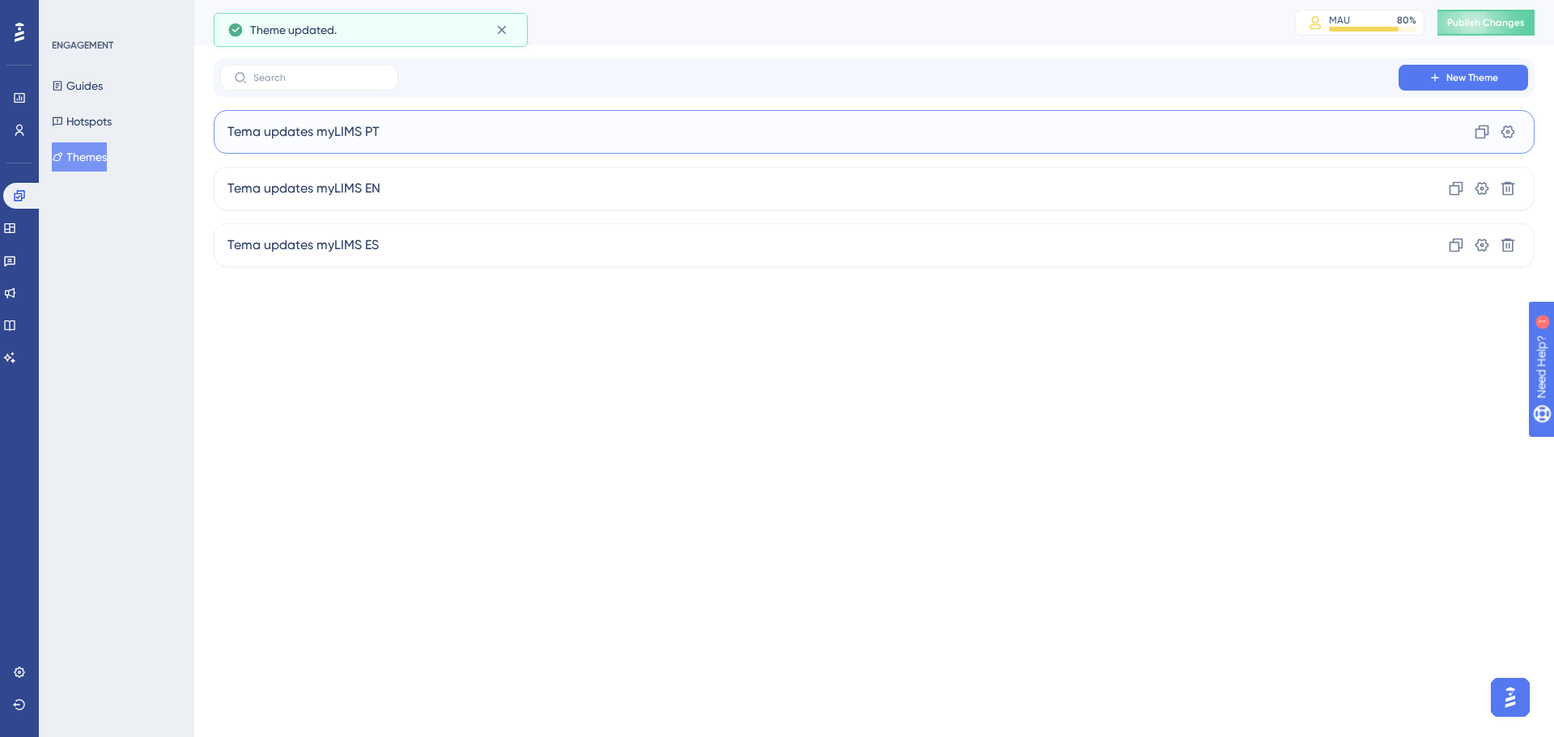
click at [397, 149] on div "Tema updates myLIMS PT Clone Settings" at bounding box center [874, 132] width 1321 height 44
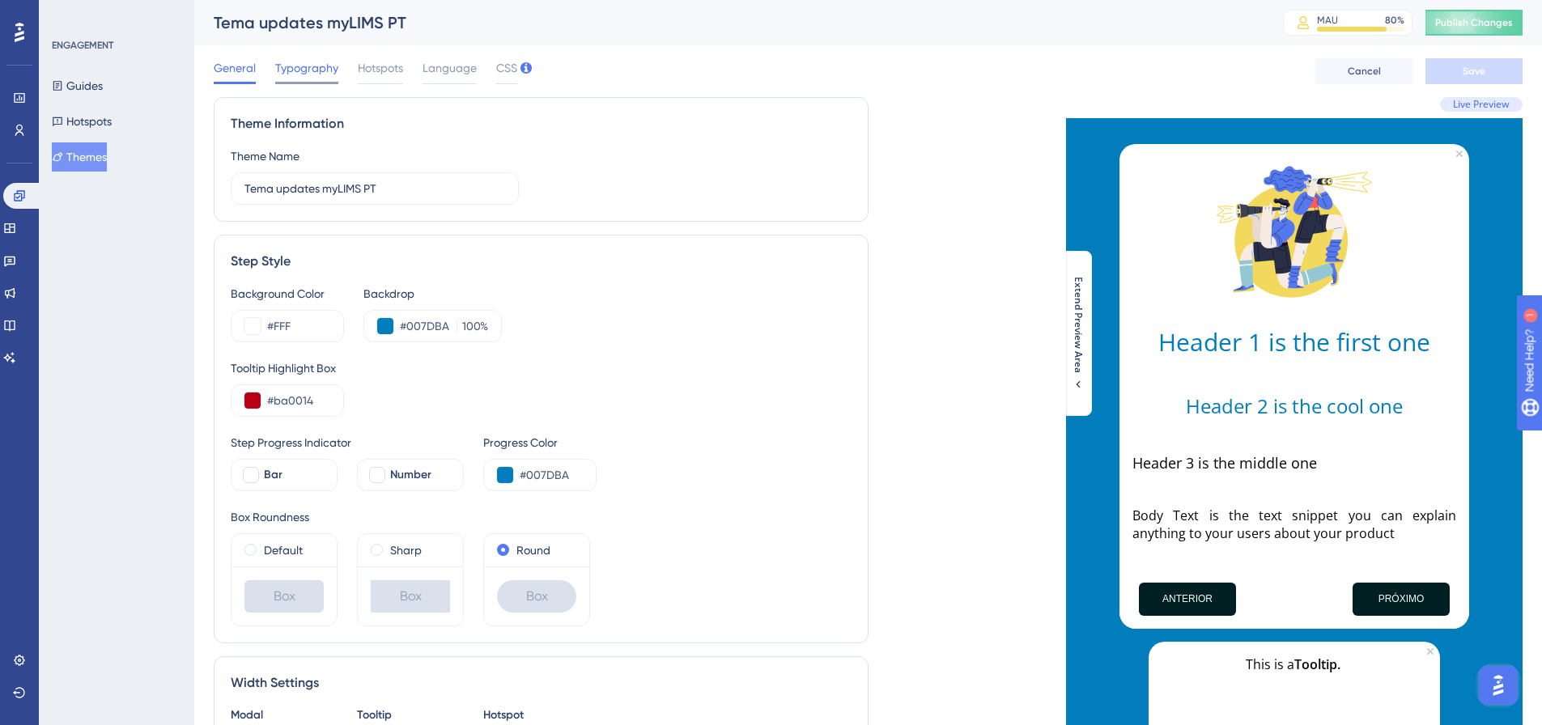
click at [319, 71] on span "Typography" at bounding box center [306, 67] width 63 height 19
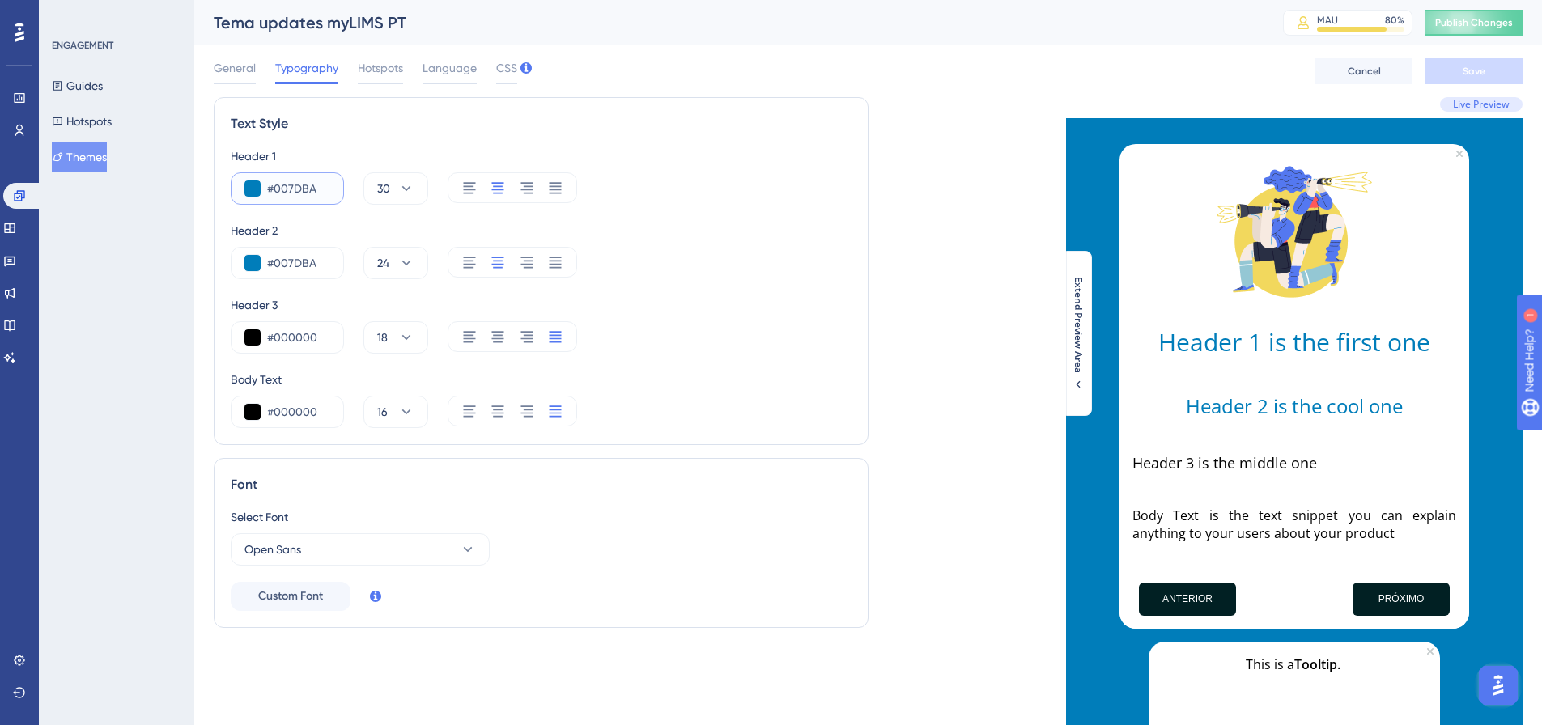
drag, startPoint x: 314, startPoint y: 189, endPoint x: 274, endPoint y: 185, distance: 40.8
click at [274, 185] on input "#007DBA" at bounding box center [298, 188] width 63 height 19
paste input "12023"
type input "#012023"
drag, startPoint x: 315, startPoint y: 266, endPoint x: 276, endPoint y: 269, distance: 39.0
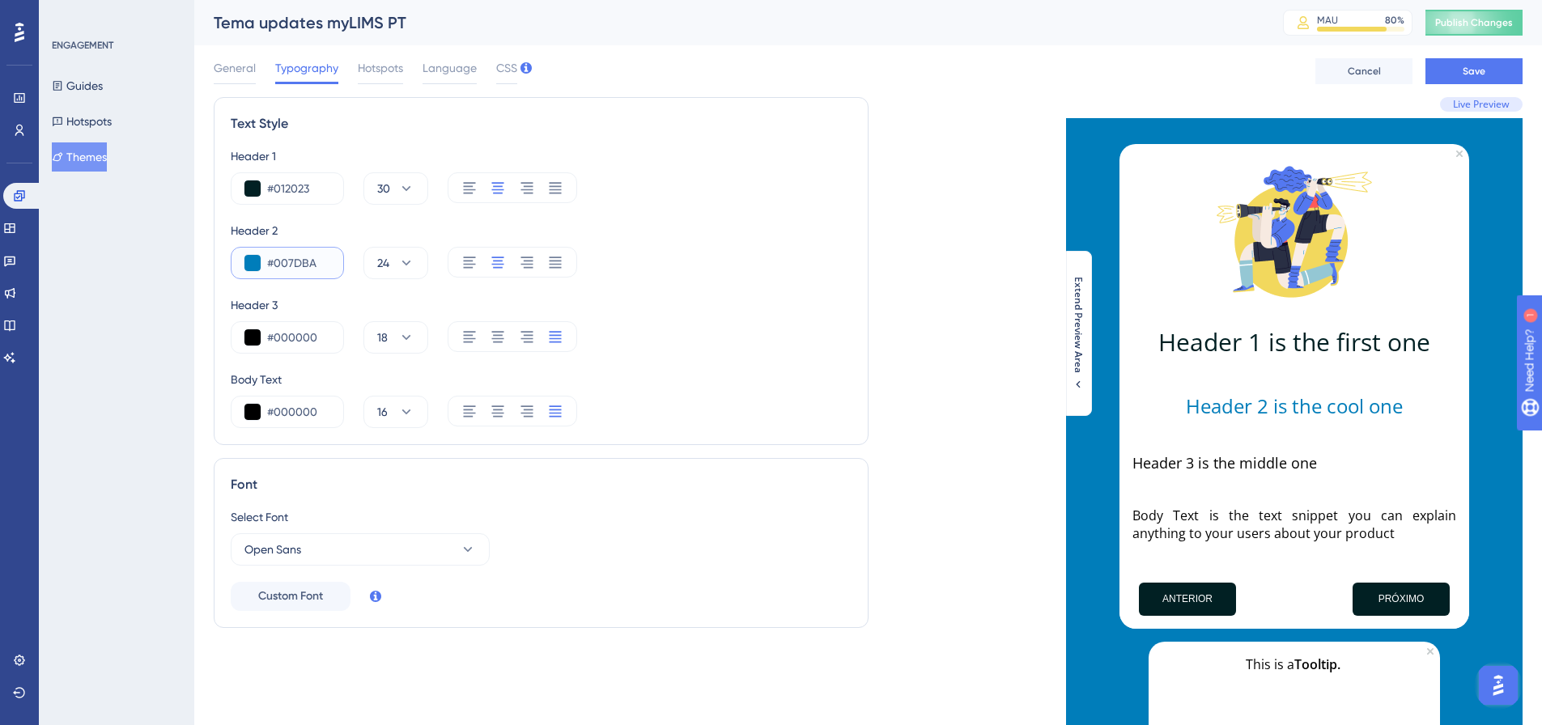
click at [276, 269] on input "#007DBA" at bounding box center [298, 262] width 63 height 19
paste input "12023"
type input "#012023"
click at [1467, 76] on span "Save" at bounding box center [1474, 71] width 23 height 13
click at [100, 155] on button "Themes" at bounding box center [79, 156] width 55 height 29
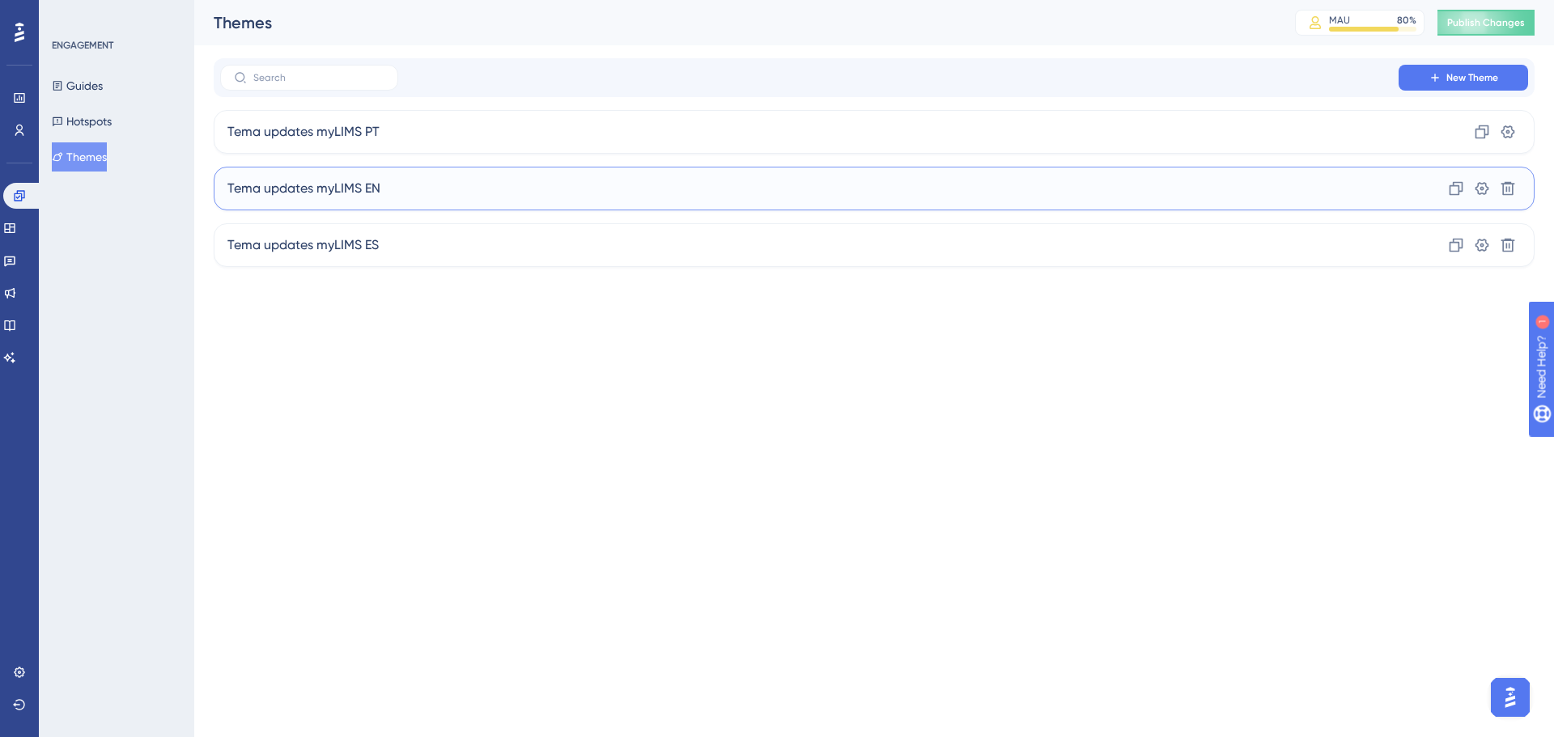
click at [391, 192] on div "Tema updates myLIMS EN Clone Settings Delete" at bounding box center [874, 189] width 1321 height 44
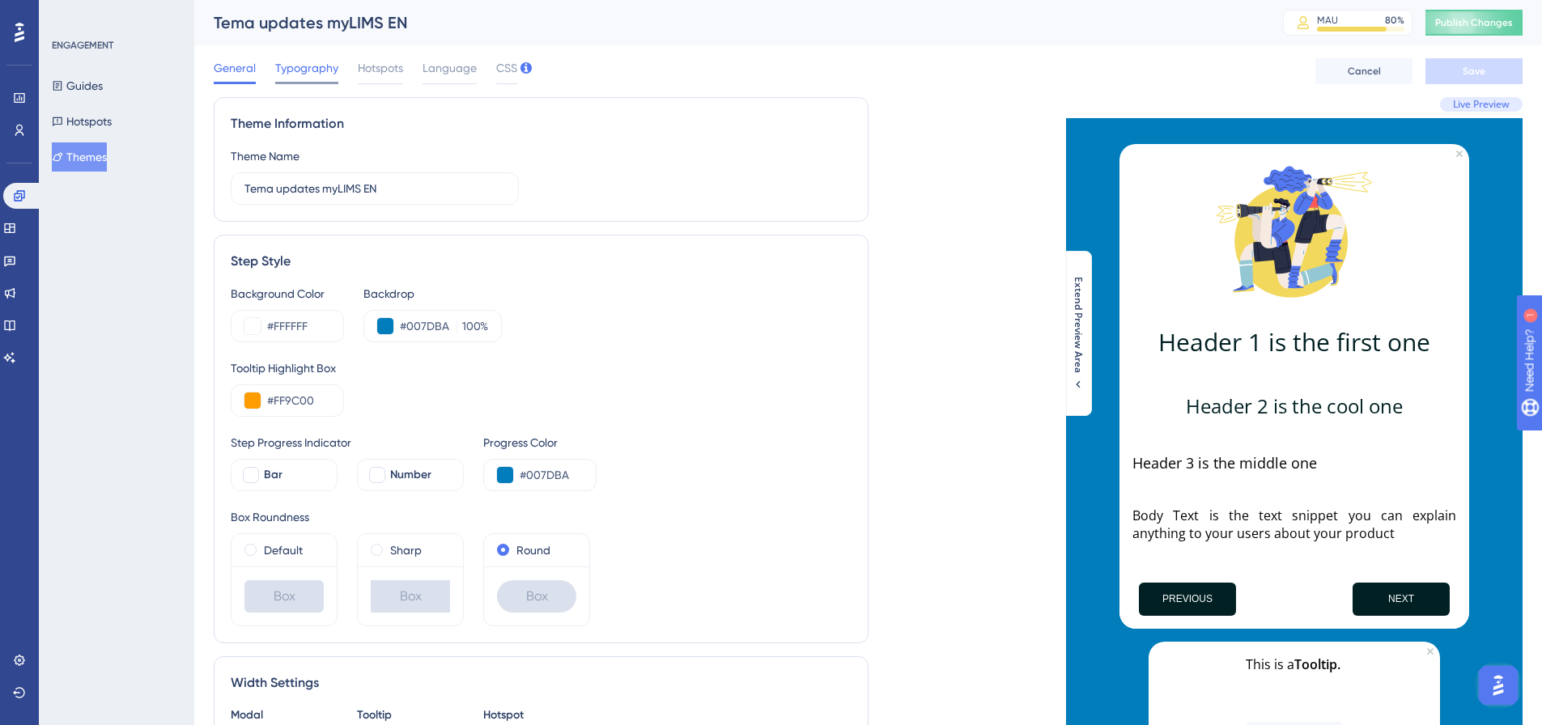
click at [313, 70] on span "Typography" at bounding box center [306, 67] width 63 height 19
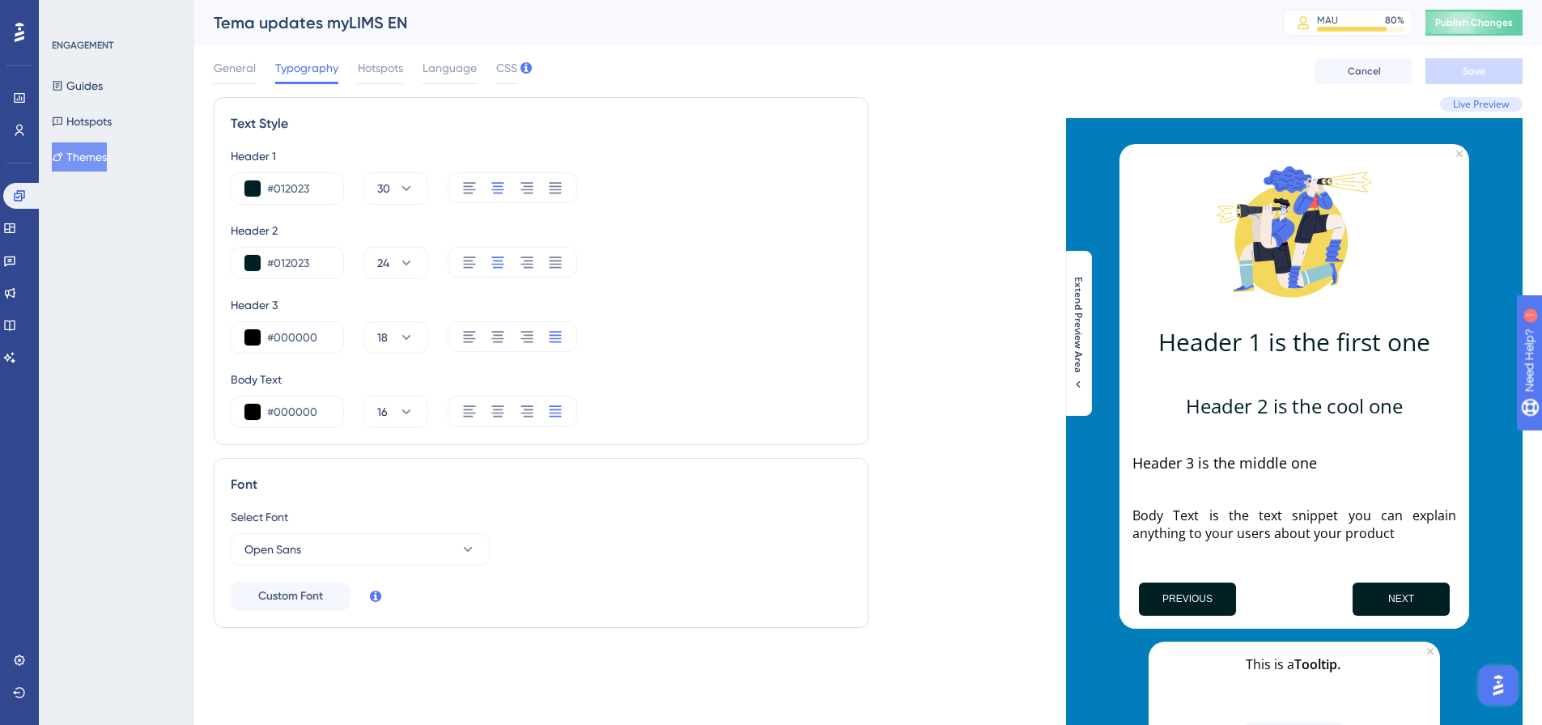
click at [63, 153] on icon at bounding box center [57, 156] width 11 height 11
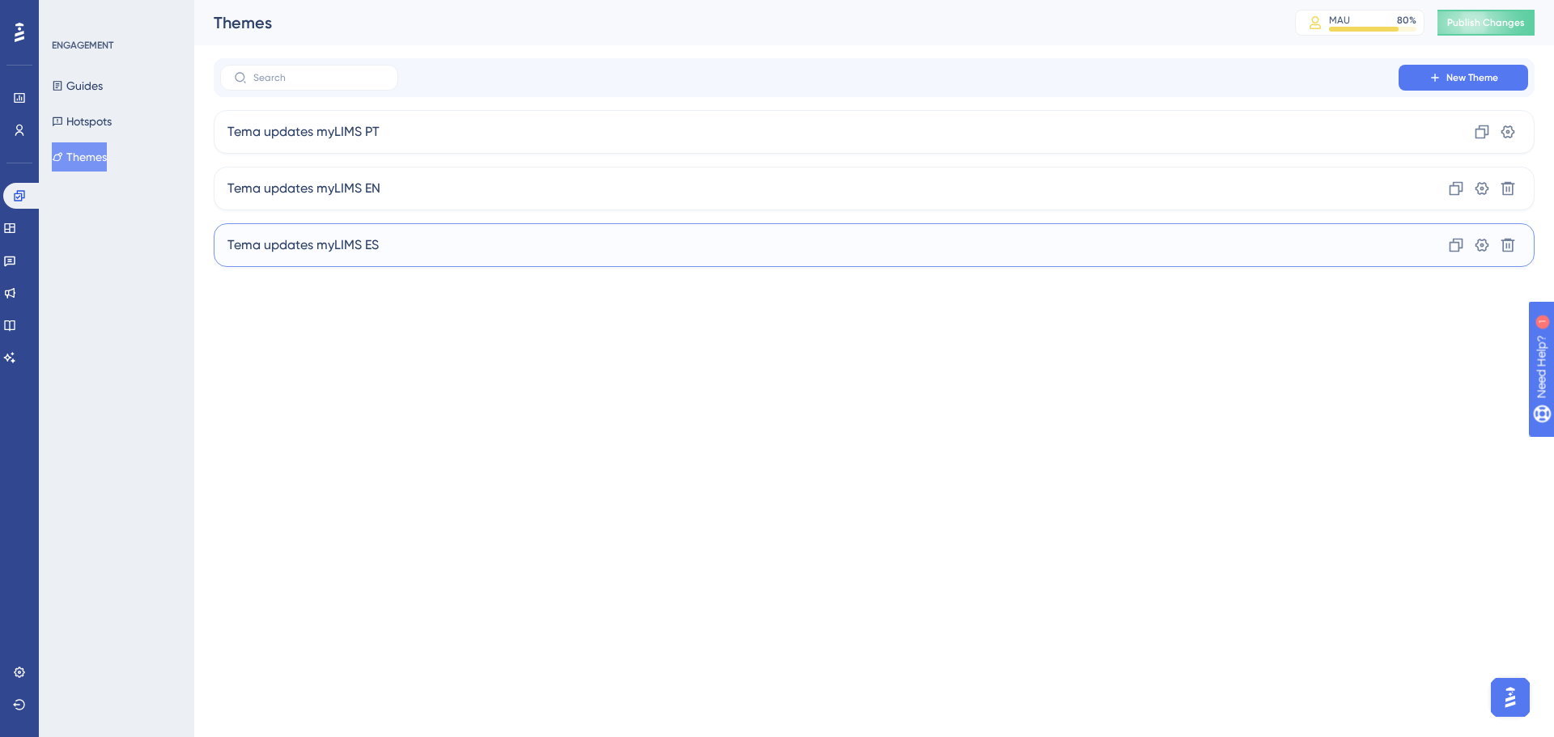
click at [327, 241] on span "Tema updates myLIMS ES" at bounding box center [302, 245] width 151 height 19
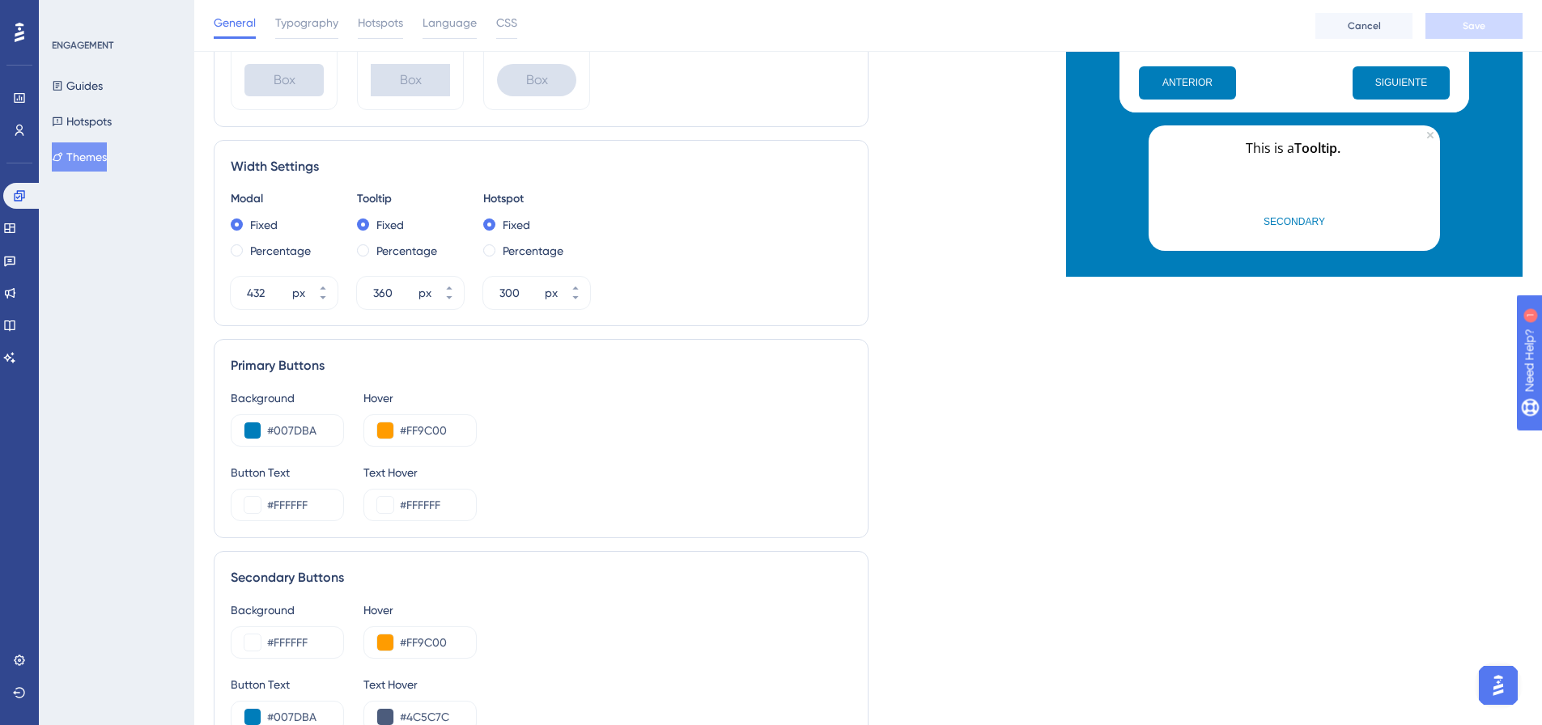
scroll to position [567, 0]
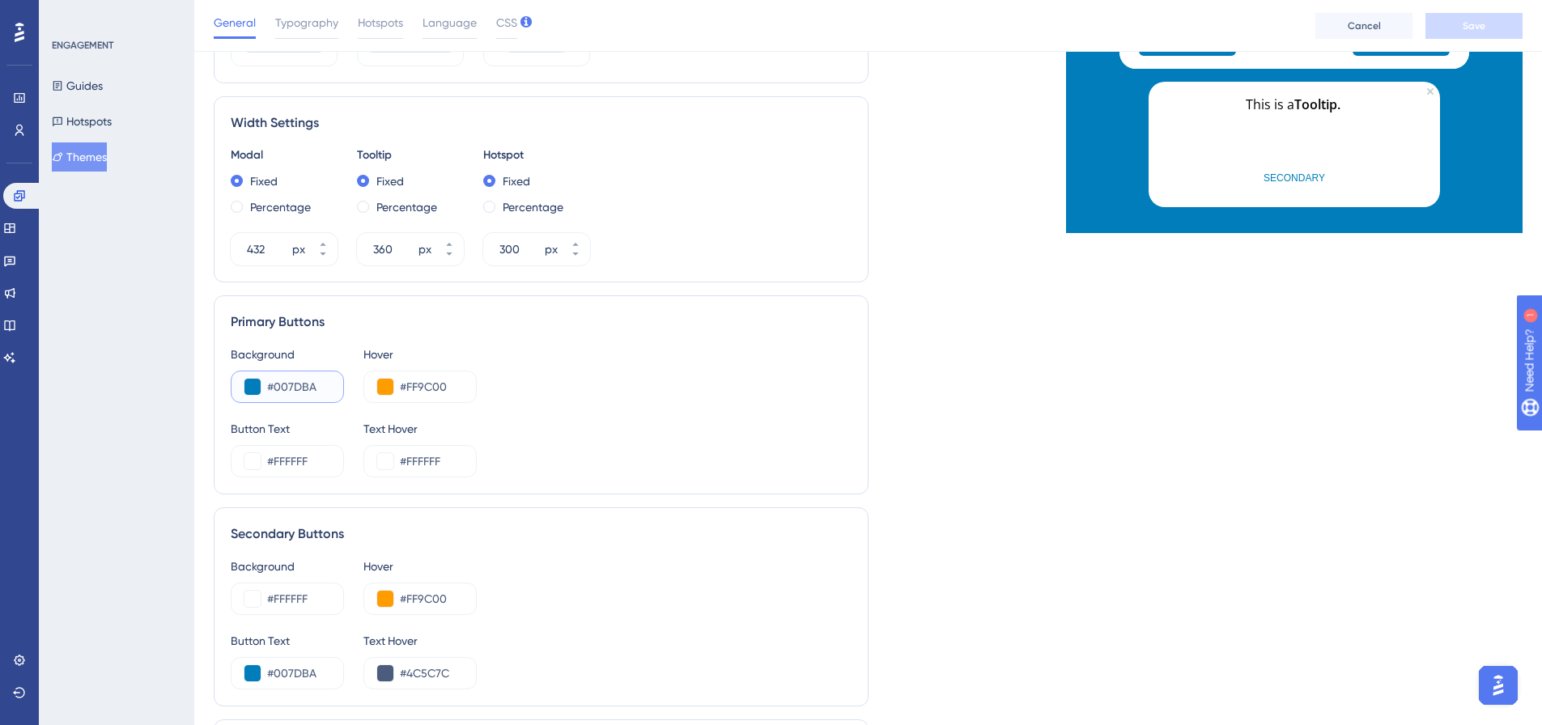
drag, startPoint x: 319, startPoint y: 384, endPoint x: 274, endPoint y: 383, distance: 44.6
click at [274, 383] on input "#007DBA" at bounding box center [298, 386] width 63 height 19
paste input "12023"
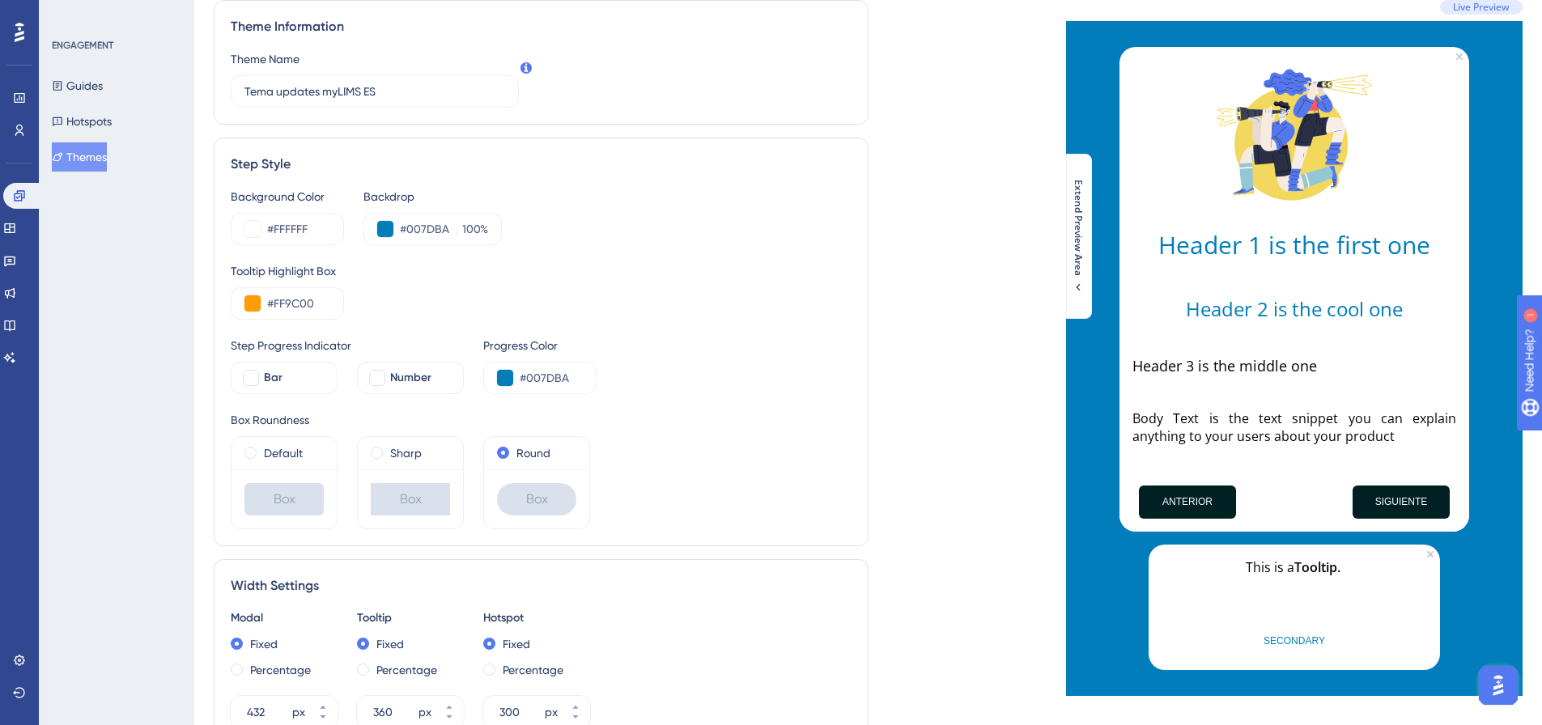
scroll to position [0, 0]
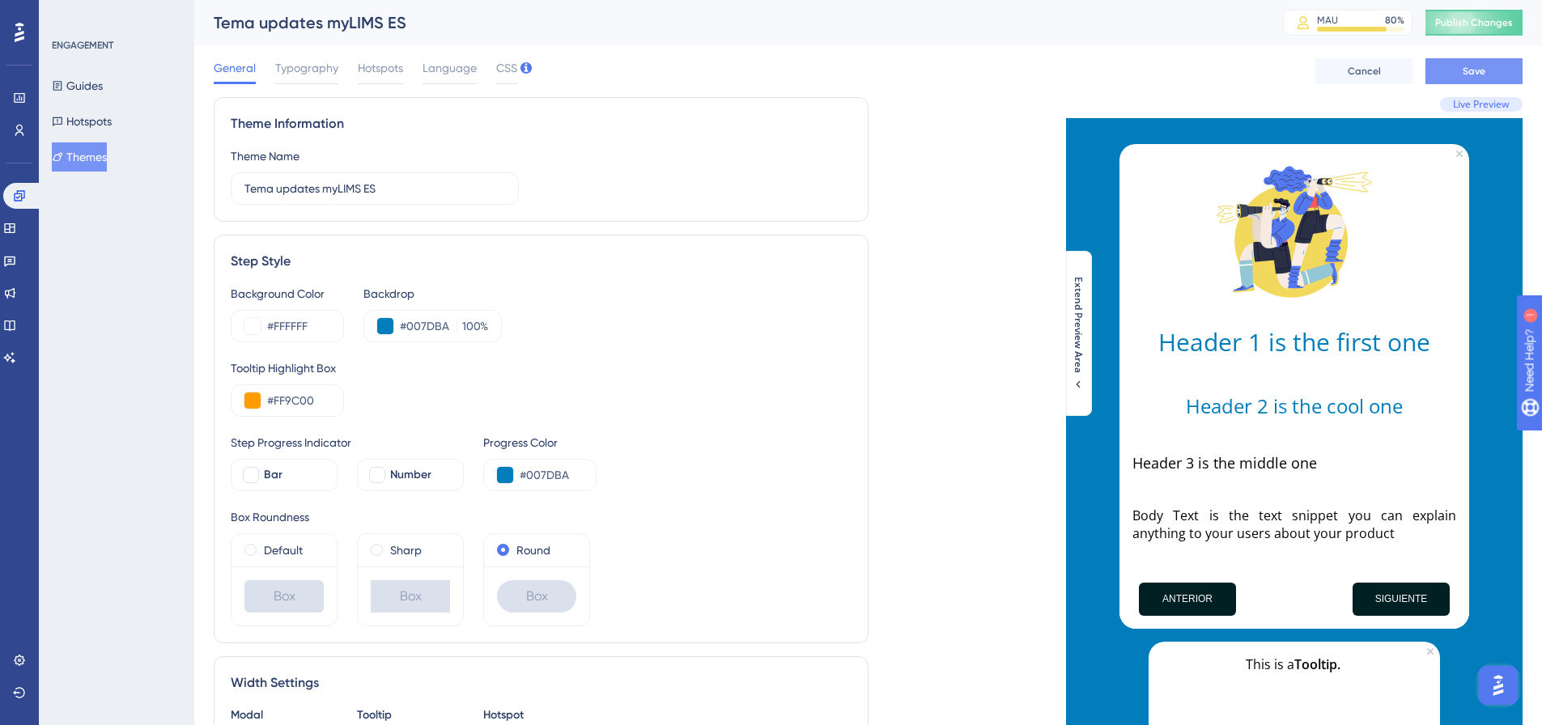
type input "#012023"
click at [1444, 62] on button "Save" at bounding box center [1473, 71] width 97 height 26
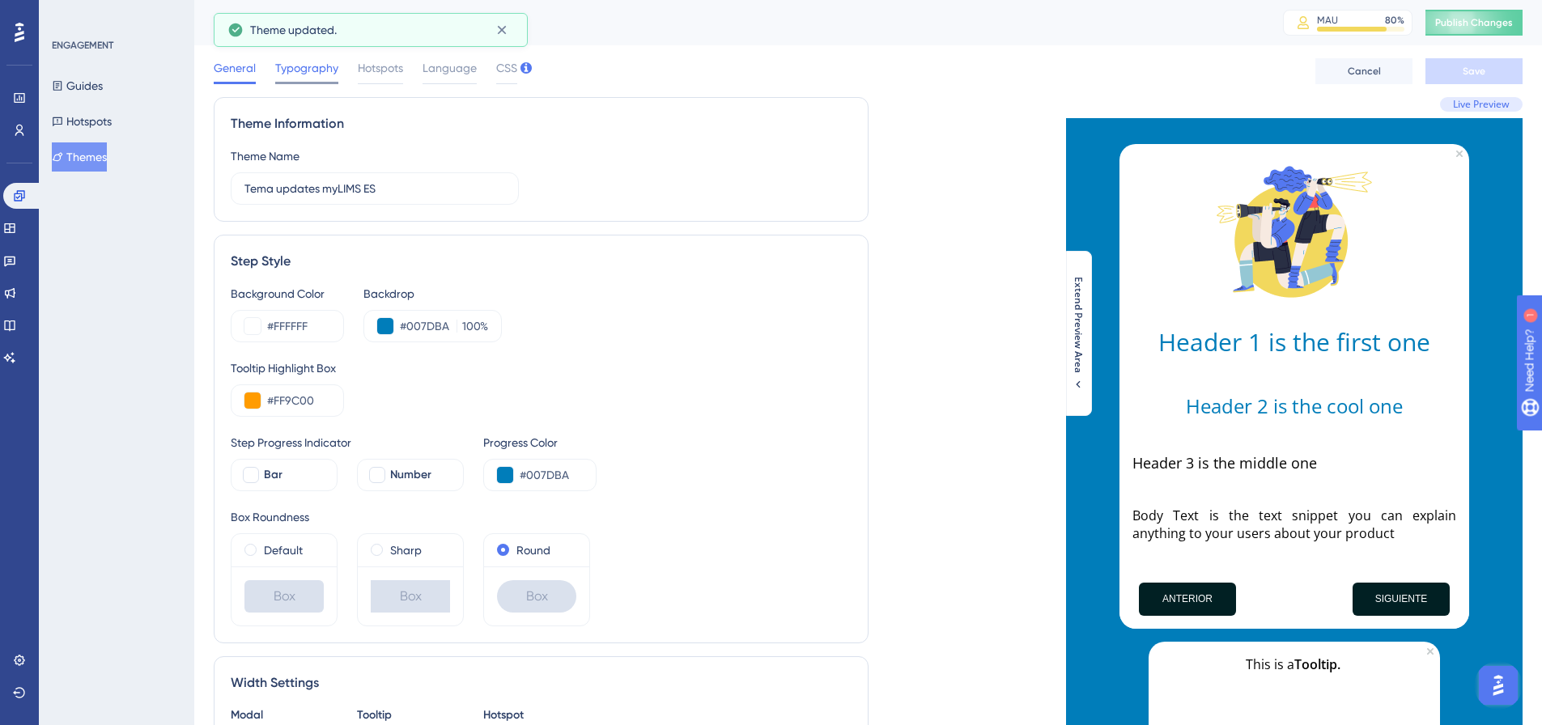
click at [308, 74] on span "Typography" at bounding box center [306, 67] width 63 height 19
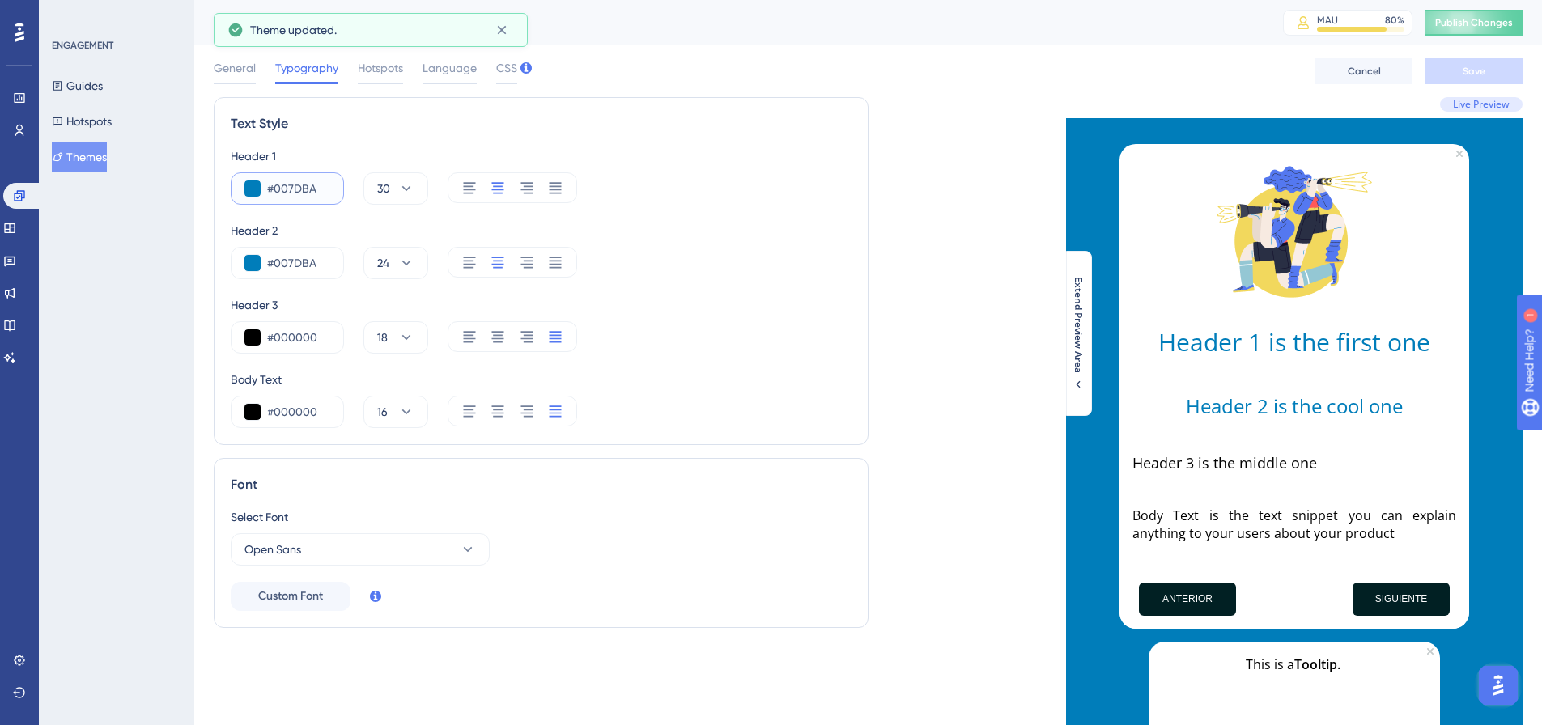
drag, startPoint x: 316, startPoint y: 183, endPoint x: 277, endPoint y: 182, distance: 38.9
click at [277, 182] on input "#007DBA" at bounding box center [298, 188] width 63 height 19
paste input "12023"
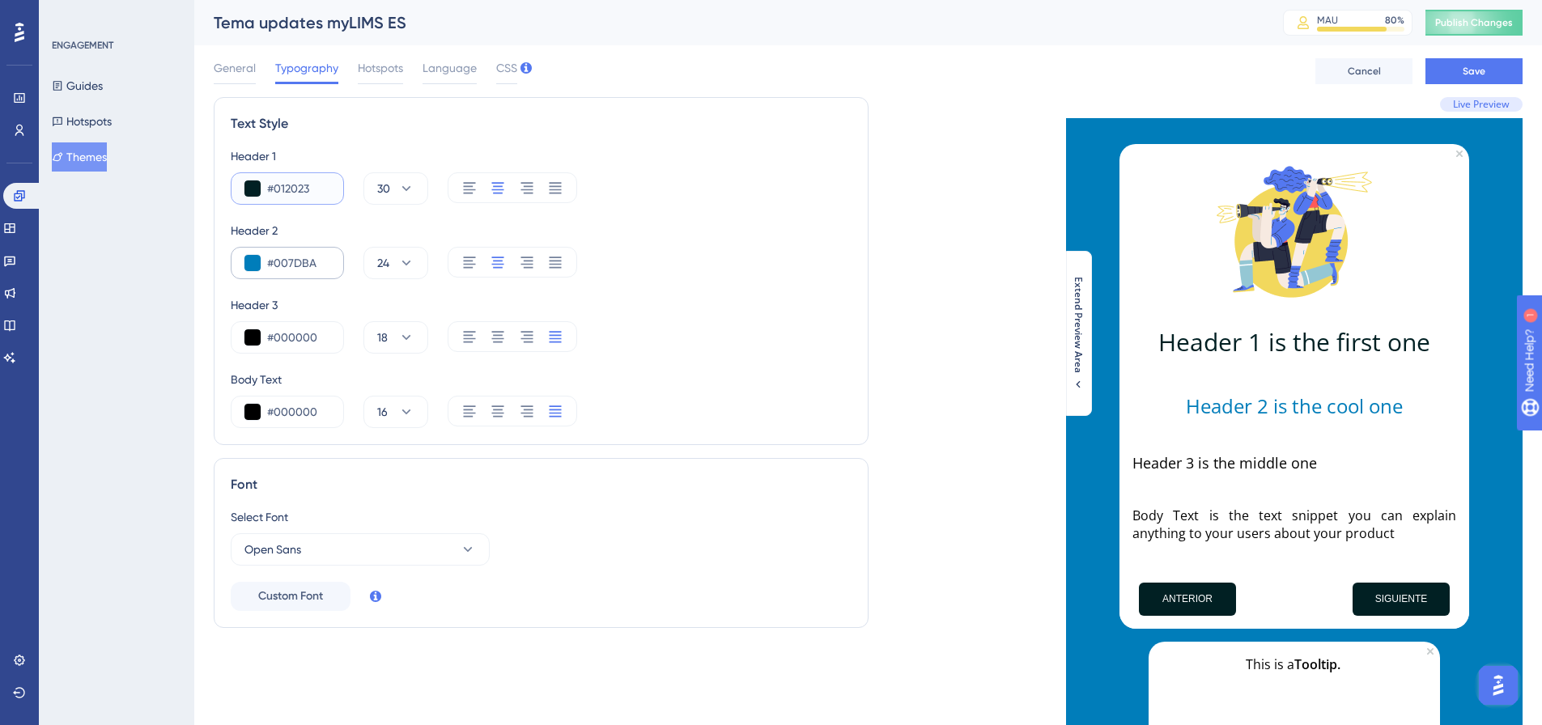
type input "#012023"
drag, startPoint x: 322, startPoint y: 259, endPoint x: 274, endPoint y: 258, distance: 48.6
click at [274, 258] on input "#007DBA" at bounding box center [298, 262] width 63 height 19
paste input "12023"
type input "#012023"
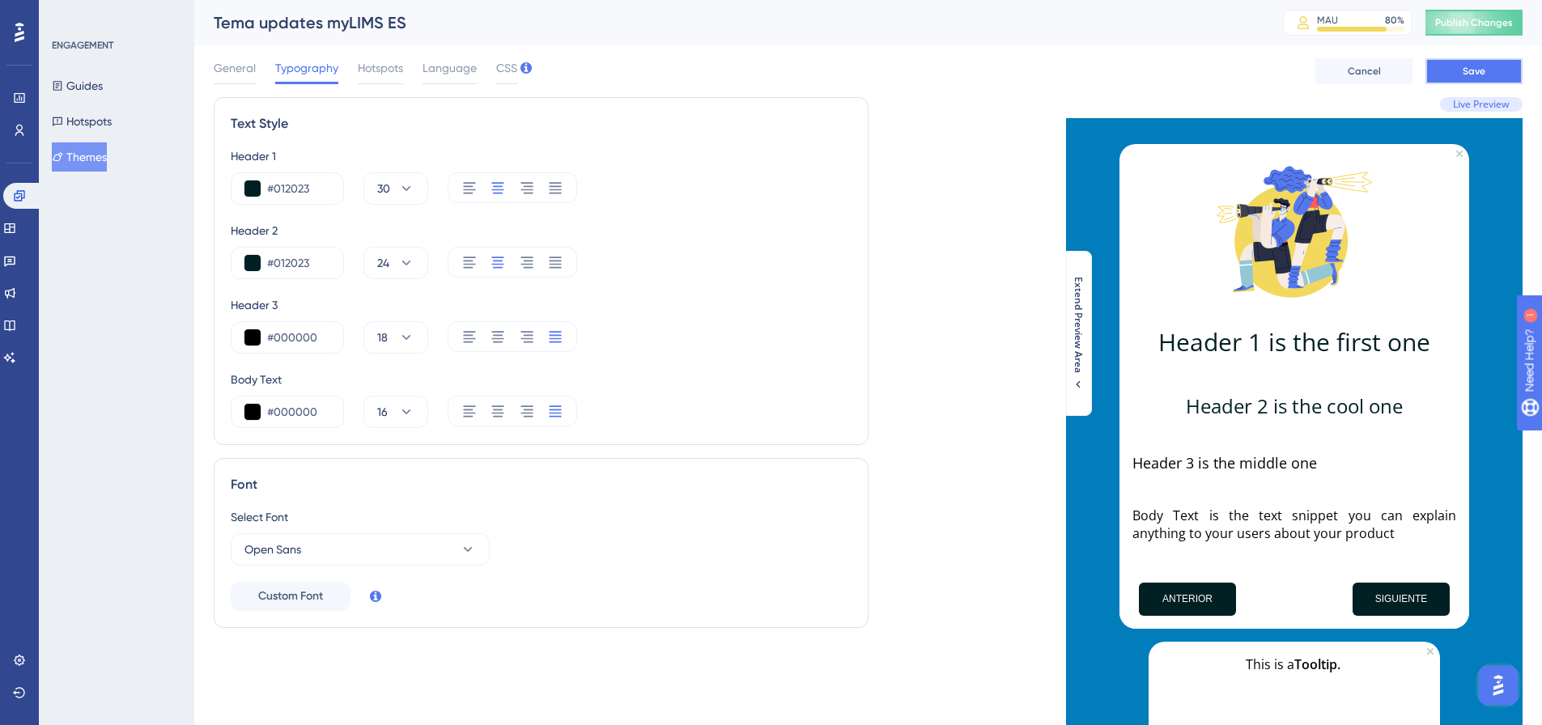
click at [1453, 62] on button "Save" at bounding box center [1473, 71] width 97 height 26
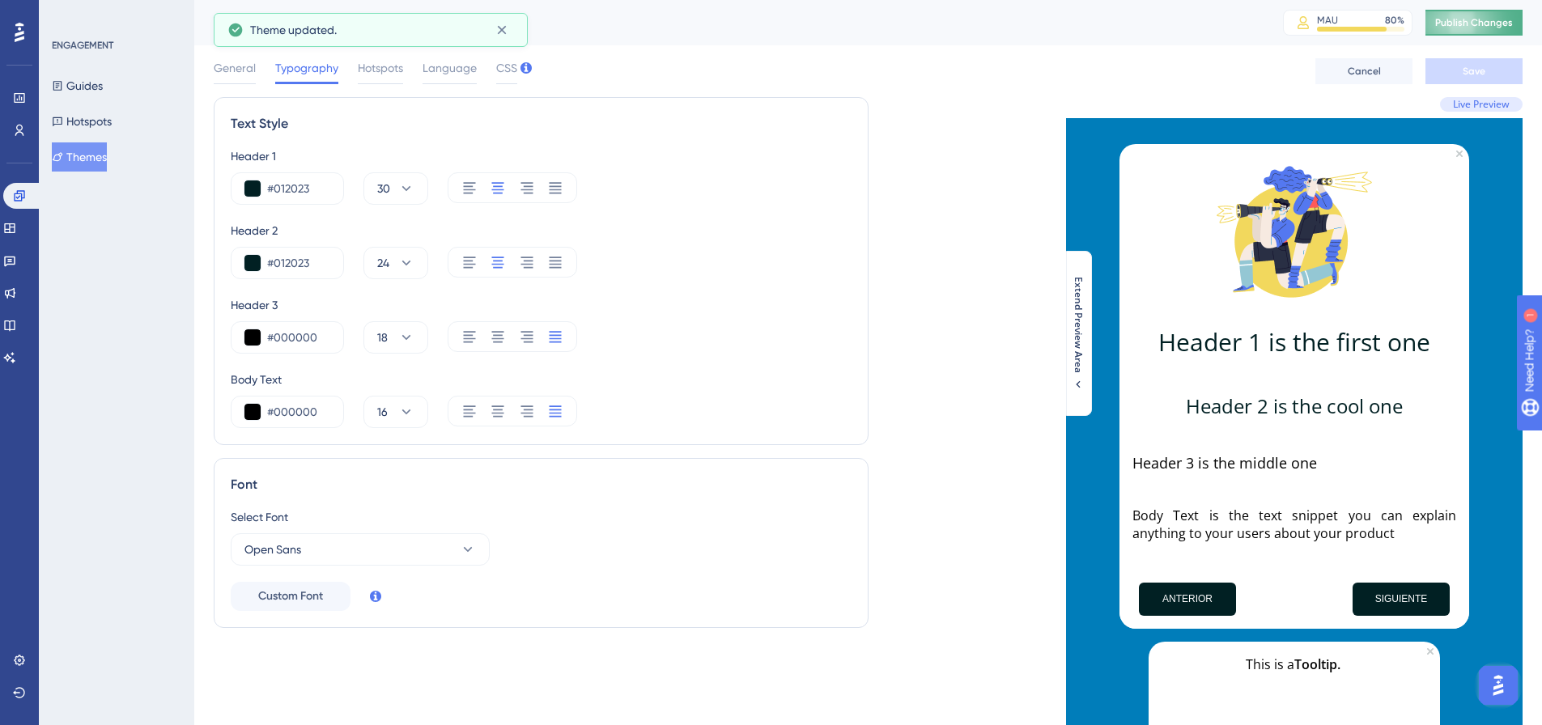
click at [1492, 27] on span "Publish Changes" at bounding box center [1474, 22] width 78 height 13
